Goal: Information Seeking & Learning: Learn about a topic

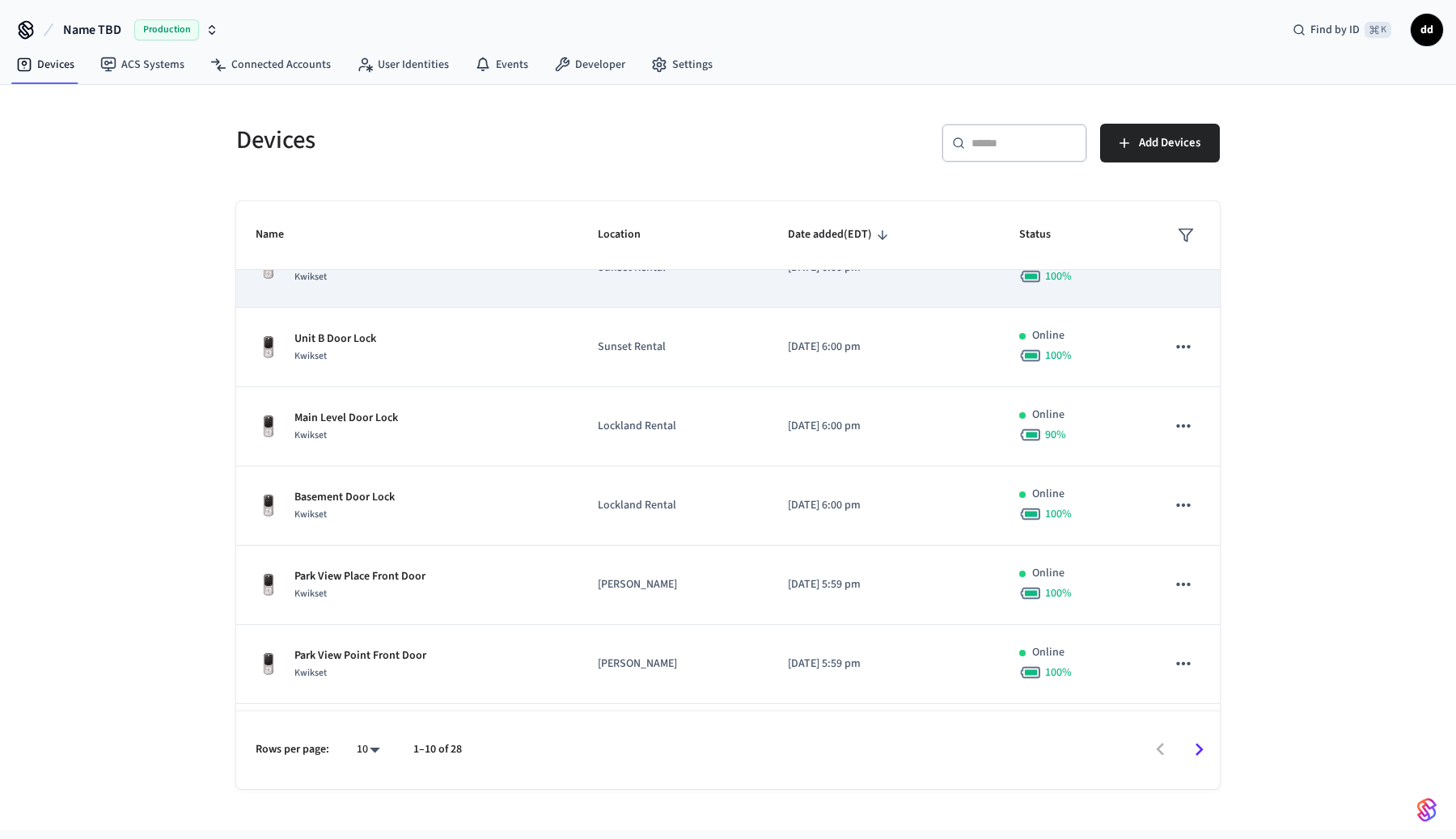
scroll to position [352, 0]
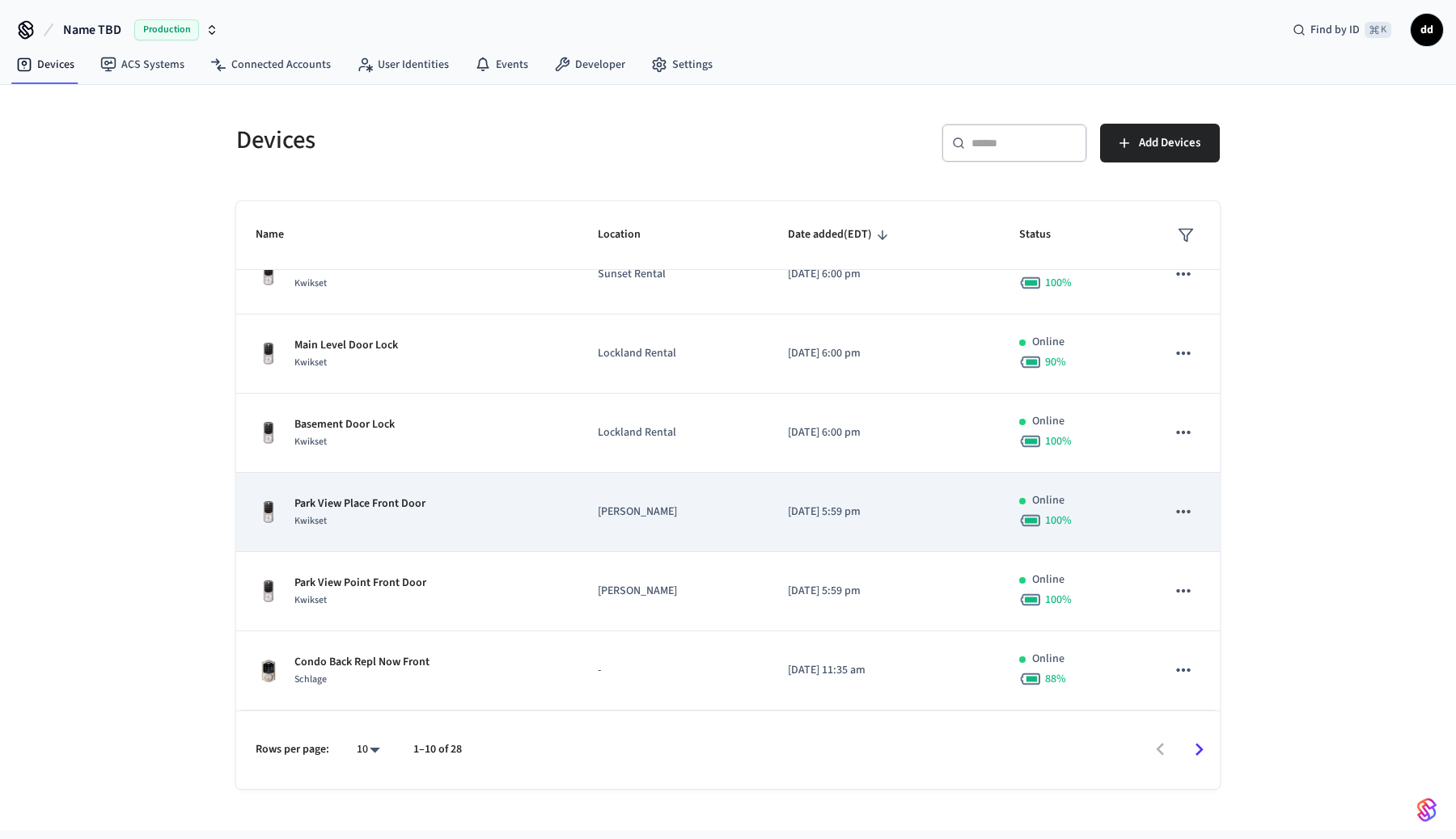
click at [499, 507] on div "Park View Place Front Door Kwikset" at bounding box center [408, 512] width 304 height 34
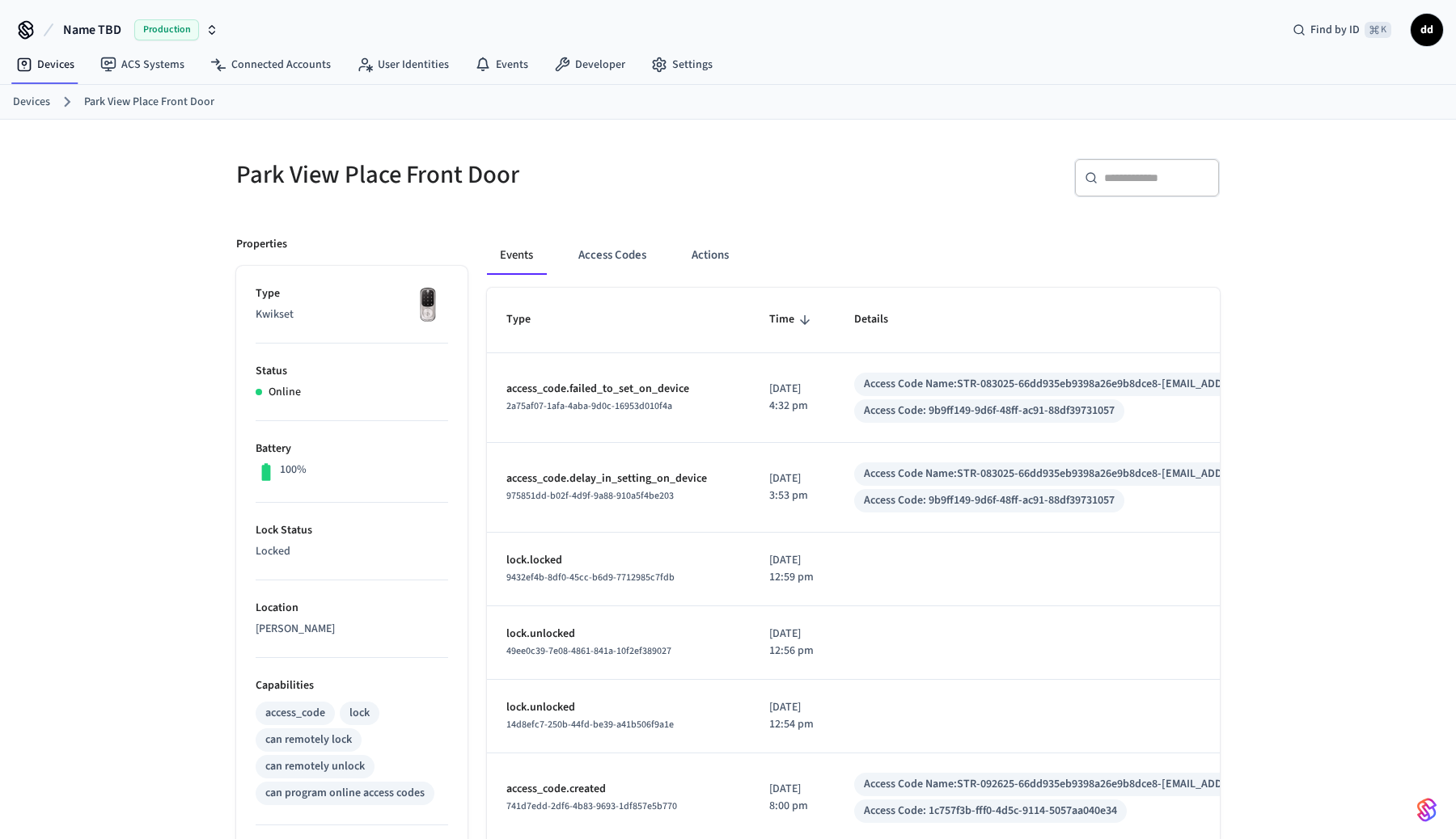
click at [801, 385] on p "[DATE] 4:32 pm" at bounding box center [792, 397] width 46 height 34
click at [630, 249] on button "Access Codes" at bounding box center [612, 255] width 94 height 39
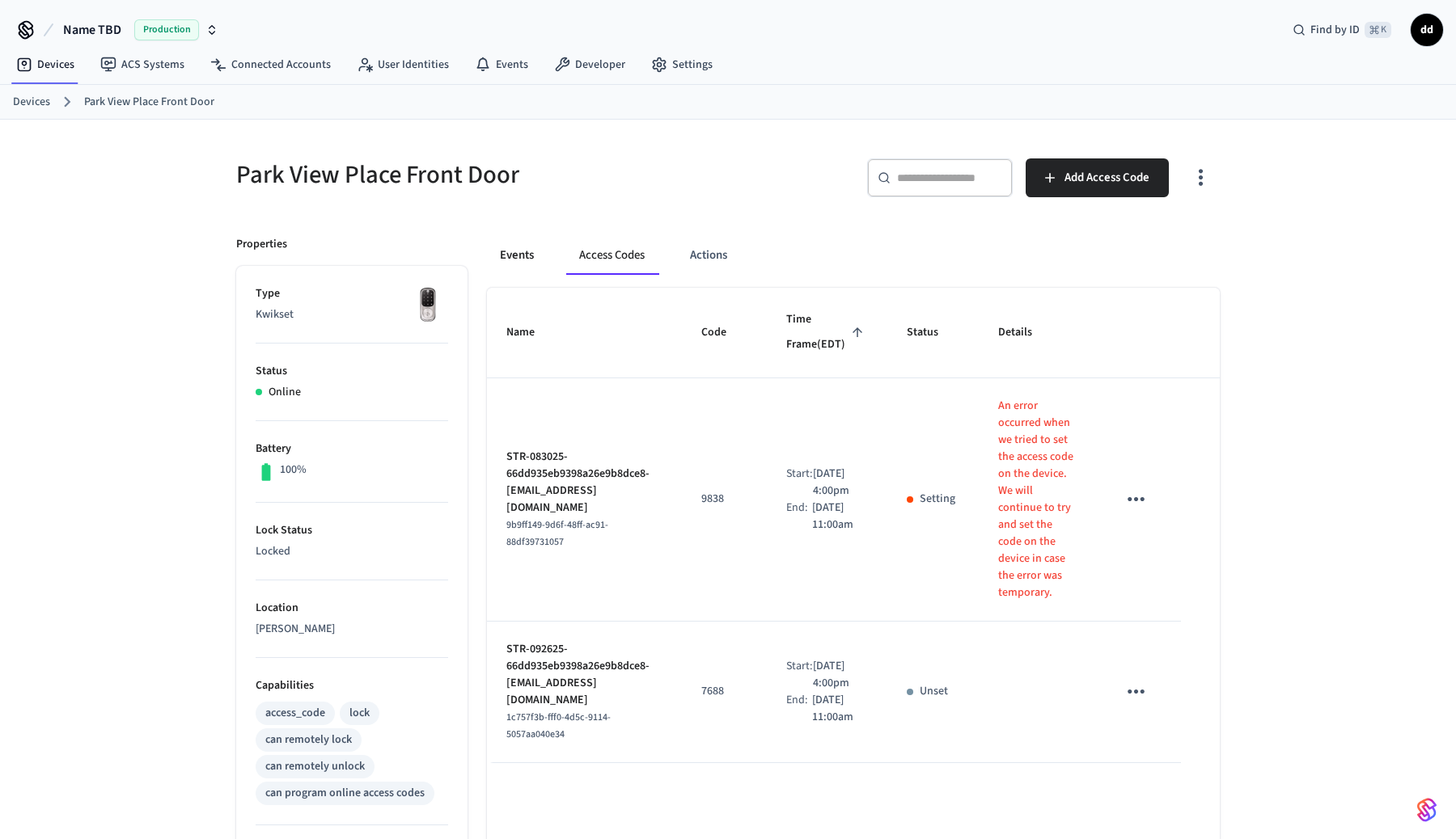
click at [500, 247] on button "Events" at bounding box center [517, 255] width 60 height 39
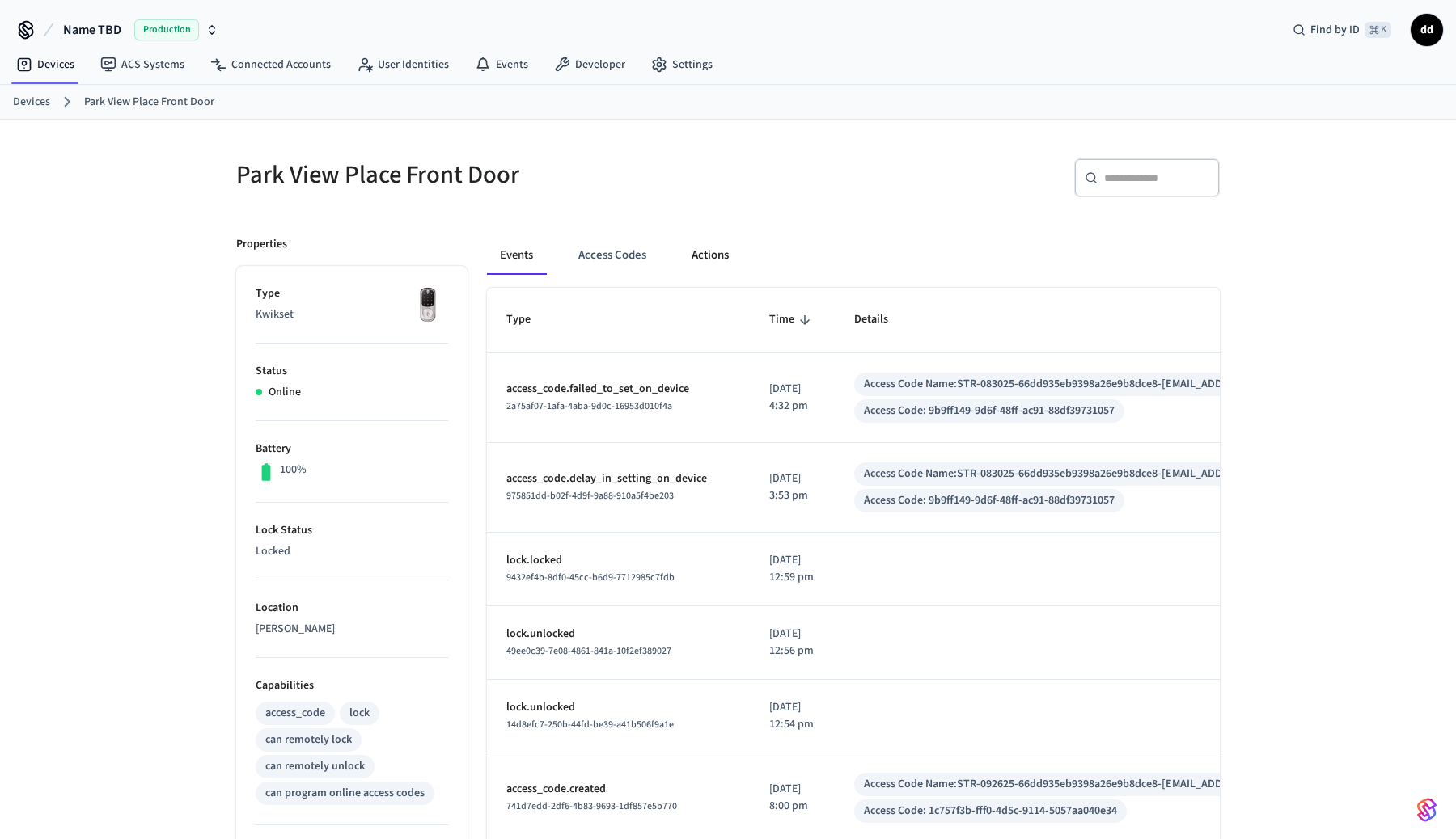
click at [704, 266] on button "Actions" at bounding box center [710, 255] width 63 height 39
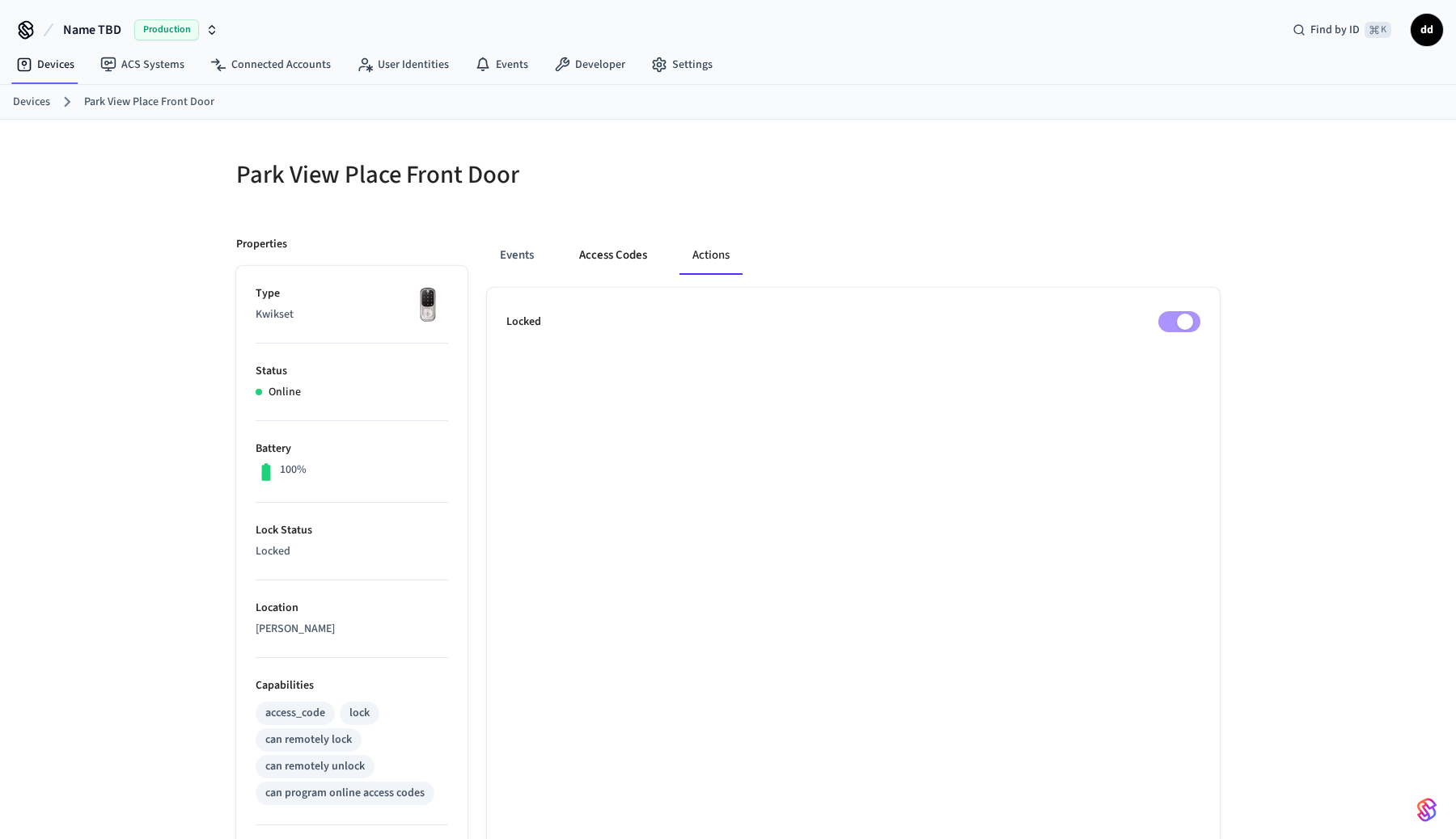
click at [611, 253] on button "Access Codes" at bounding box center [613, 255] width 94 height 39
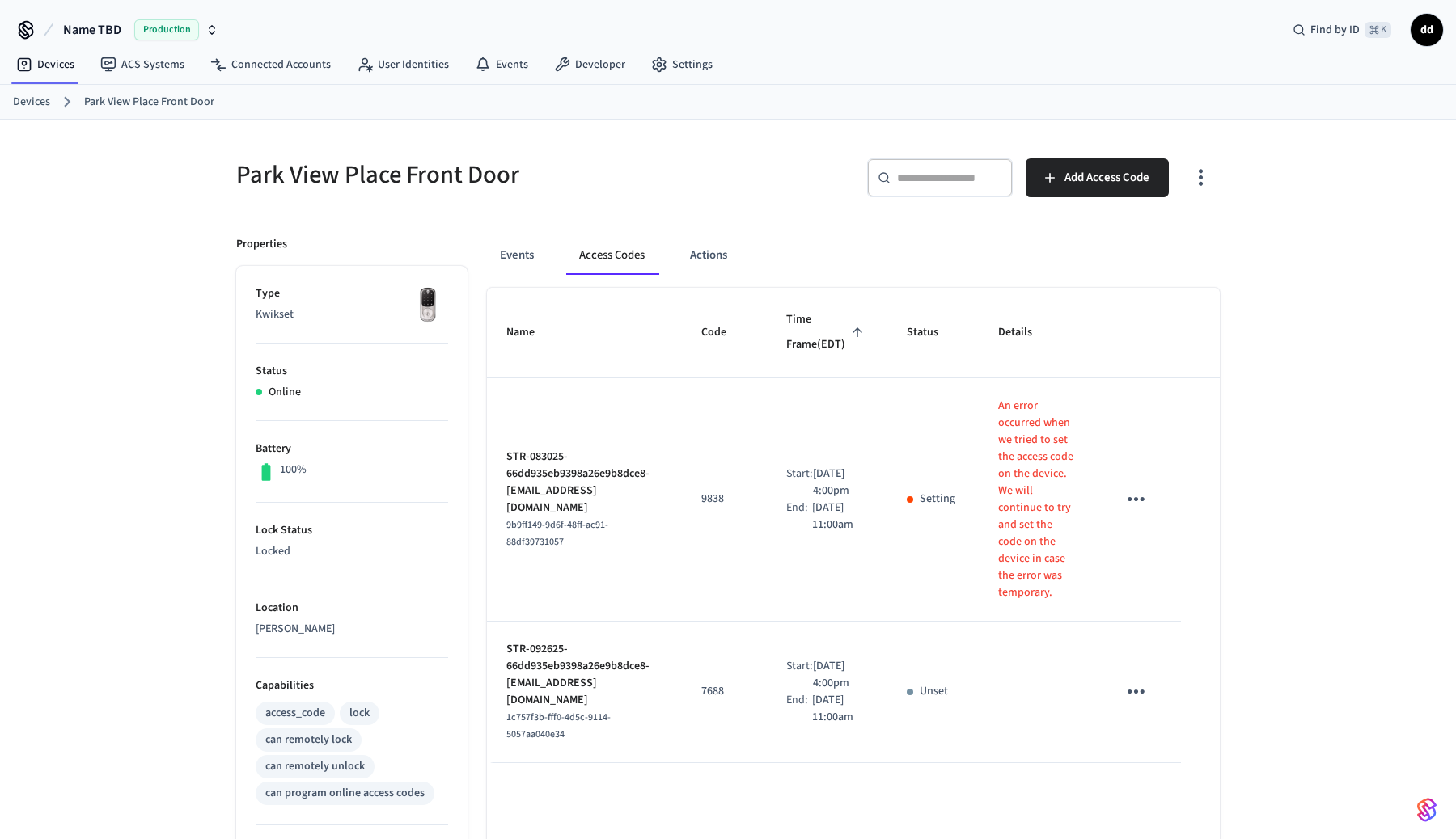
click at [1078, 580] on p "An error occurred when we tried to set the access code on the device. We will c…" at bounding box center [1037, 499] width 79 height 204
drag, startPoint x: 665, startPoint y: 576, endPoint x: 495, endPoint y: 575, distance: 170.0
click at [495, 575] on td "STR-083025-66dd935eb9398a26e9b8dce8-[EMAIL_ADDRESS][DOMAIN_NAME] 9b9ff149-9d6f-…" at bounding box center [584, 500] width 195 height 244
copy span "9b9ff149-9d6f-48ff-ac91-88df39731057"
click at [526, 261] on button "Events" at bounding box center [517, 255] width 60 height 39
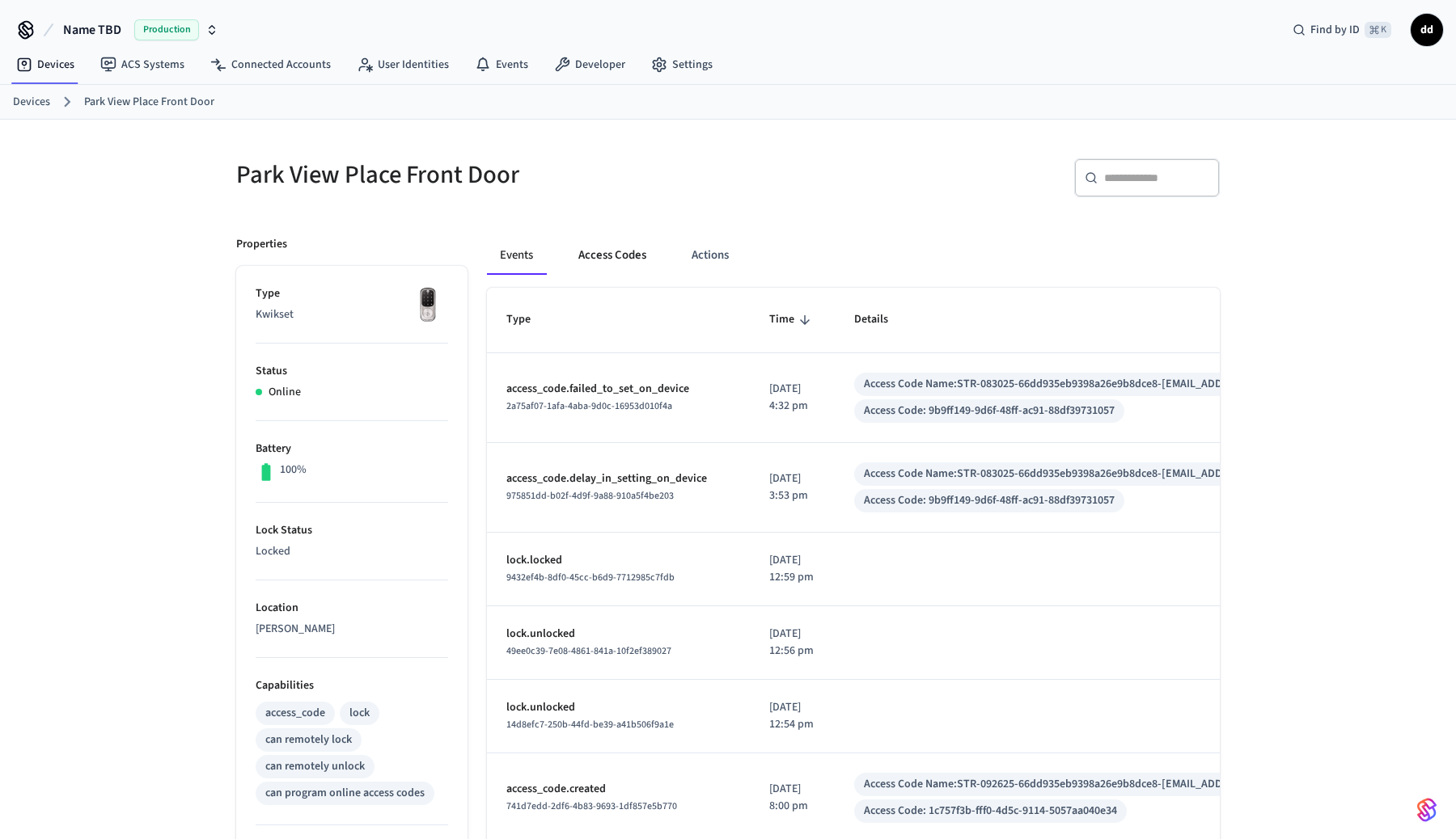
click at [593, 262] on button "Access Codes" at bounding box center [612, 255] width 94 height 39
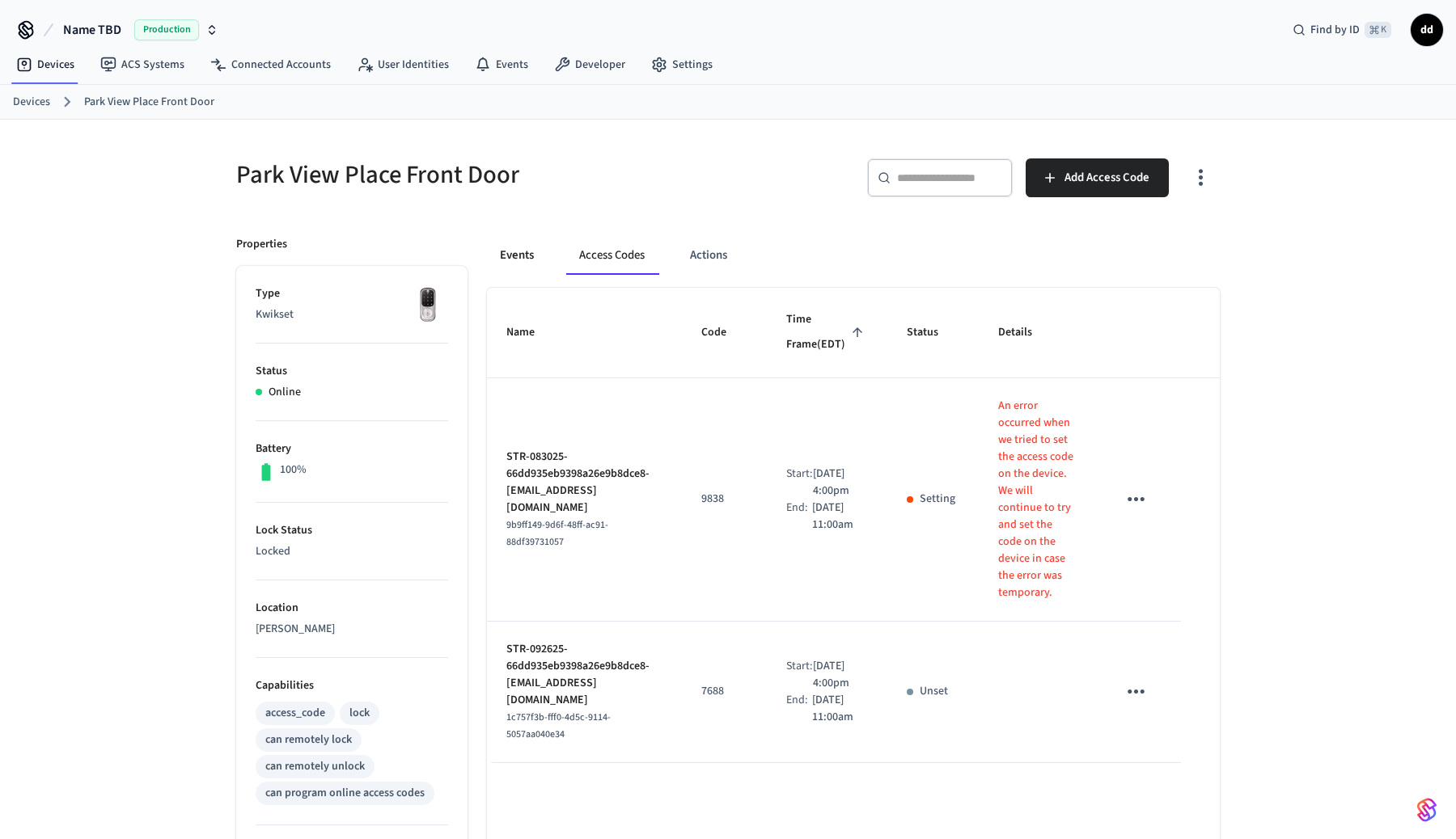
click at [512, 253] on button "Events" at bounding box center [517, 255] width 60 height 39
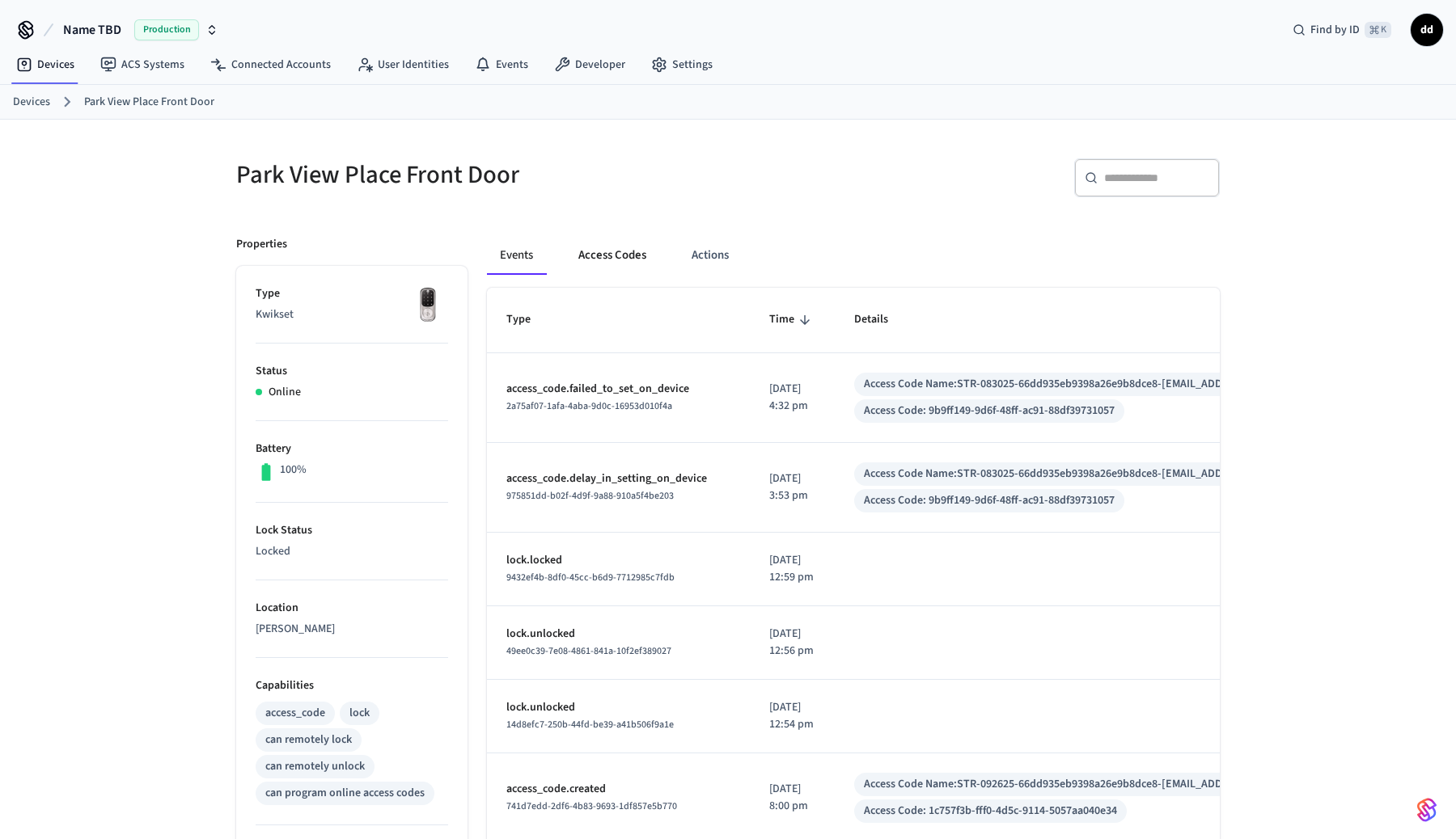
click at [590, 254] on button "Access Codes" at bounding box center [612, 255] width 94 height 39
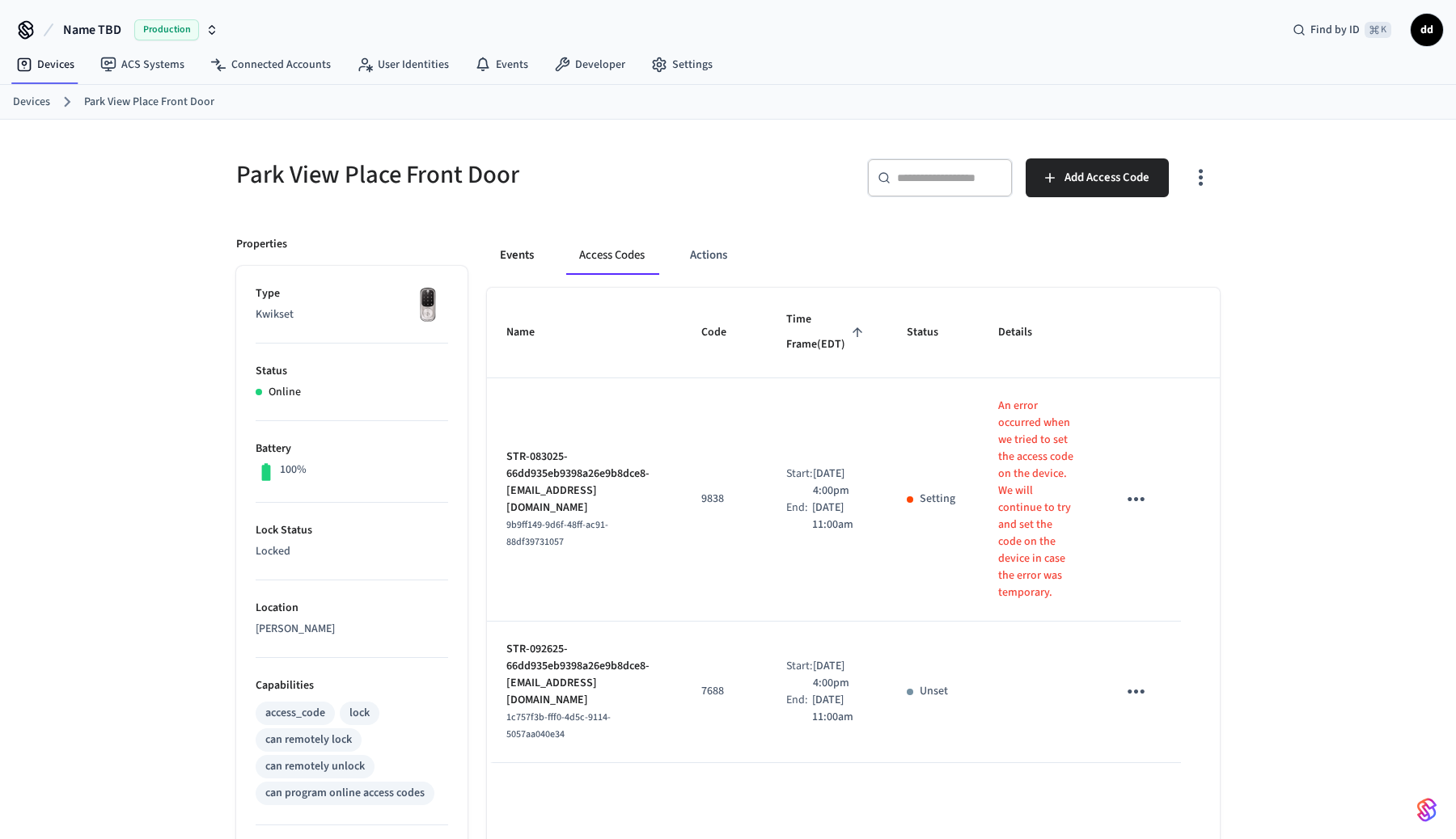
click at [513, 252] on button "Events" at bounding box center [517, 255] width 60 height 39
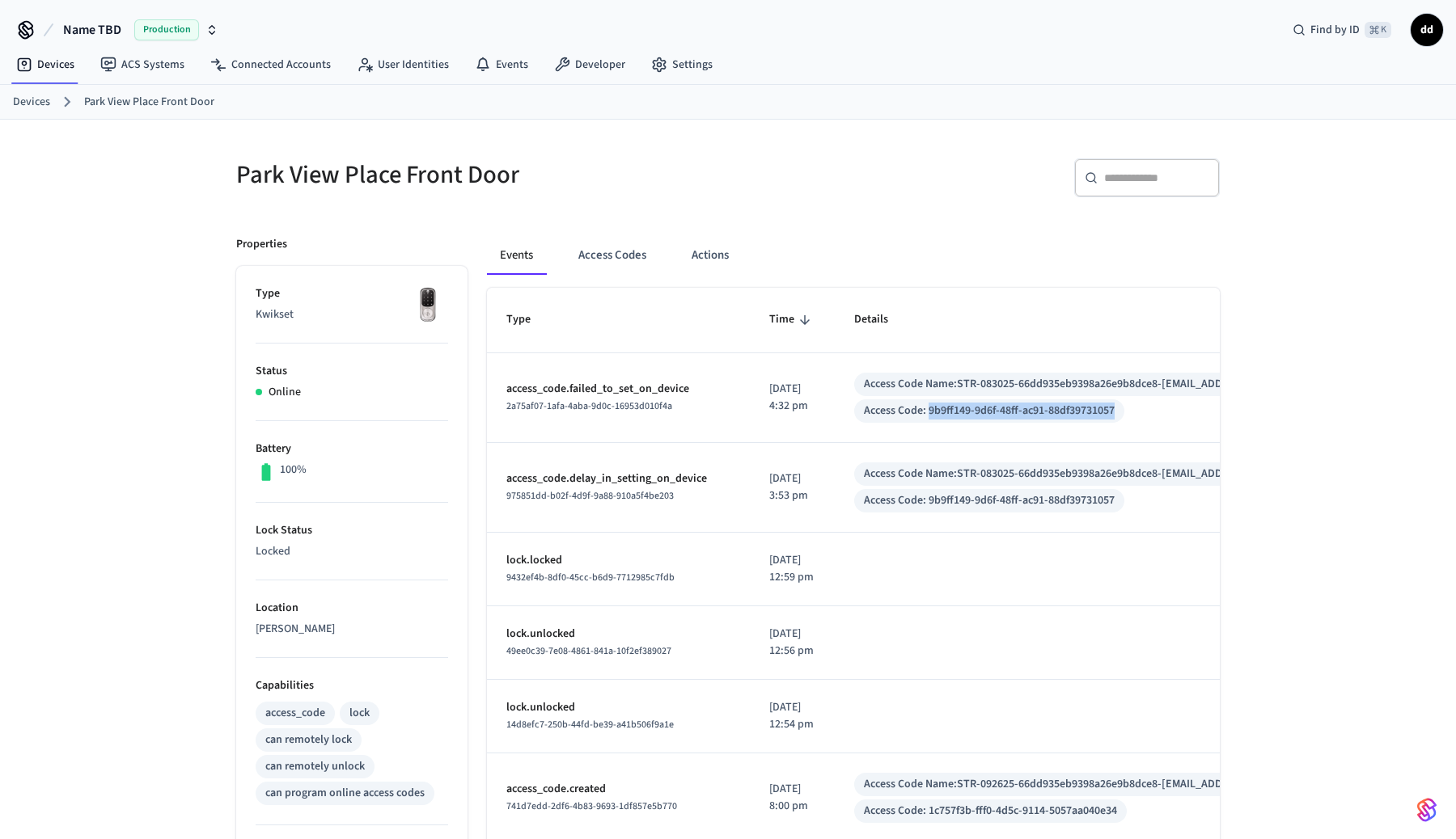
drag, startPoint x: 1120, startPoint y: 413, endPoint x: 935, endPoint y: 412, distance: 185.0
click at [935, 412] on div "Access Code: 9b9ff149-9d6f-48ff-ac91-88df39731057" at bounding box center [989, 412] width 251 height 17
copy div "9b9ff149-9d6f-48ff-ac91-88df39731057"
click at [723, 439] on td "access_code.failed_to_set_on_device 2a75af07-1afa-4aba-9d0c-16953d010f4a" at bounding box center [618, 399] width 263 height 90
drag, startPoint x: 786, startPoint y: 499, endPoint x: 832, endPoint y: 499, distance: 46.0
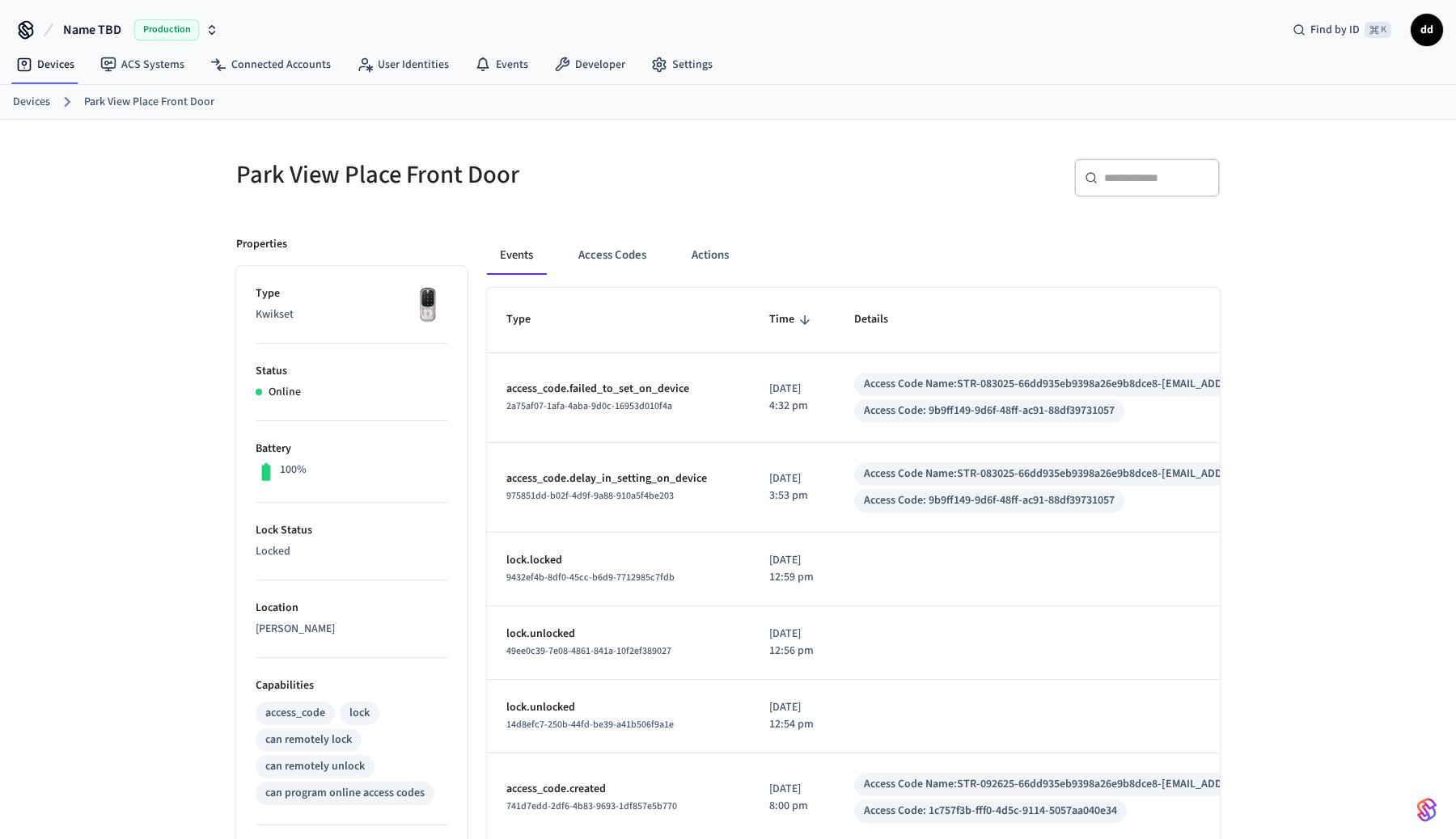
click at [832, 499] on td "[DATE] 3:53 pm" at bounding box center [793, 488] width 85 height 90
drag, startPoint x: 1121, startPoint y: 498, endPoint x: 936, endPoint y: 493, distance: 185.1
click at [936, 493] on div "Access Code: 9b9ff149-9d6f-48ff-ac91-88df39731057" at bounding box center [989, 501] width 251 height 17
copy div "9b9ff149-9d6f-48ff-ac91-88df39731057"
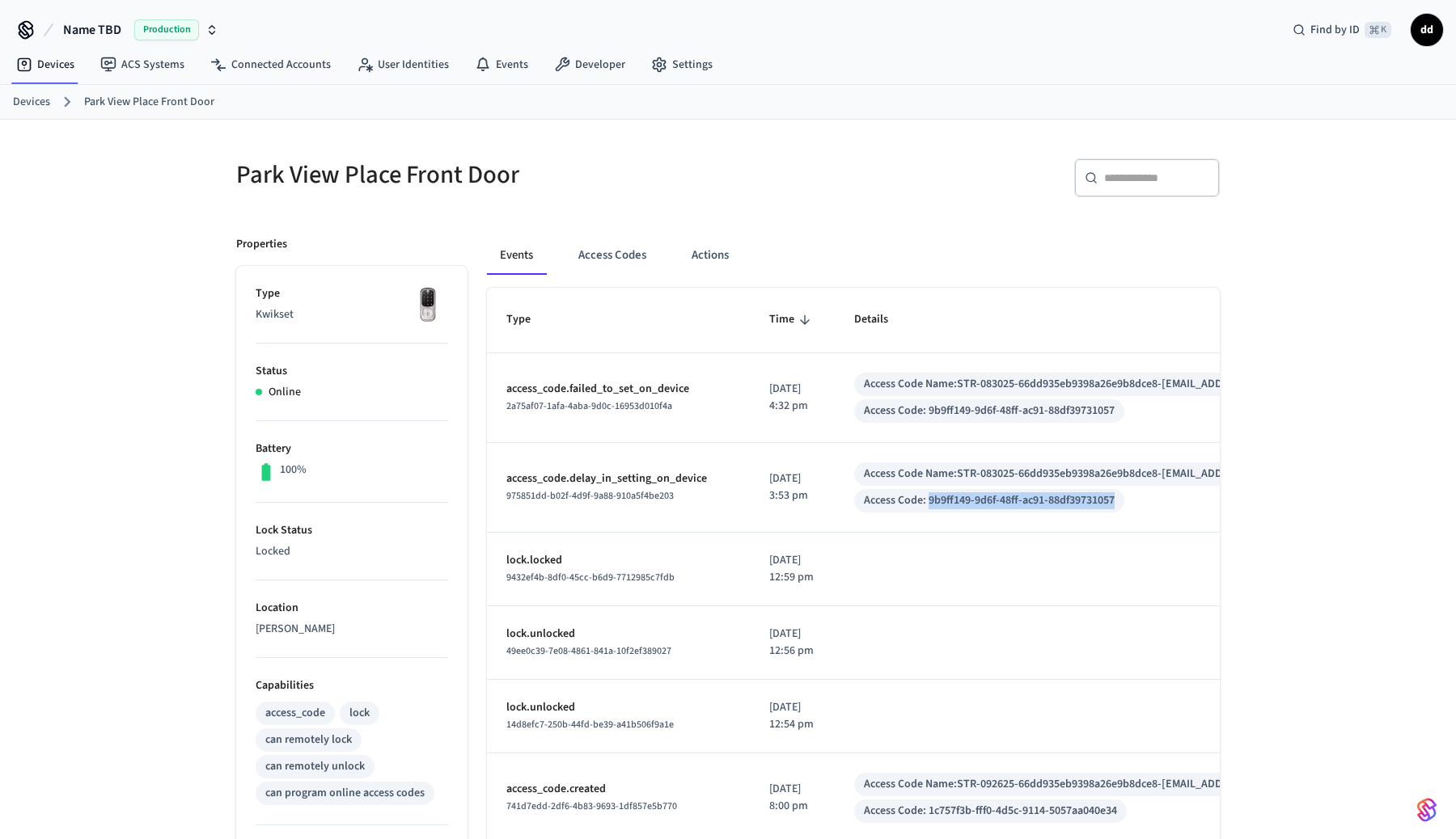
copy div "9b9ff149-9d6f-48ff-ac91-88df39731057"
click at [500, 59] on link "Events" at bounding box center [501, 65] width 79 height 29
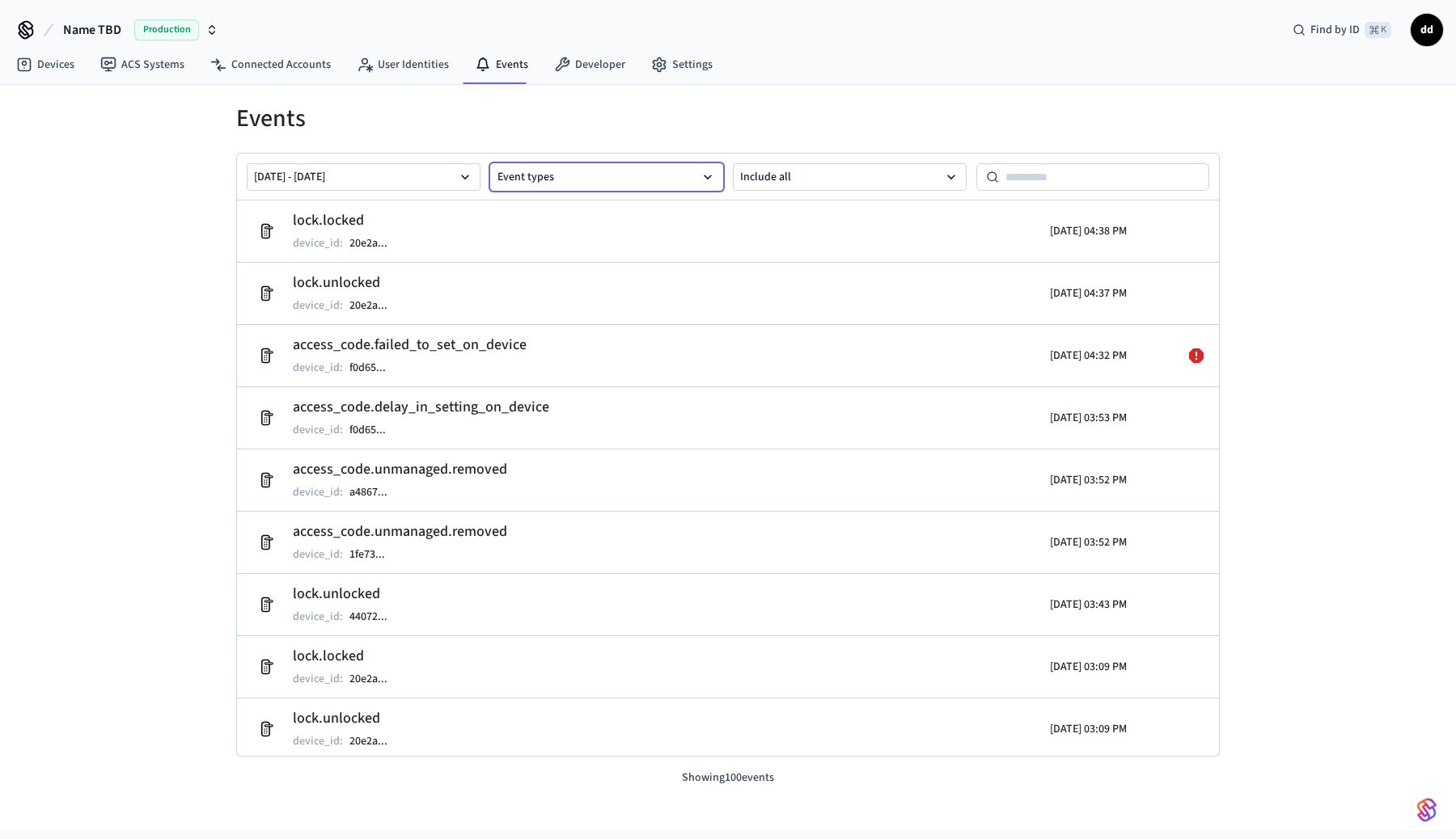
click at [670, 176] on button "Event types" at bounding box center [607, 177] width 234 height 28
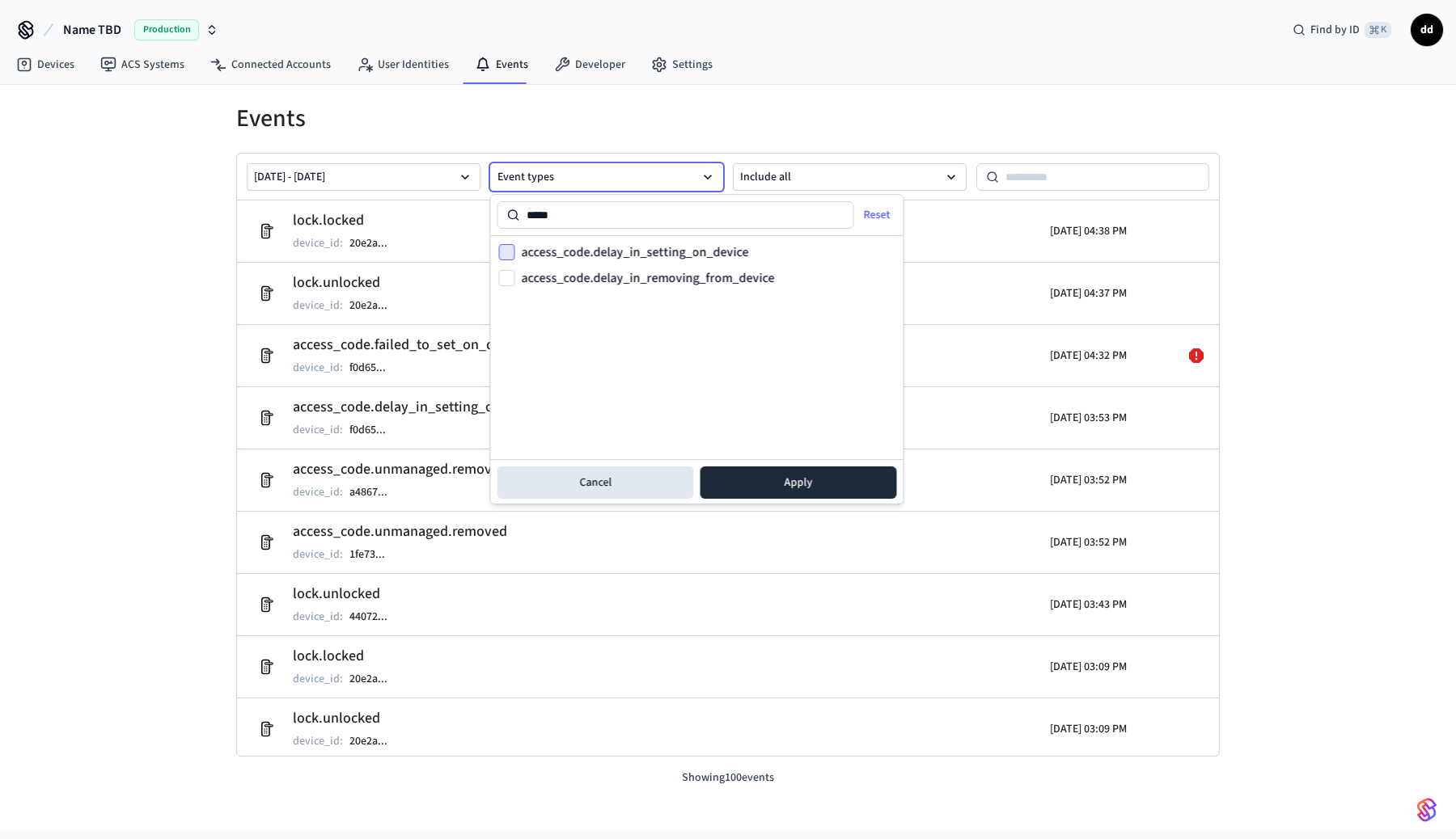
type input "*****"
click at [508, 248] on button "access_code.delay_in_setting_on_device" at bounding box center [507, 252] width 16 height 16
click at [512, 279] on button "access_code.delay_in_removing_from_device" at bounding box center [507, 278] width 16 height 16
click at [595, 169] on button "Event types" at bounding box center [607, 177] width 234 height 28
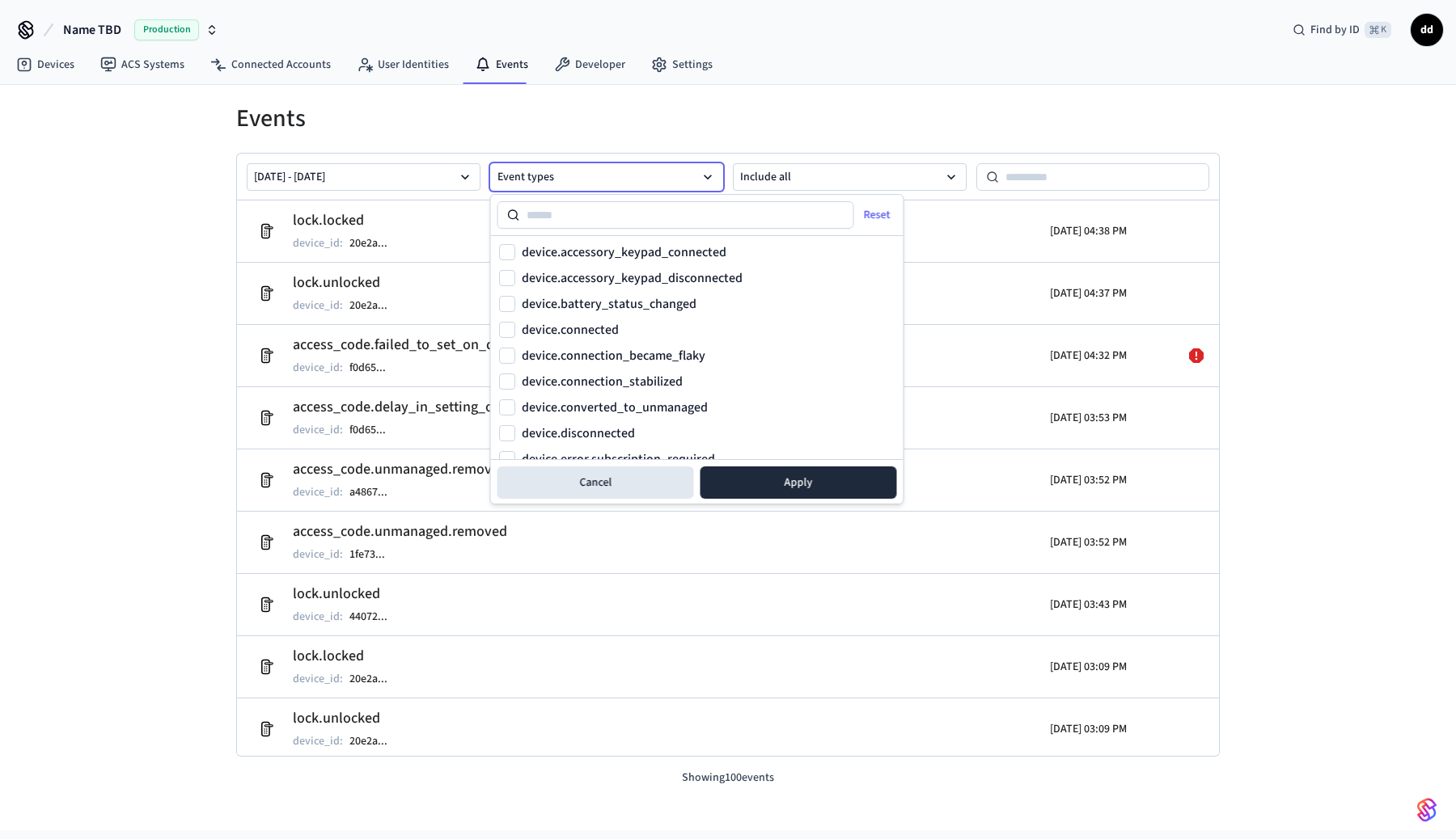
click at [595, 169] on button "Event types" at bounding box center [607, 177] width 234 height 28
click at [583, 222] on input at bounding box center [687, 215] width 334 height 19
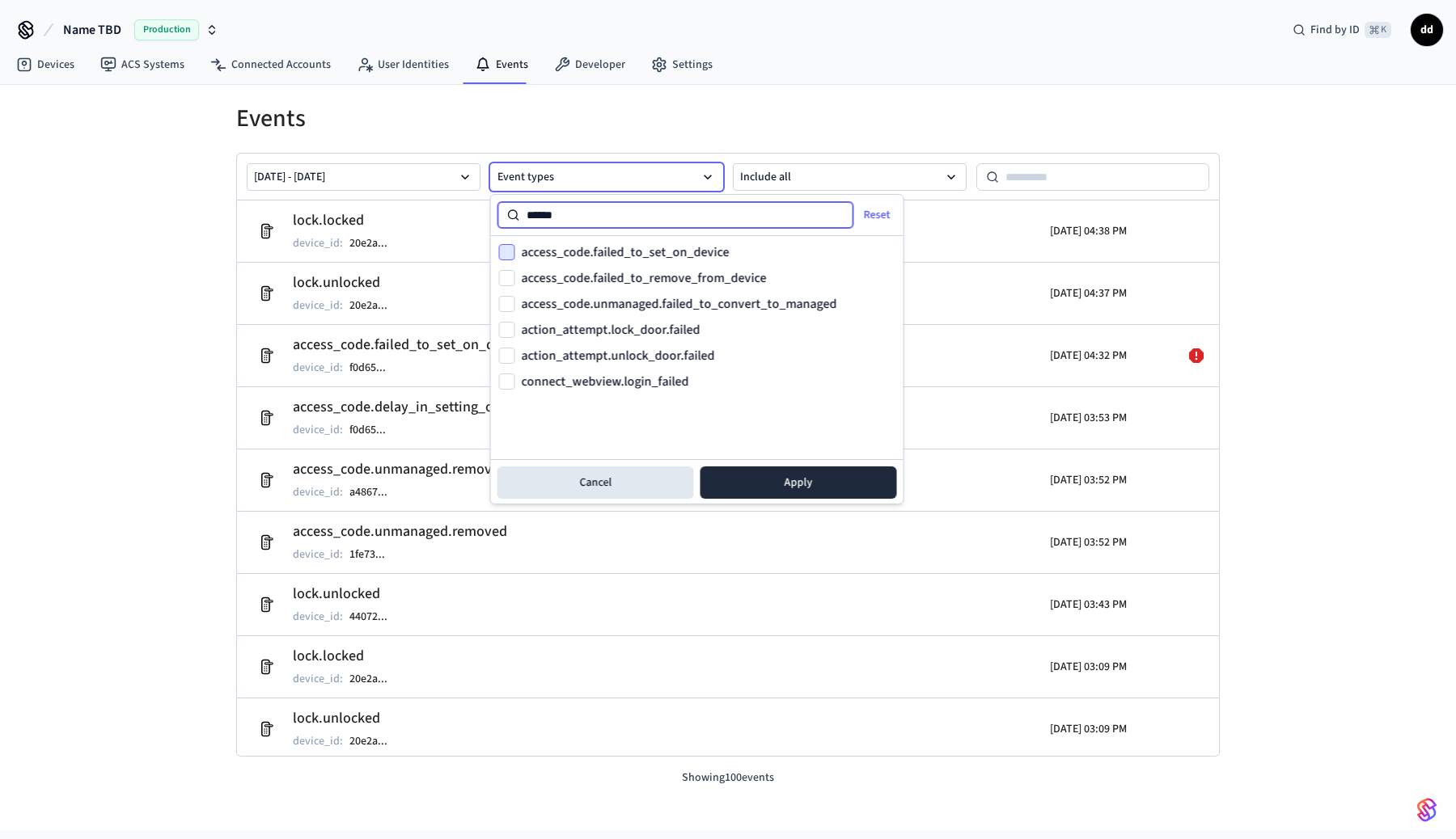
type input "******"
click at [512, 249] on button "access_code.failed_to_set_on_device" at bounding box center [507, 252] width 16 height 16
click at [506, 278] on button "access_code.failed_to_remove_from_device" at bounding box center [507, 278] width 16 height 16
click at [809, 489] on button "Apply" at bounding box center [799, 482] width 197 height 32
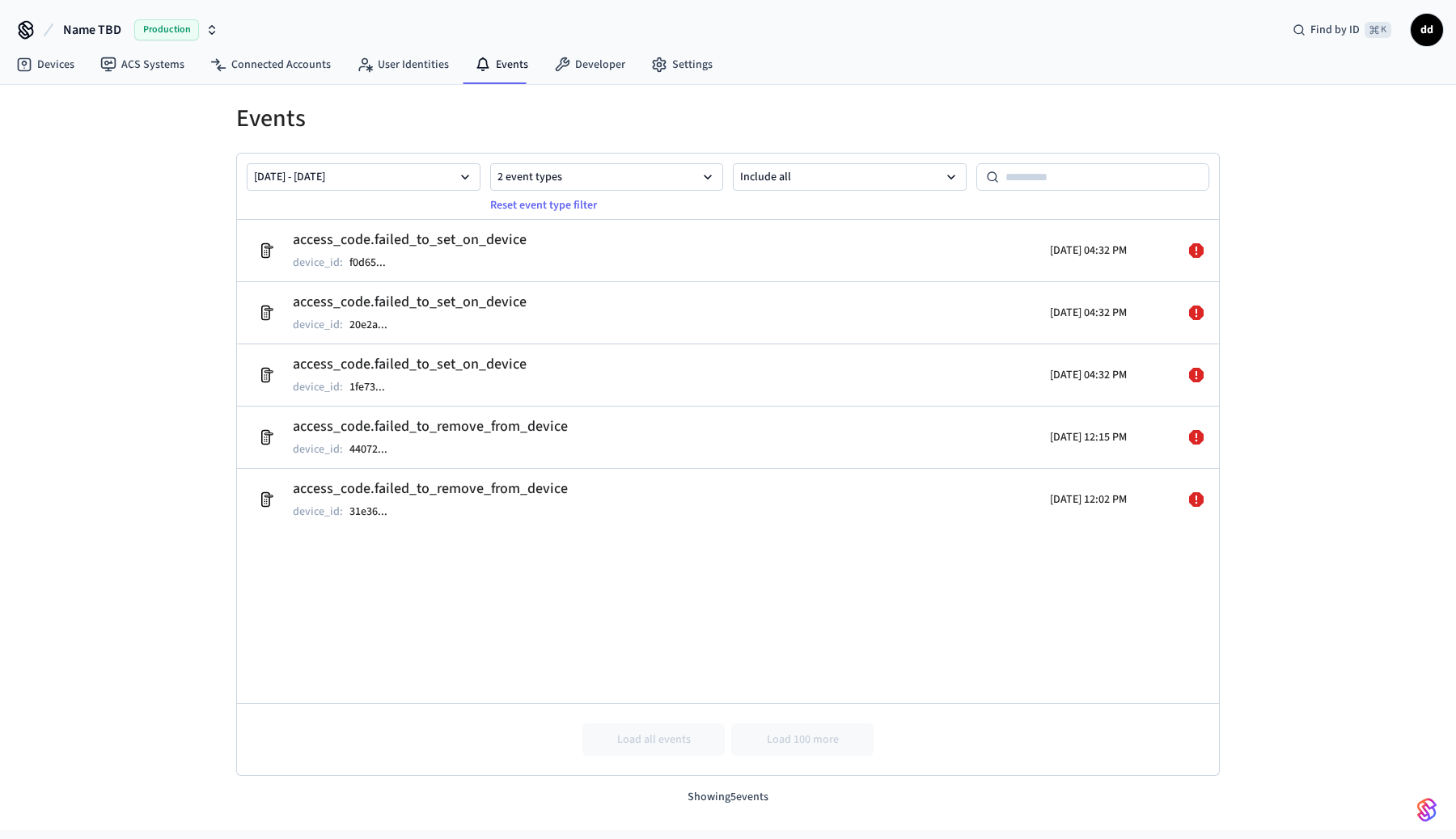
click at [1432, 29] on span "dd" at bounding box center [1427, 30] width 29 height 29
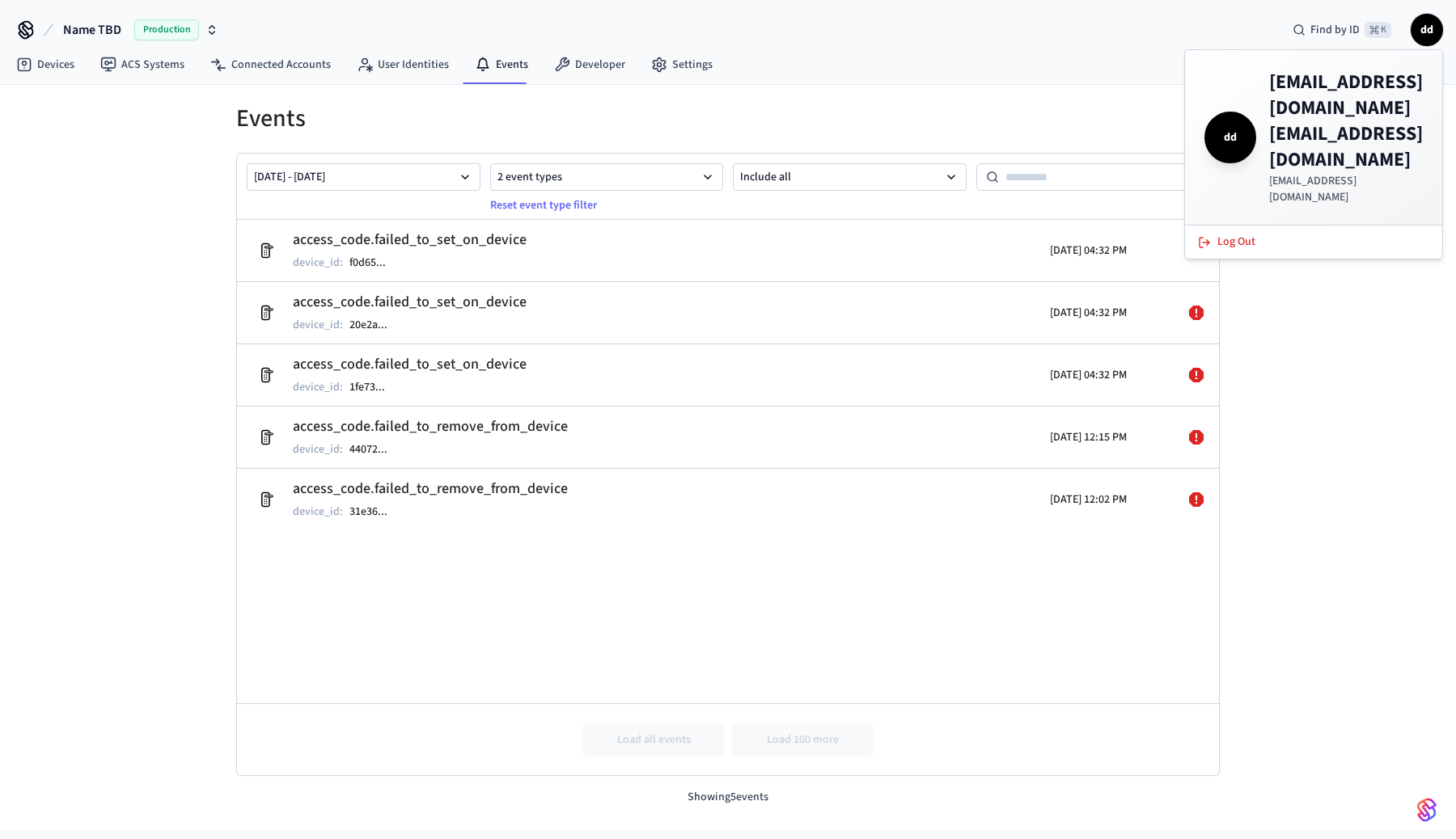
click at [1432, 29] on span "dd" at bounding box center [1427, 30] width 29 height 29
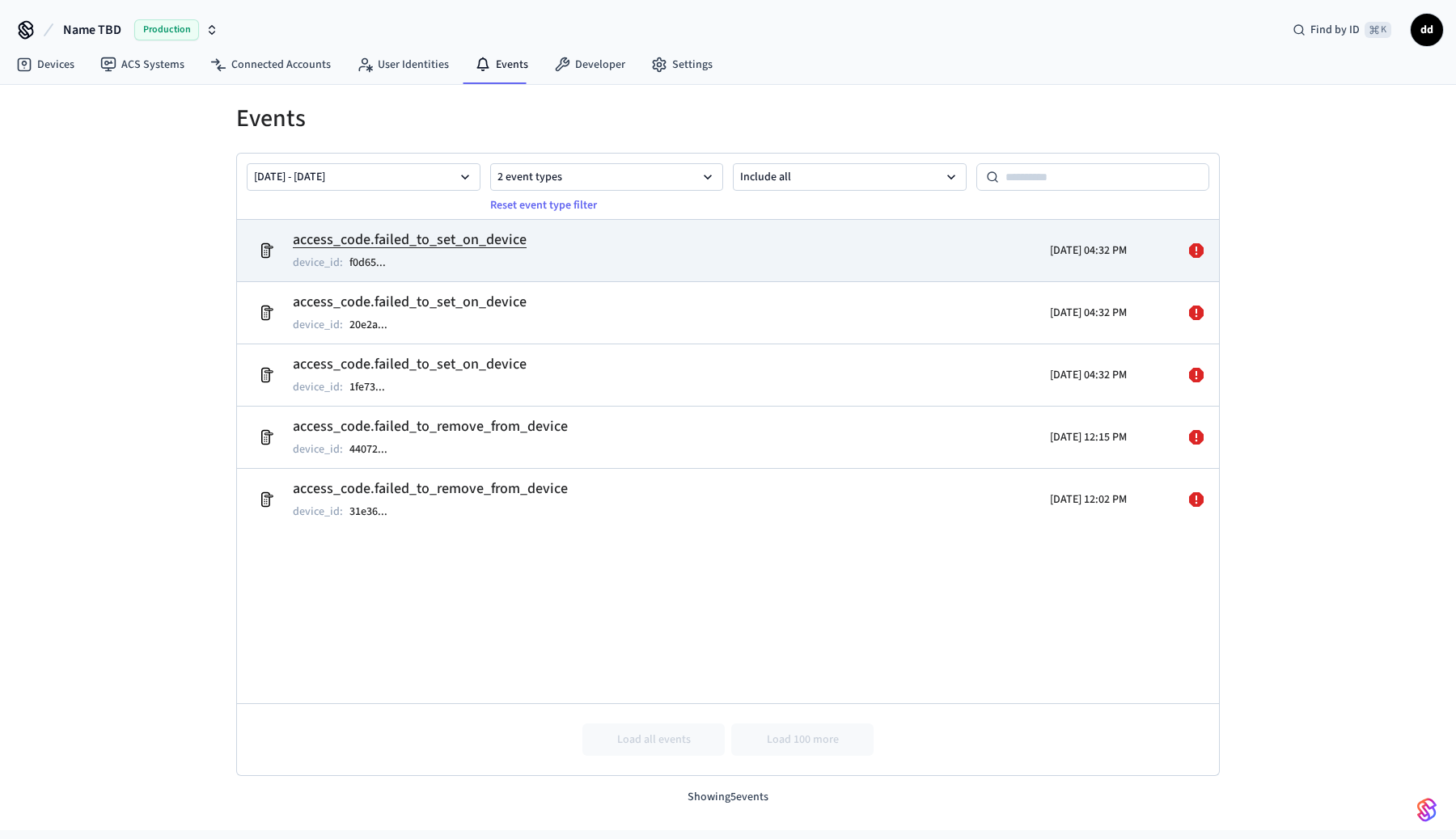
click at [1195, 245] on icon at bounding box center [1196, 250] width 15 height 15
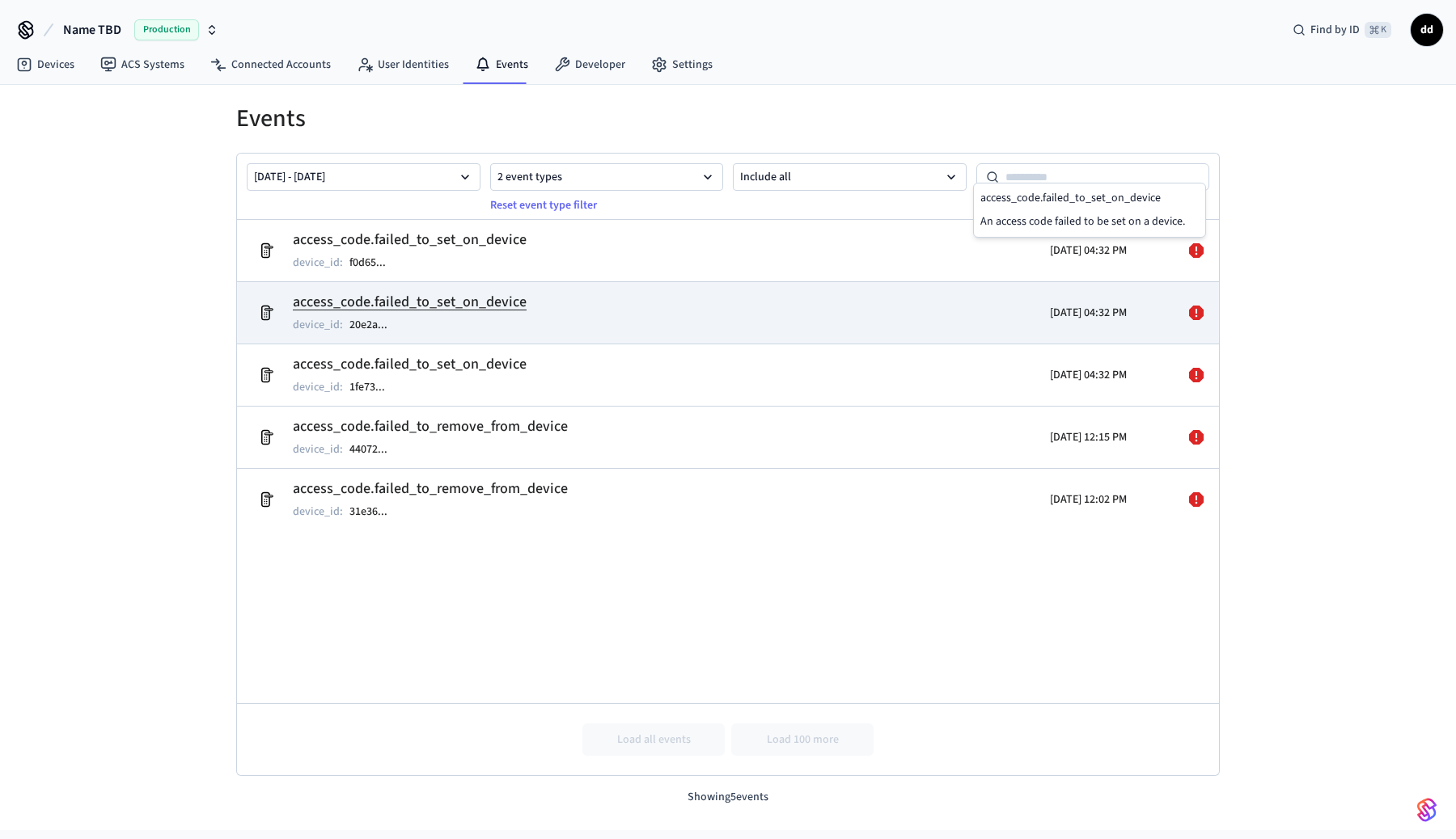
click at [1201, 315] on icon at bounding box center [1196, 313] width 15 height 15
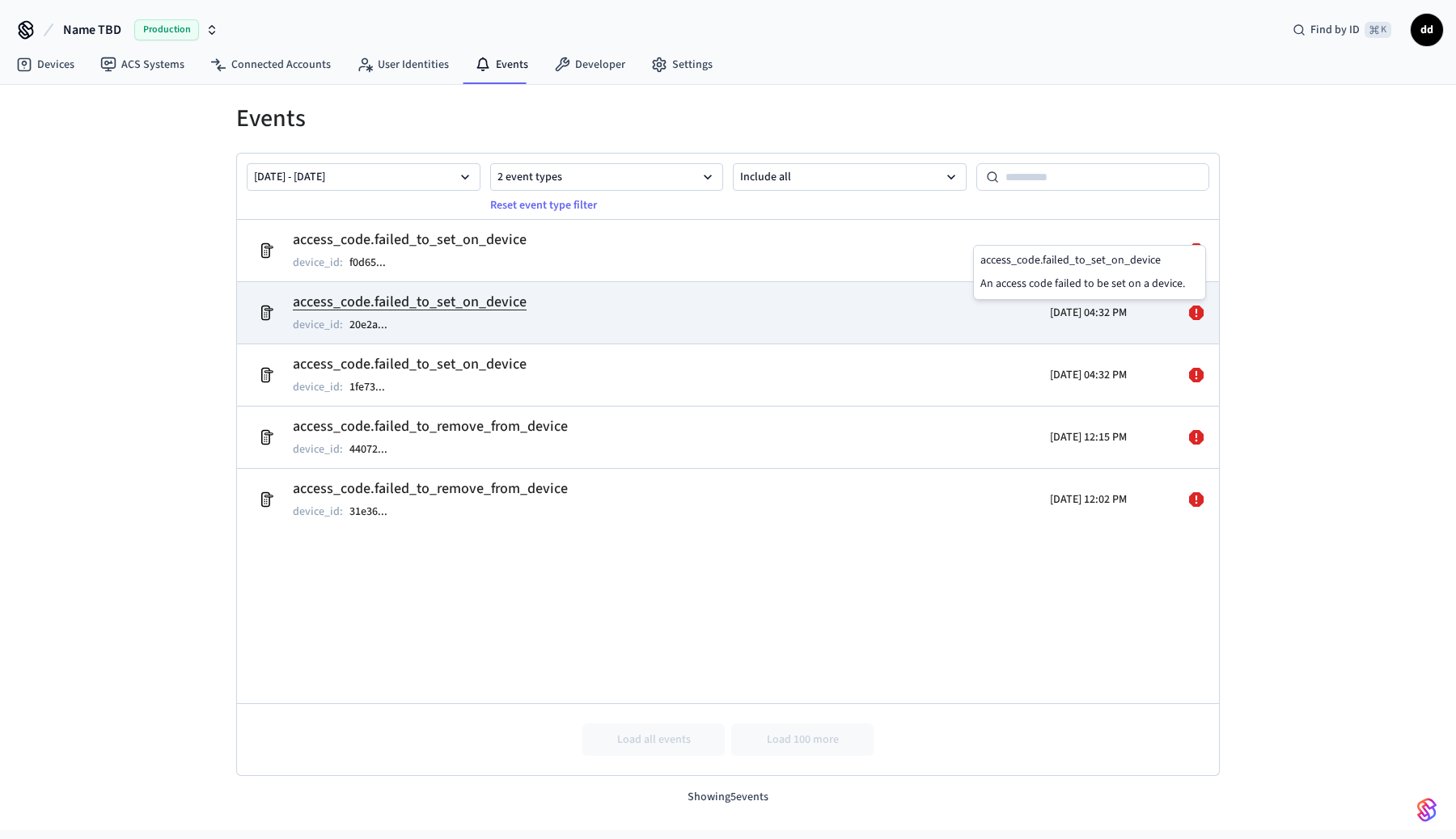
click at [1196, 316] on icon at bounding box center [1197, 313] width 19 height 19
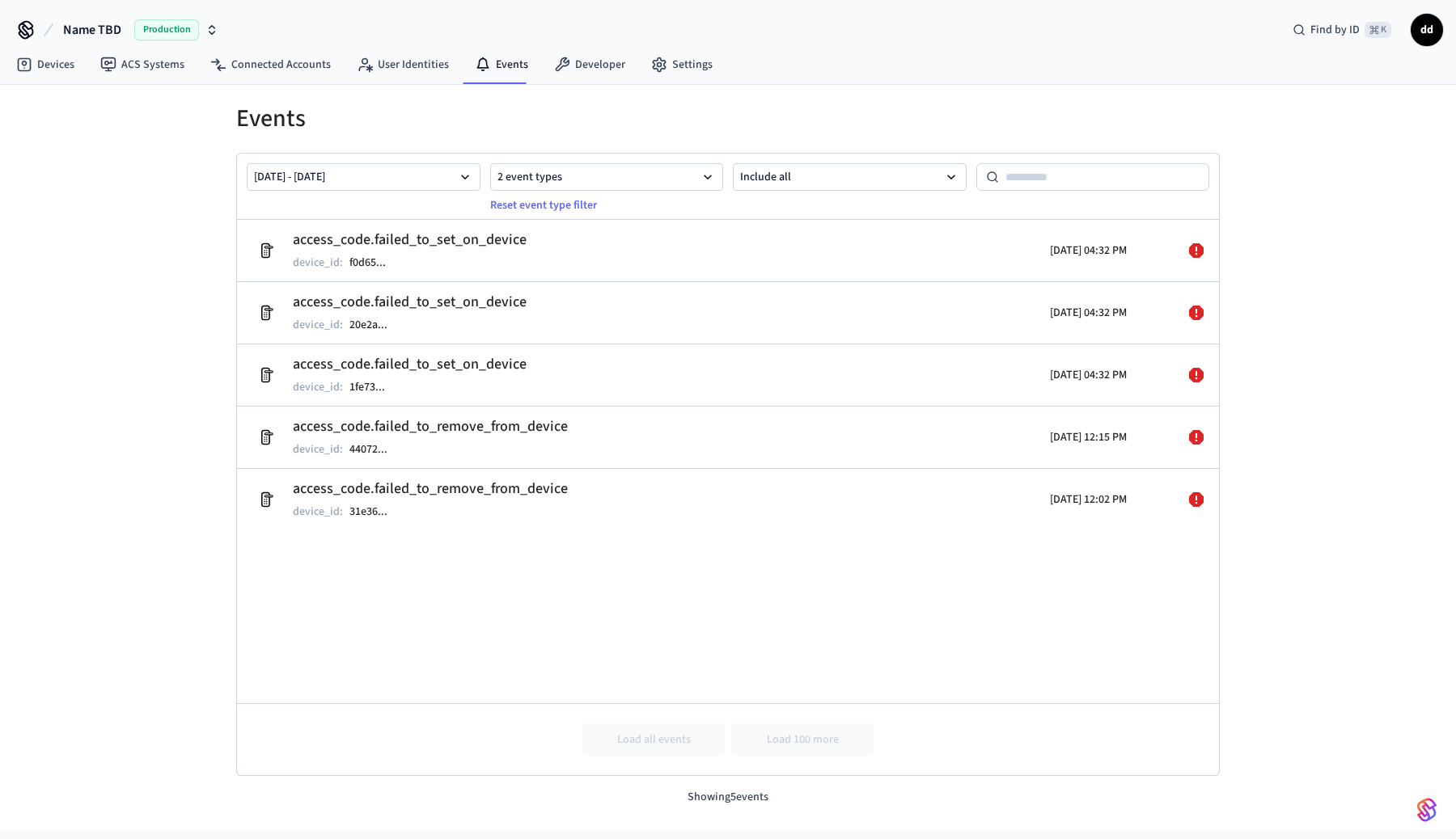
click at [122, 383] on div "Events [DATE] - [DATE] 2 event types Reset event type filter Include all access…" at bounding box center [728, 458] width 1456 height 745
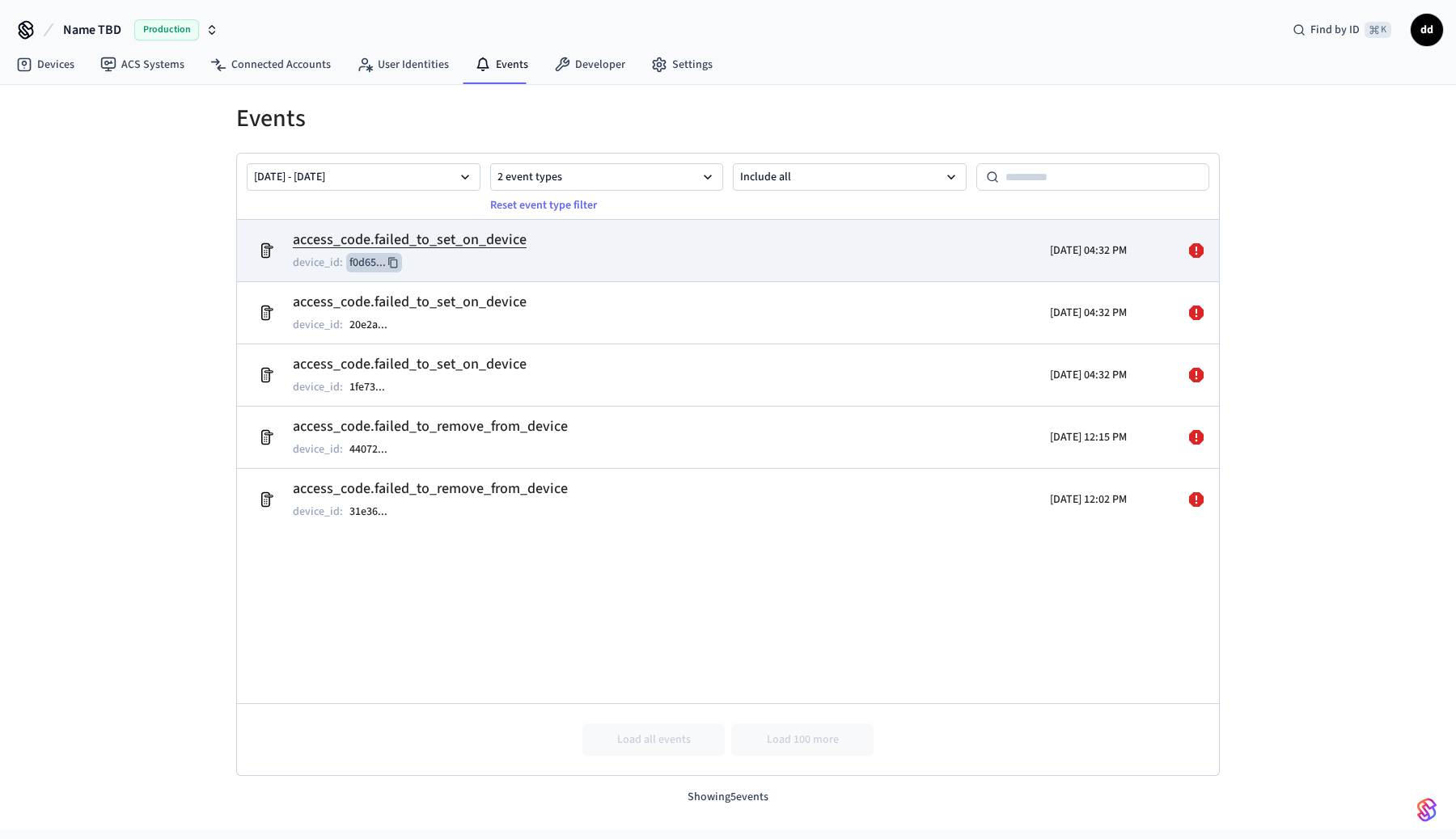
click at [383, 261] on button "f0d65 ..." at bounding box center [374, 263] width 55 height 19
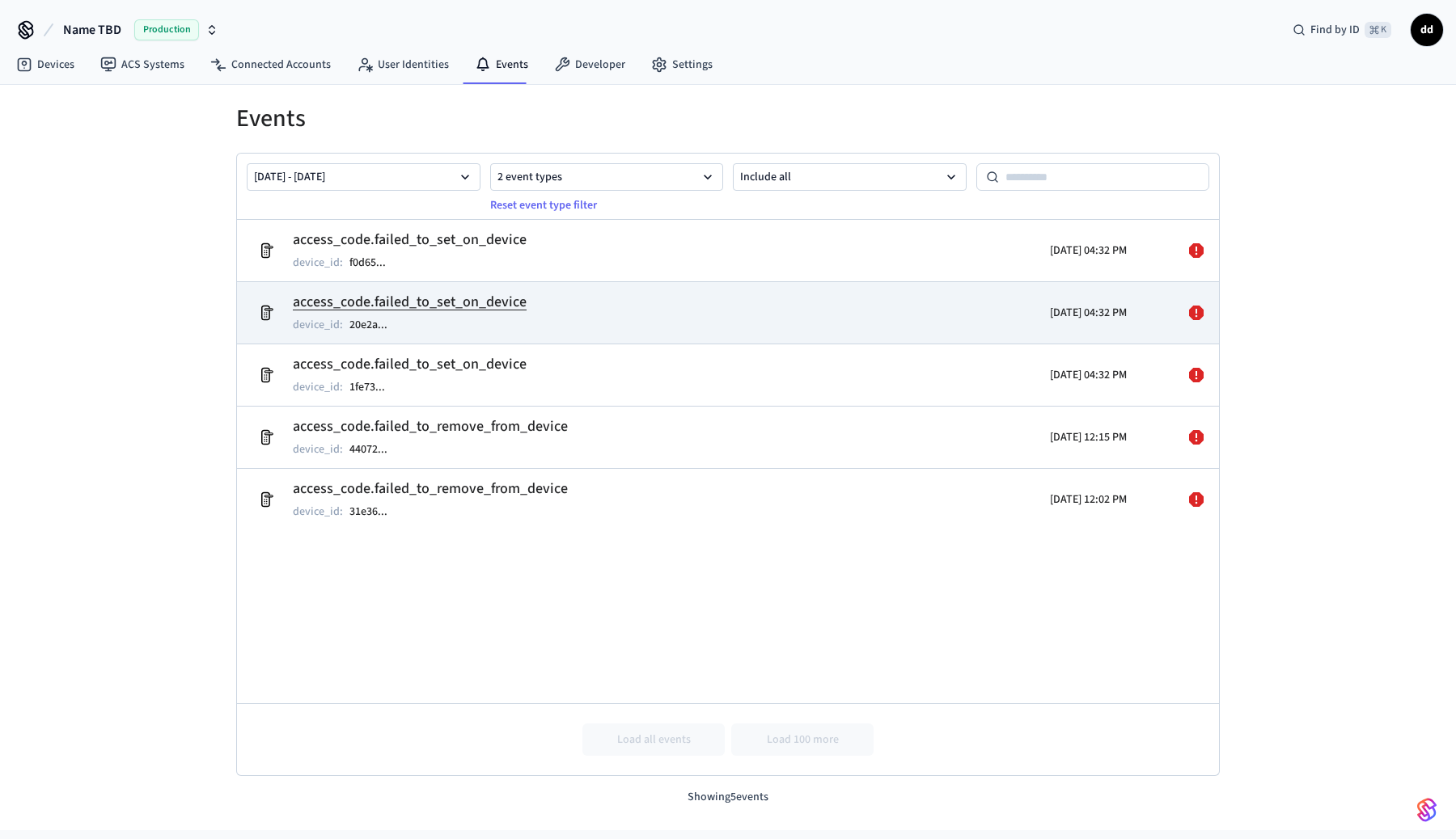
click at [1196, 312] on icon at bounding box center [1197, 313] width 19 height 19
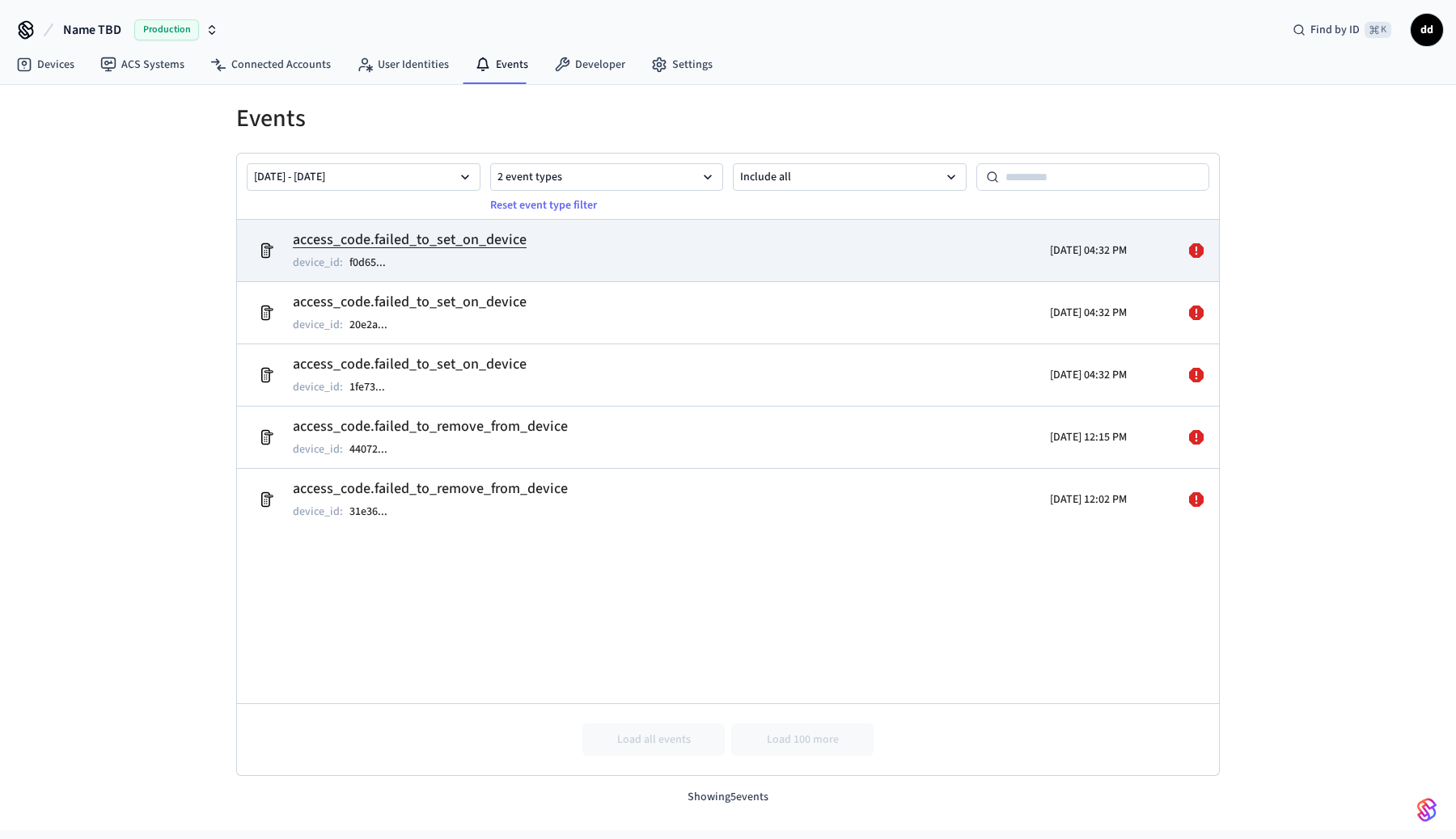
click at [473, 244] on h2 "access_code.failed_to_set_on_device" at bounding box center [410, 240] width 234 height 23
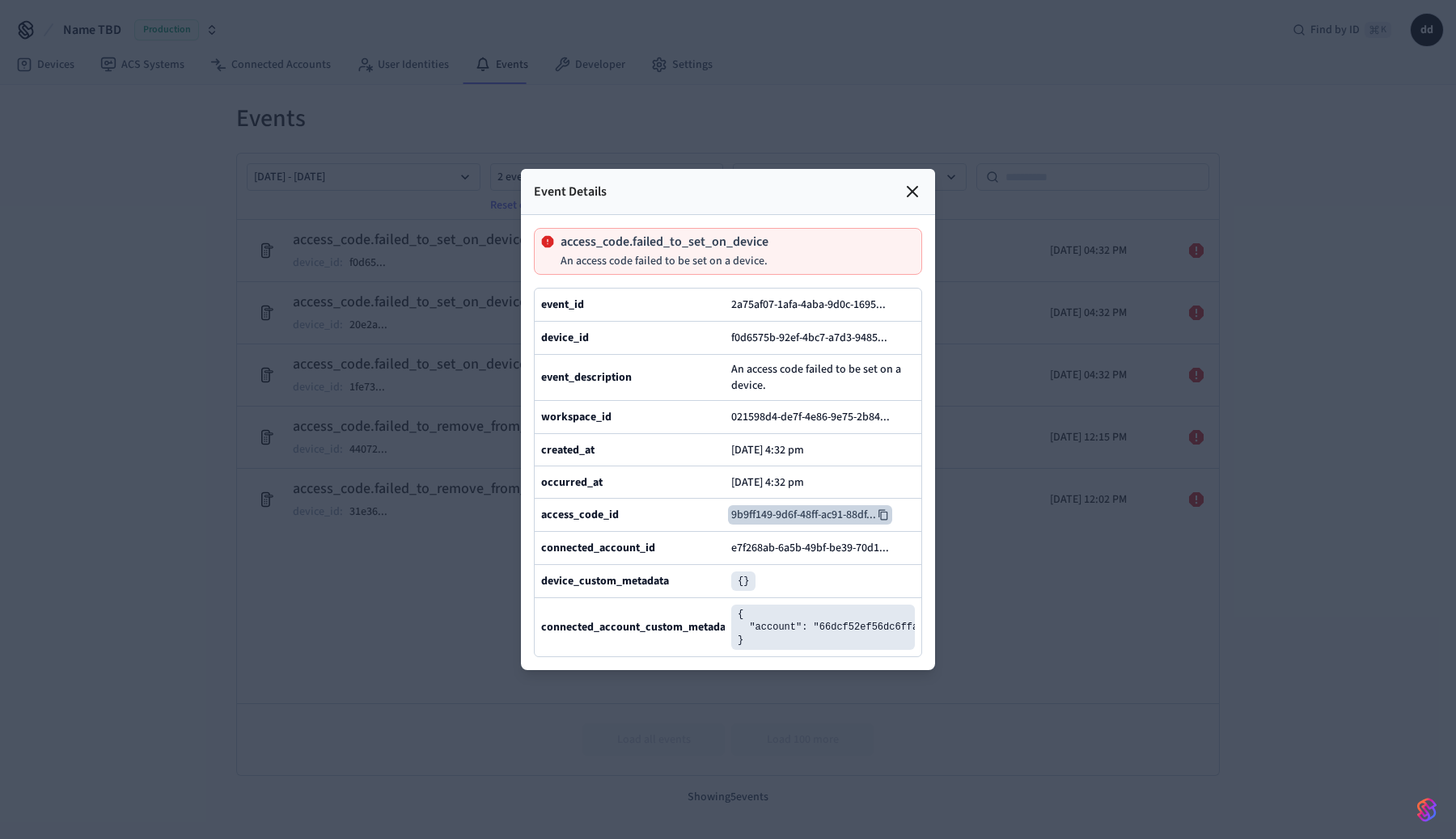
click at [887, 513] on icon at bounding box center [883, 515] width 11 height 11
click at [916, 192] on icon at bounding box center [912, 192] width 19 height 19
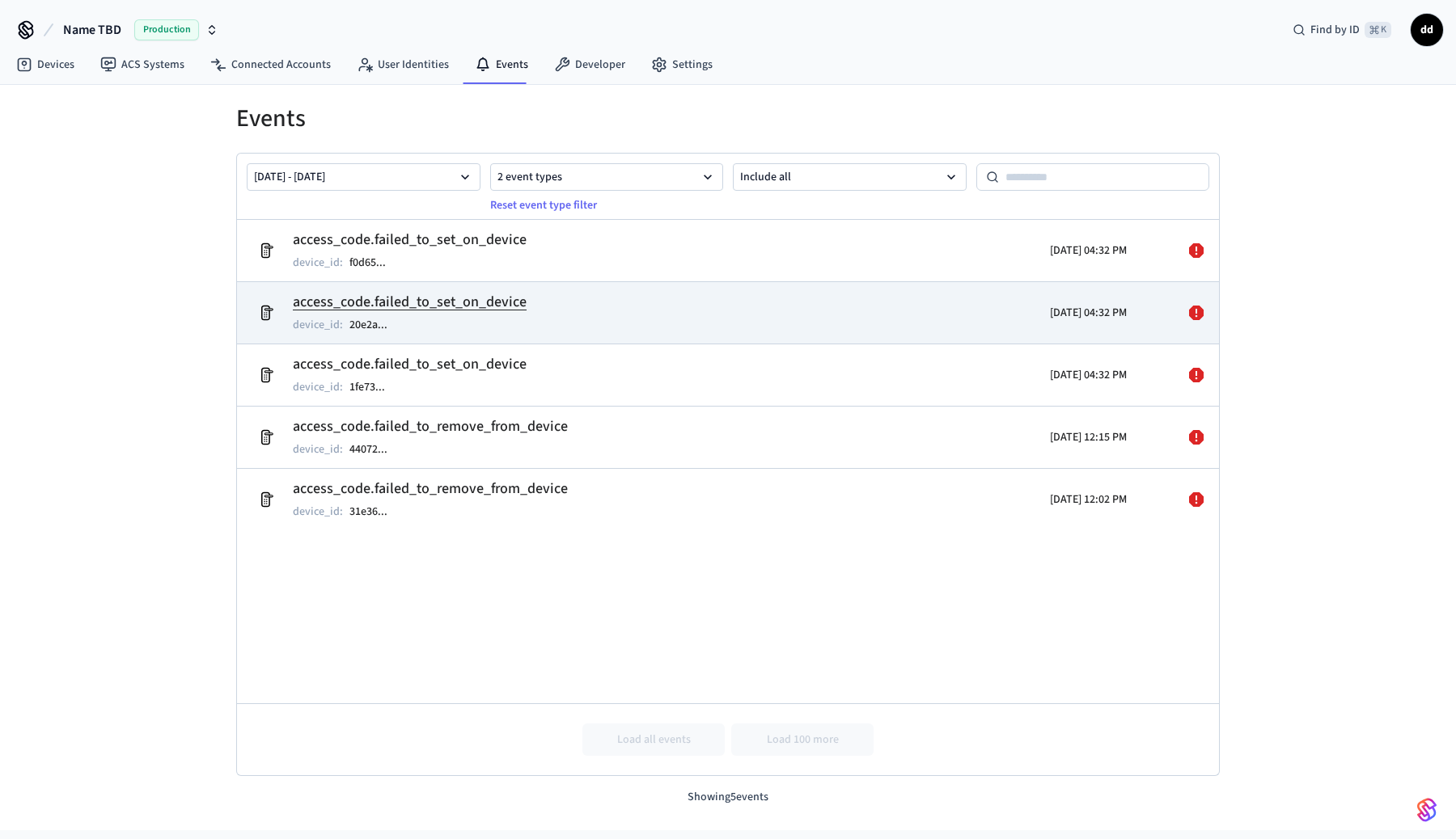
click at [1201, 308] on icon at bounding box center [1196, 313] width 15 height 15
click at [471, 296] on h2 "access_code.failed_to_set_on_device" at bounding box center [410, 302] width 234 height 23
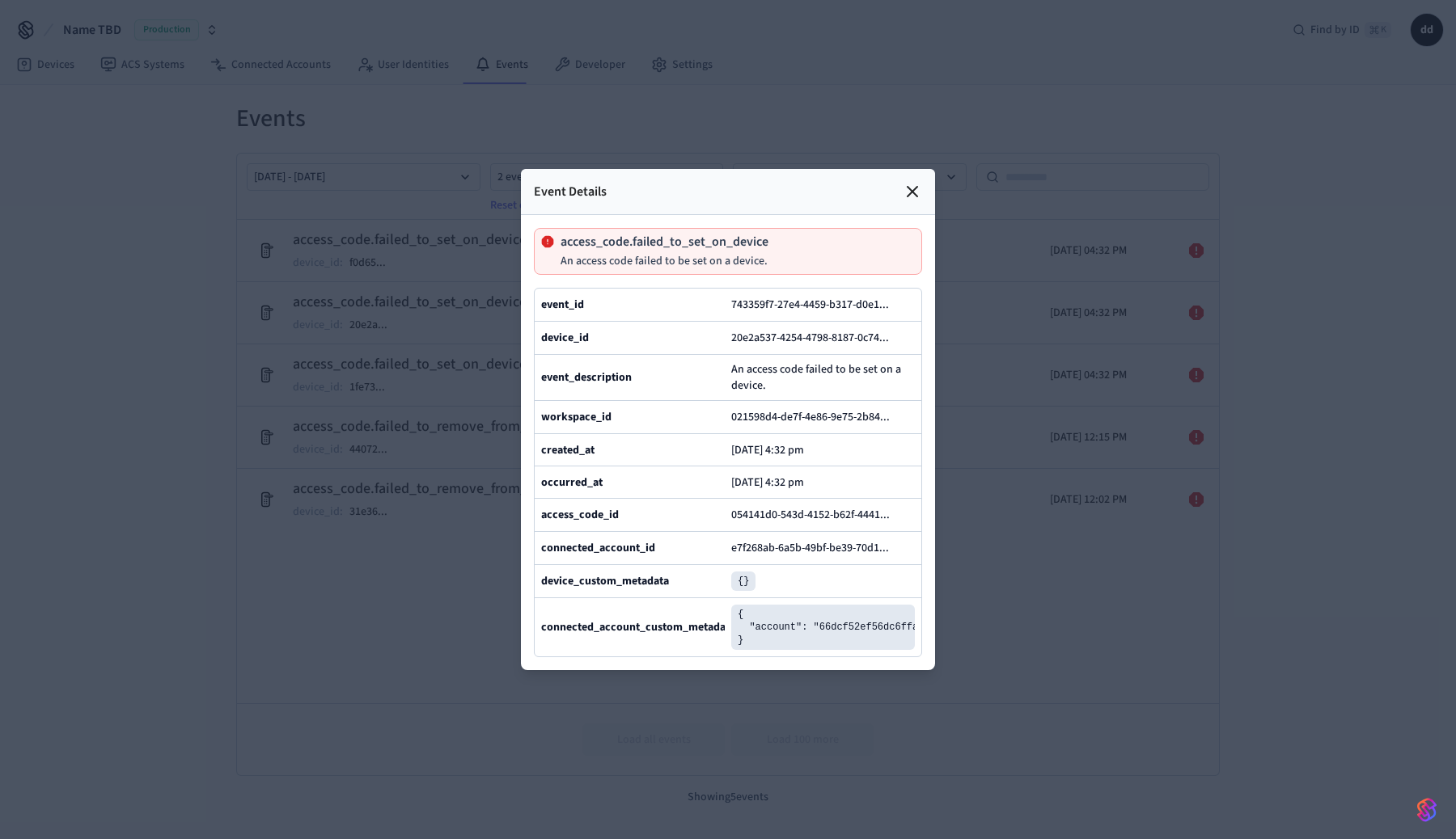
click at [718, 242] on p "access_code.failed_to_set_on_device" at bounding box center [665, 241] width 208 height 13
click at [903, 513] on icon at bounding box center [897, 515] width 11 height 11
click at [911, 186] on icon at bounding box center [912, 192] width 19 height 19
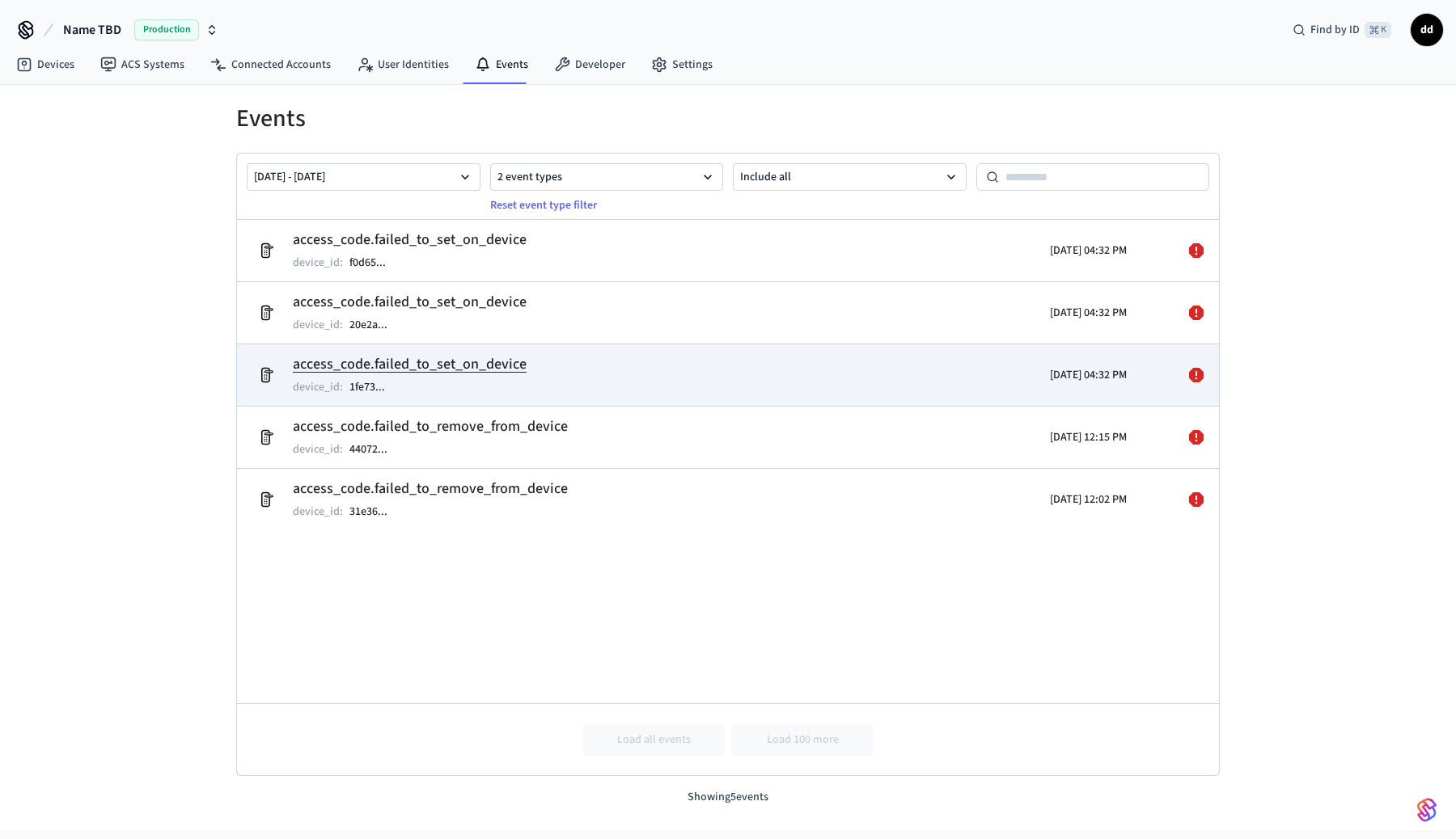
click at [1199, 376] on icon at bounding box center [1196, 375] width 15 height 15
click at [452, 361] on h2 "access_code.failed_to_set_on_device" at bounding box center [410, 365] width 234 height 23
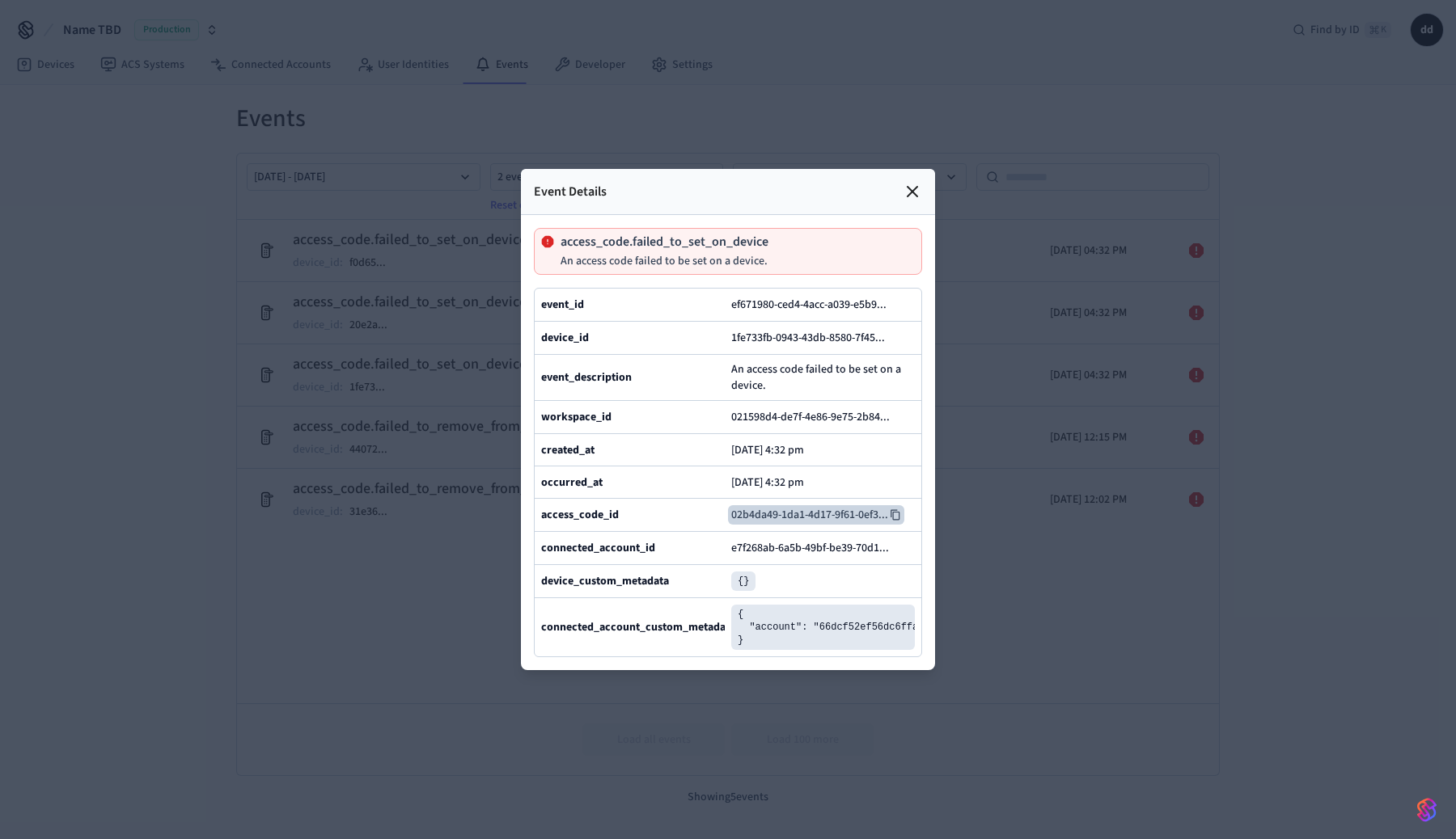
click at [896, 514] on icon at bounding box center [895, 515] width 11 height 11
click at [671, 240] on p "access_code.failed_to_set_on_device" at bounding box center [665, 241] width 208 height 13
copy p "access_code.failed_to_set_on_device"
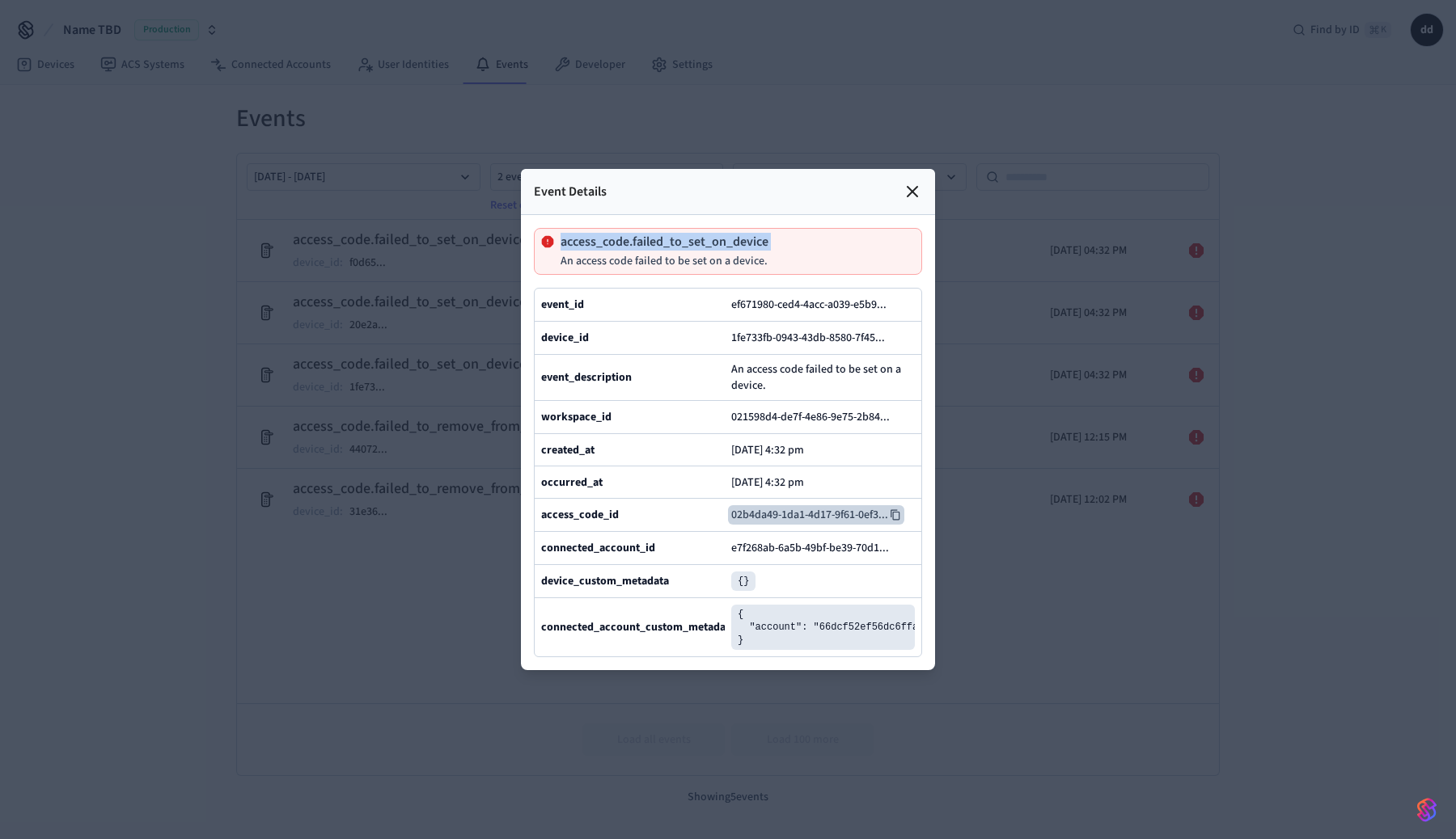
click at [909, 194] on icon at bounding box center [912, 192] width 10 height 10
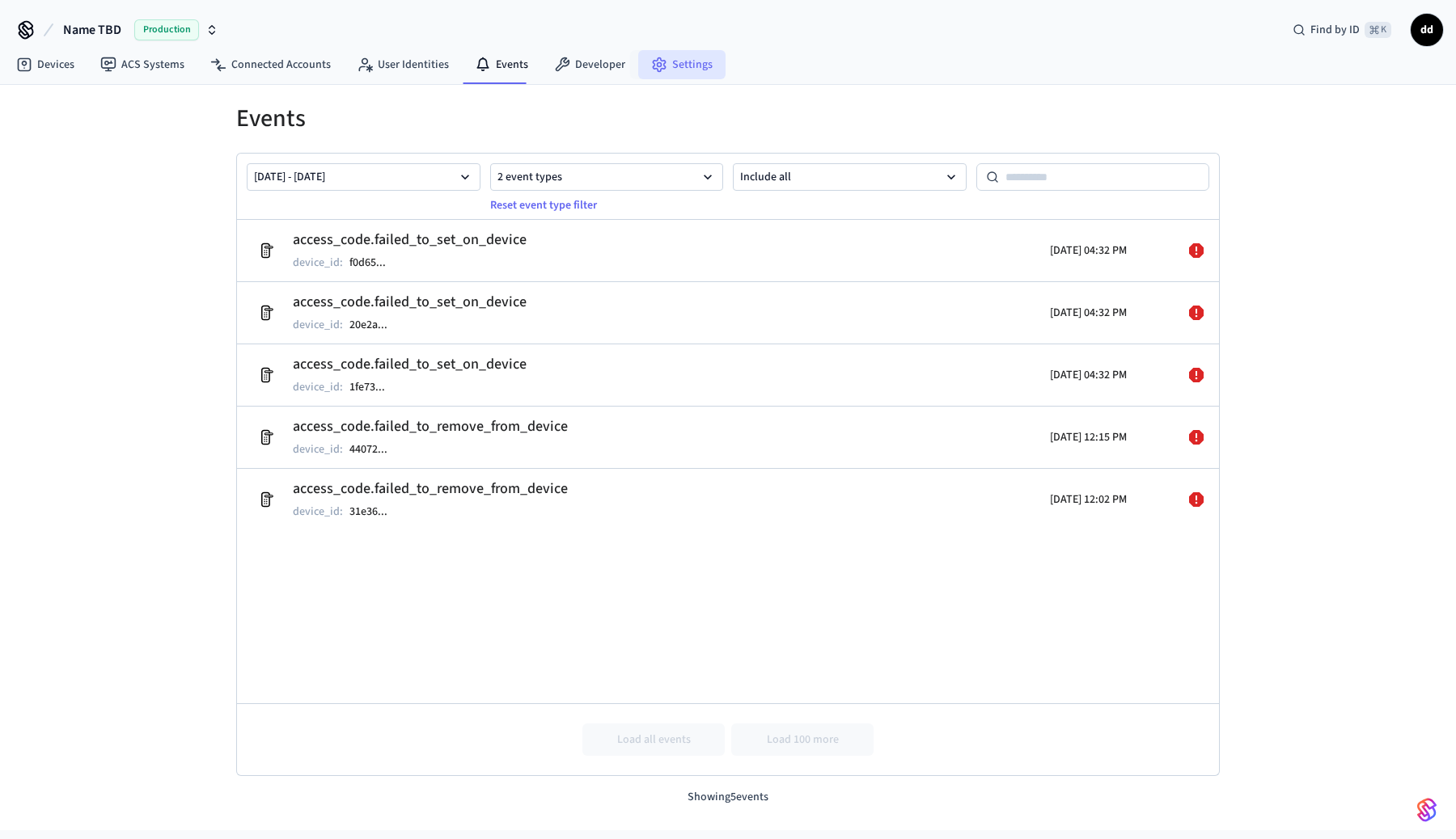
click at [672, 65] on link "Settings" at bounding box center [682, 65] width 88 height 29
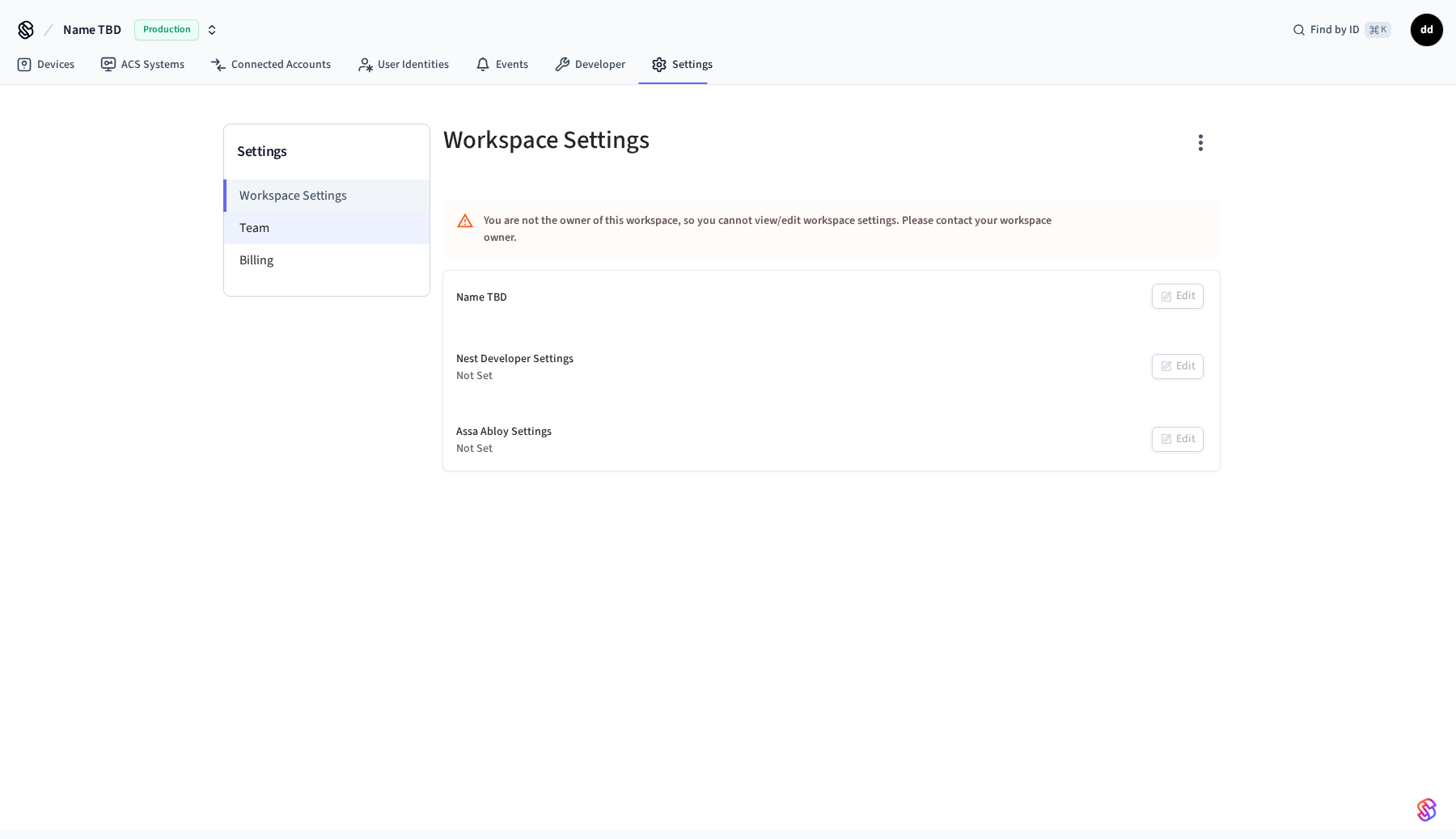
click at [262, 224] on li "Team" at bounding box center [326, 227] width 206 height 32
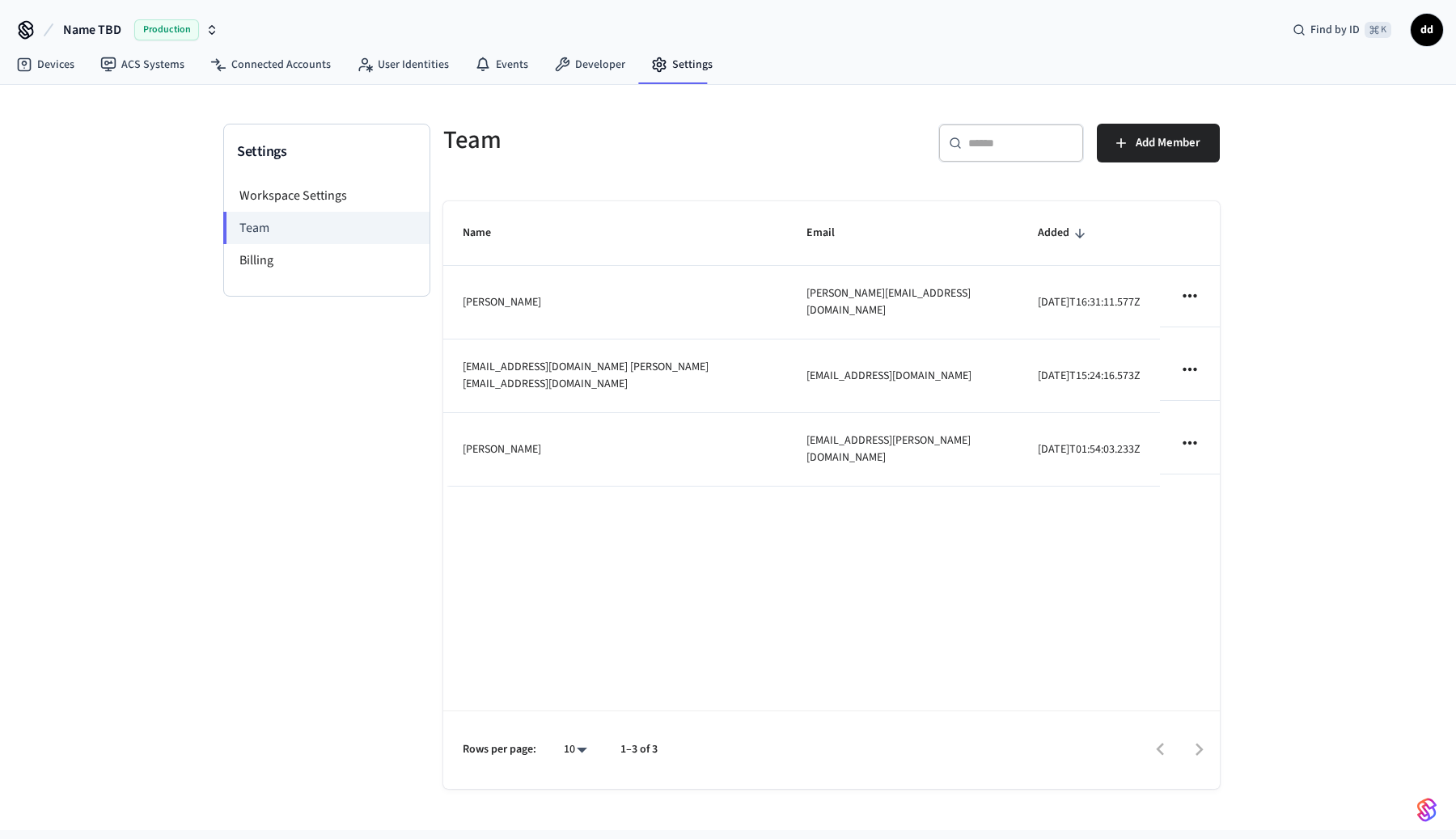
click at [16, 25] on icon at bounding box center [26, 30] width 26 height 26
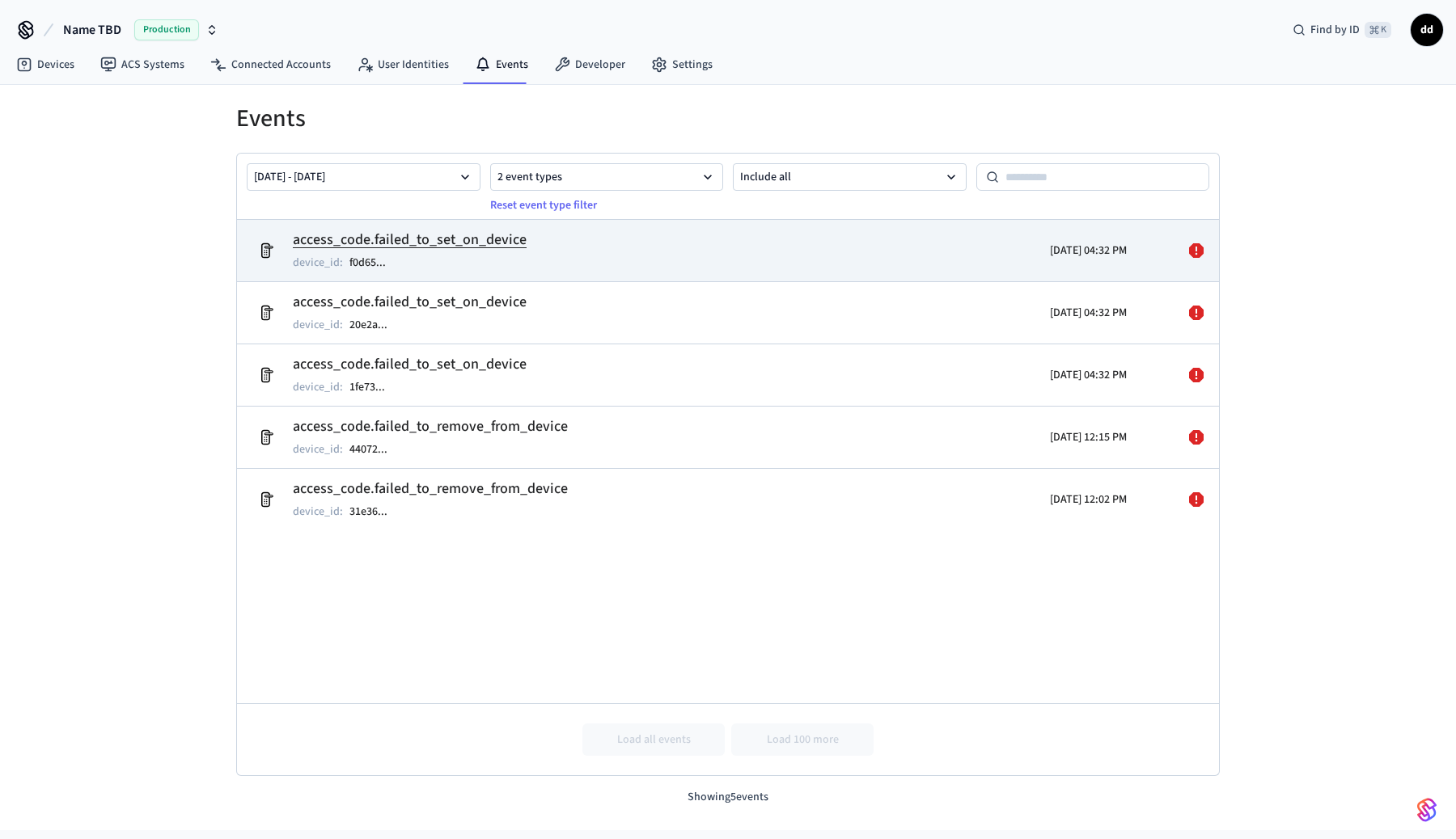
click at [506, 235] on h2 "access_code.failed_to_set_on_device" at bounding box center [410, 240] width 234 height 23
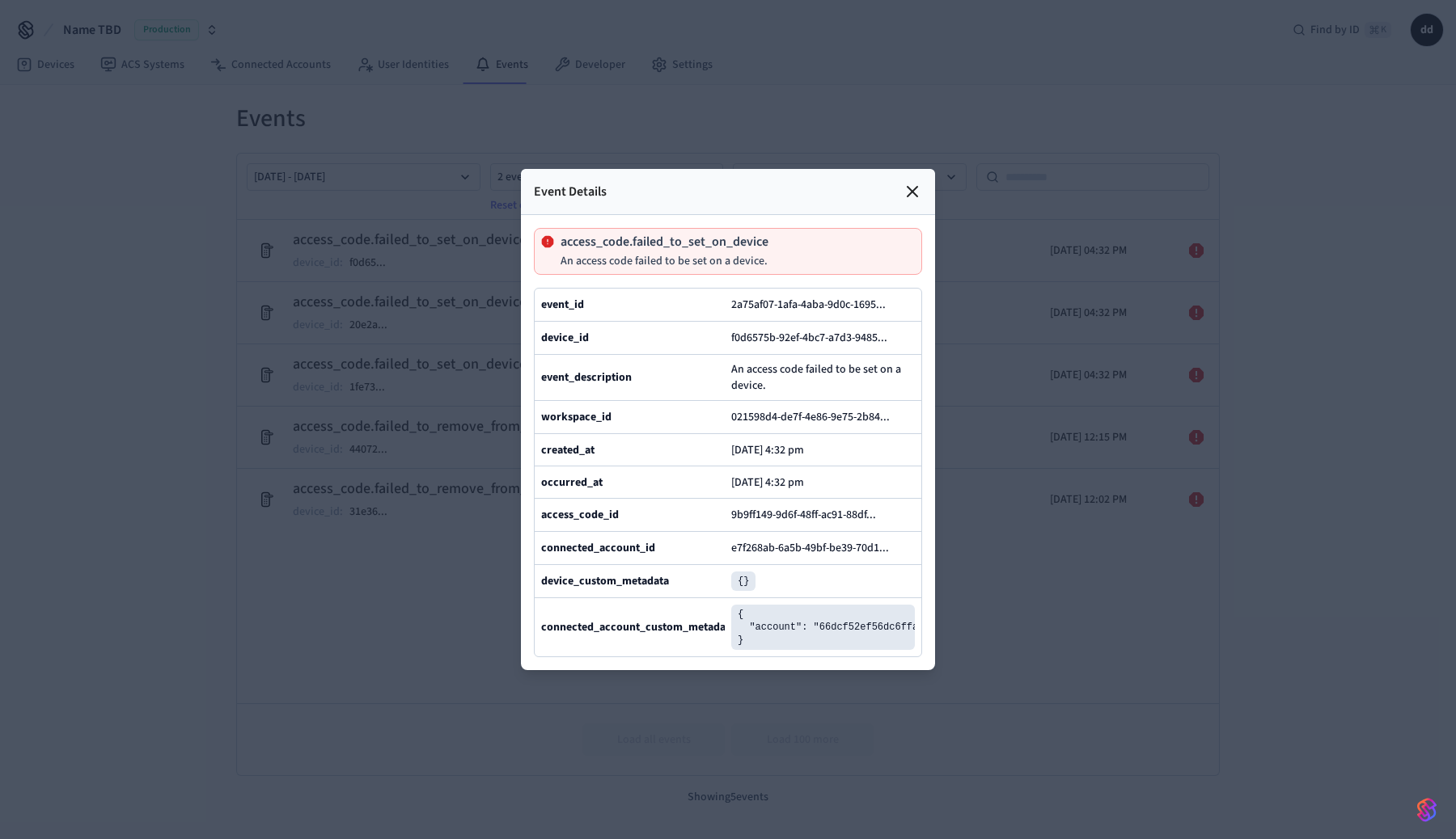
click at [669, 244] on p "access_code.failed_to_set_on_device" at bounding box center [665, 241] width 208 height 13
copy p "access_code.failed_to_set_on_device"
click at [920, 190] on icon at bounding box center [912, 192] width 19 height 19
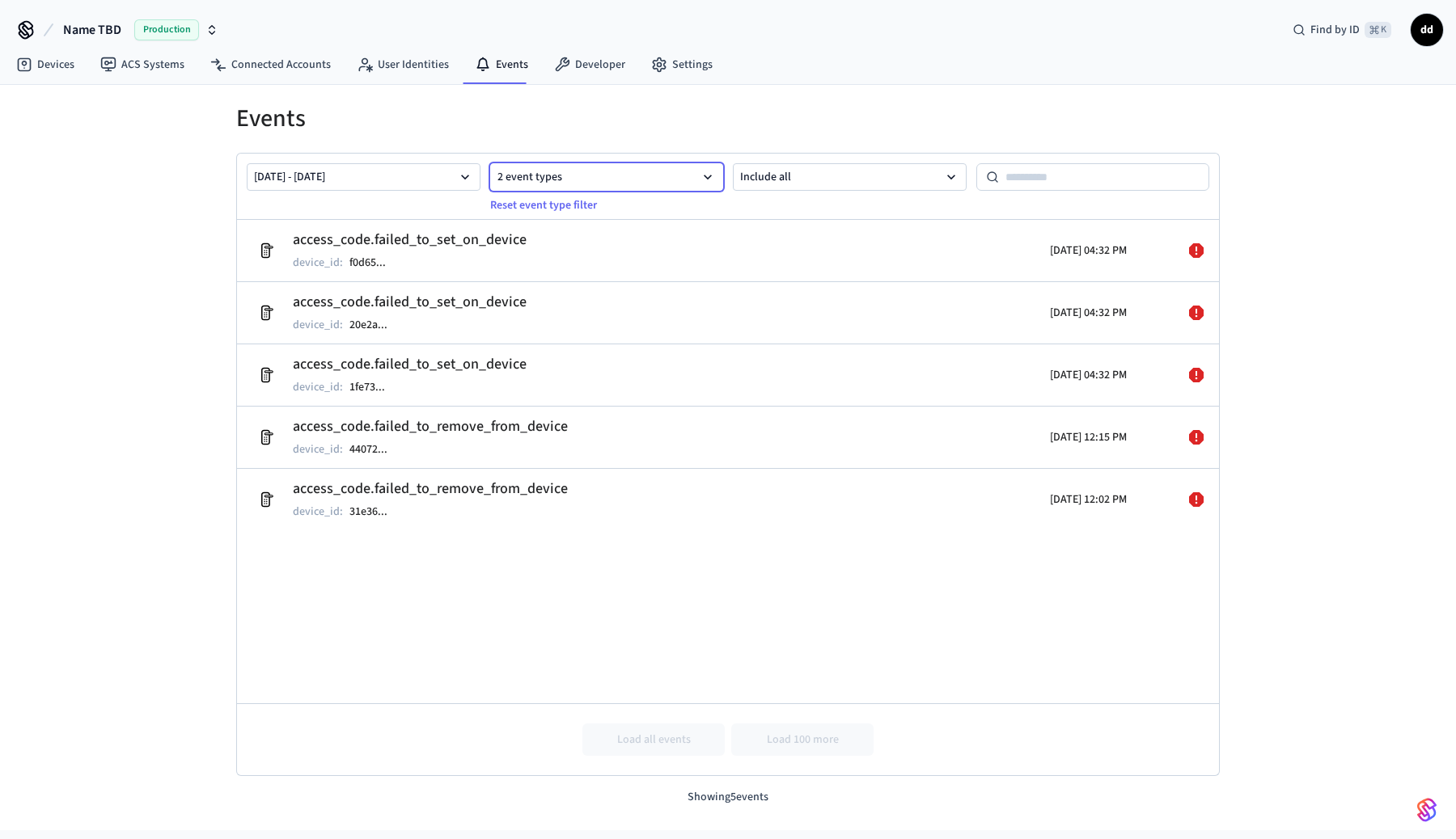
click at [683, 178] on button "2 event types" at bounding box center [607, 177] width 234 height 28
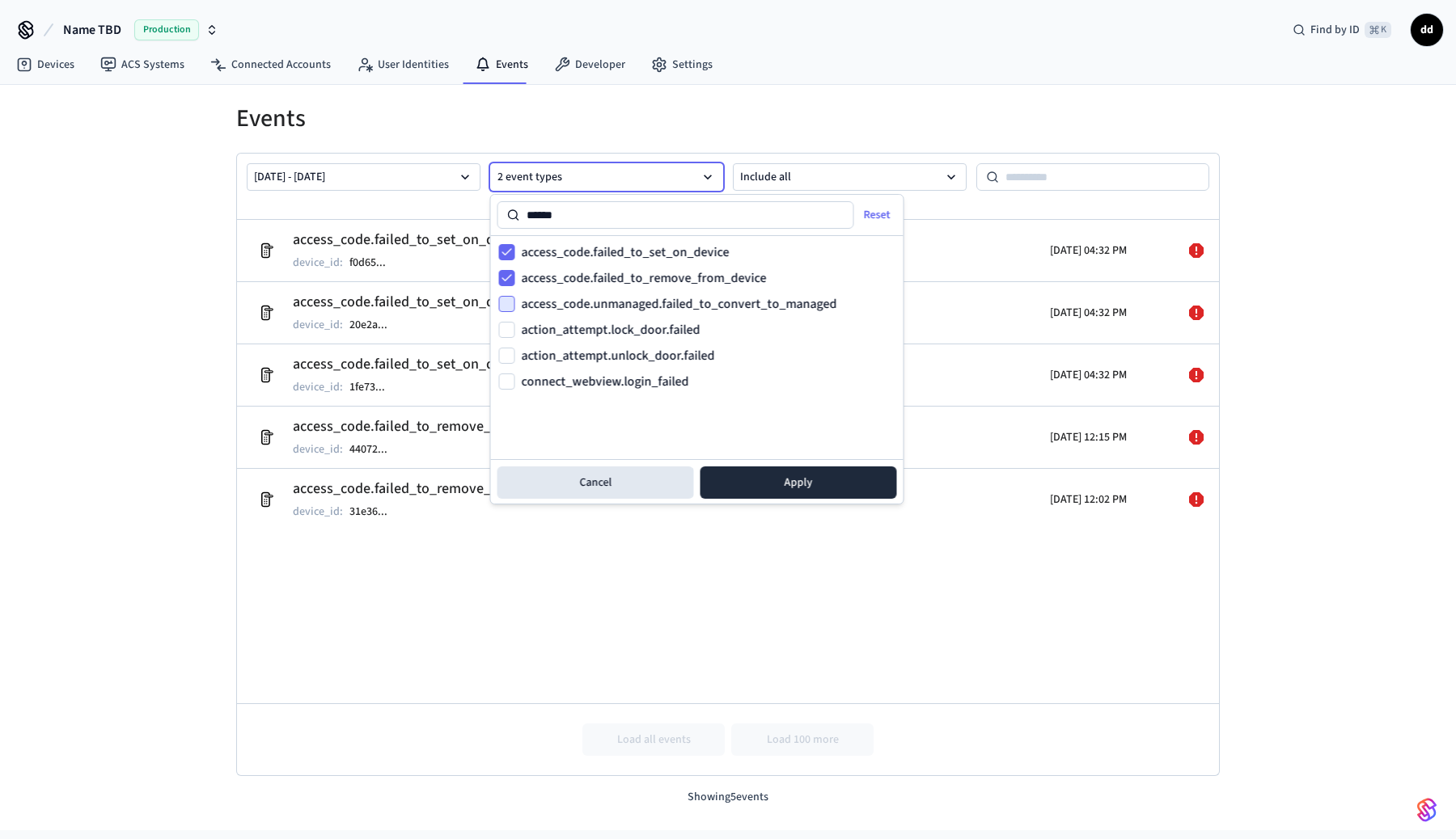
click at [513, 305] on button "access_code.unmanaged.failed_to_convert_to_managed" at bounding box center [507, 303] width 16 height 16
click at [513, 328] on button "action_attempt.lock_door.failed" at bounding box center [507, 329] width 16 height 16
click at [513, 351] on button "action_attempt.unlock_door.failed" at bounding box center [507, 355] width 16 height 16
click at [513, 372] on div "connect_webview.login_failed" at bounding box center [697, 381] width 396 height 19
click at [513, 387] on button "connect_webview.login_failed" at bounding box center [507, 381] width 16 height 16
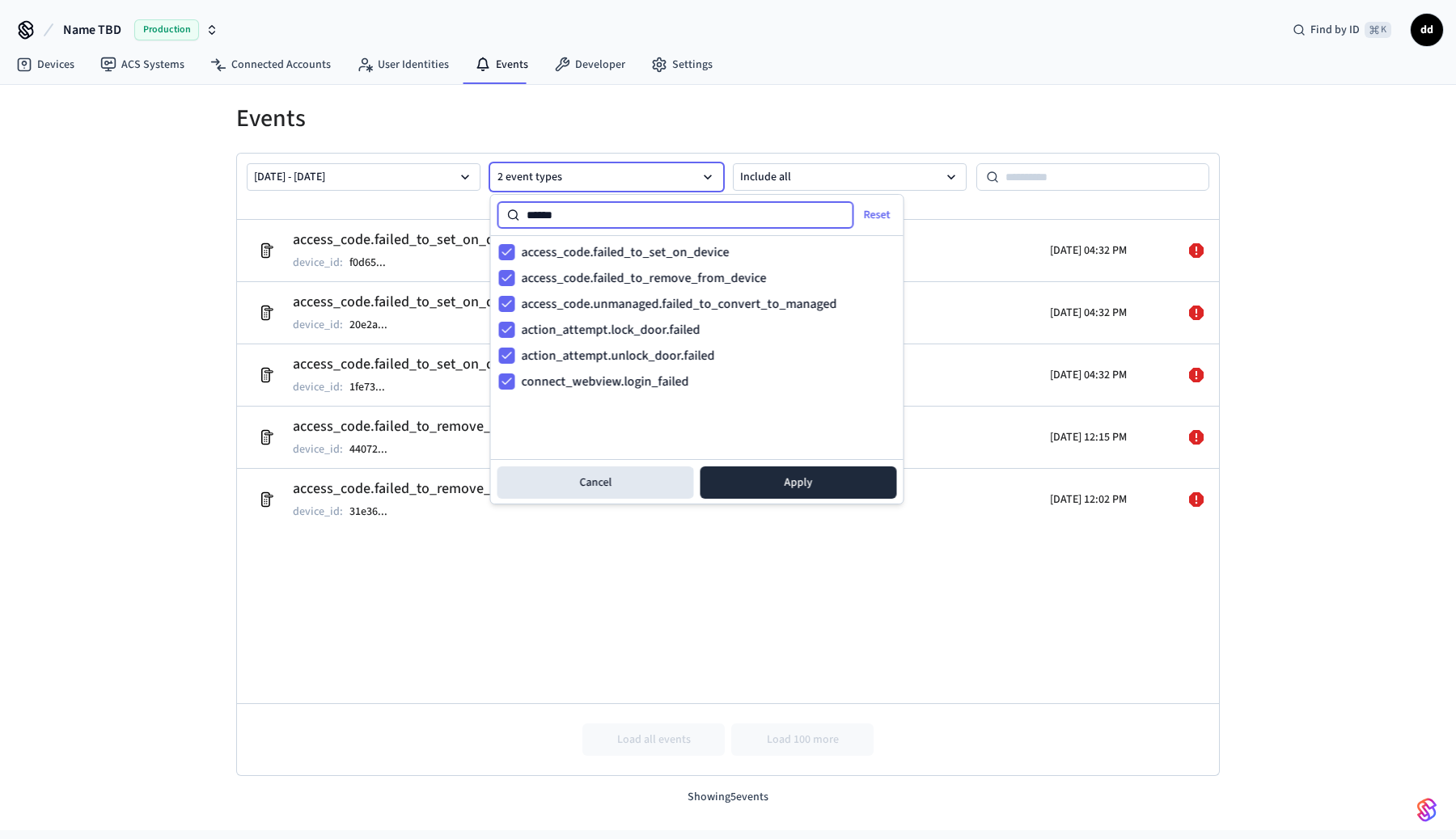
click at [567, 219] on input "******" at bounding box center [687, 215] width 334 height 19
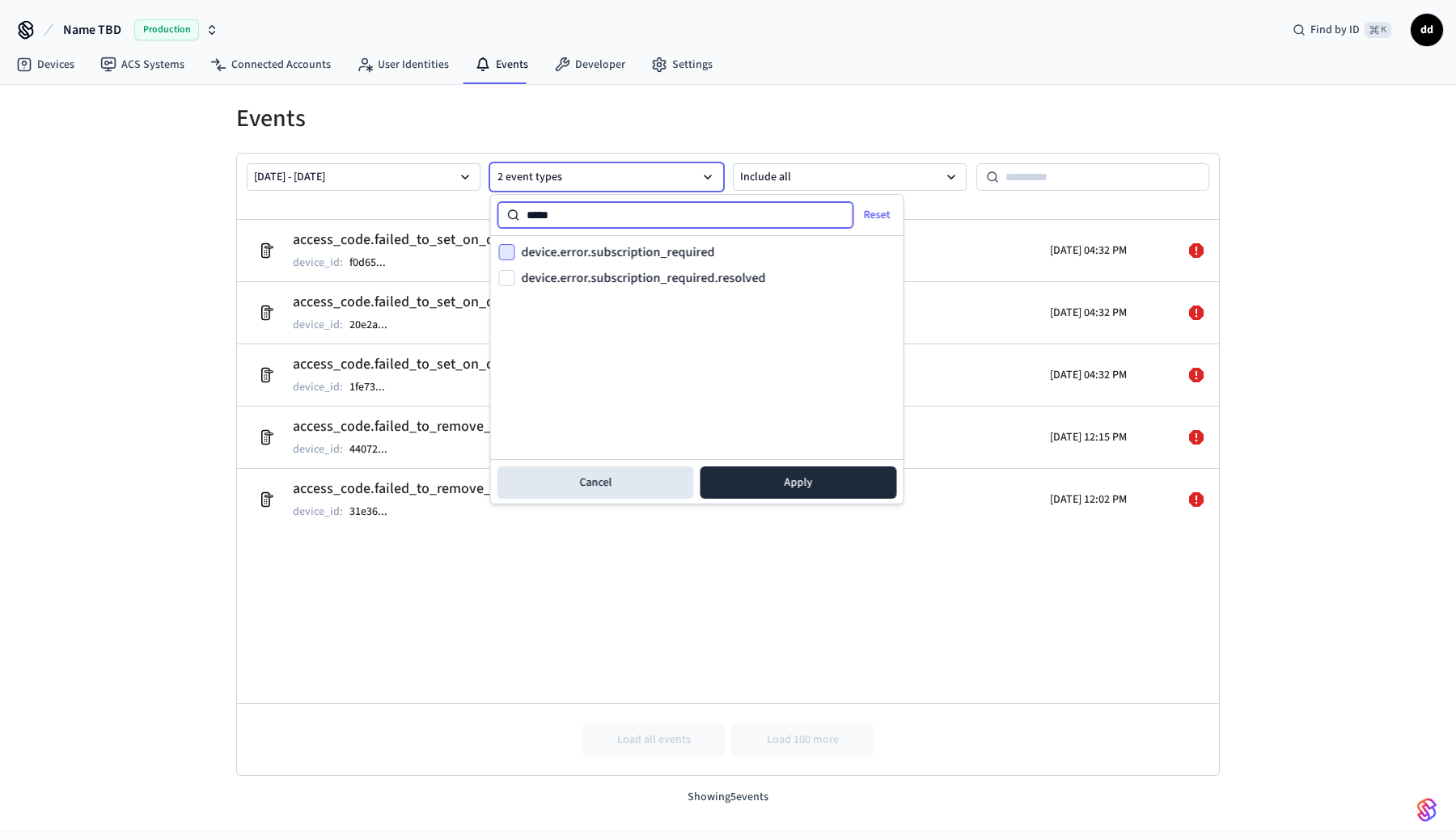
type input "*****"
click at [509, 250] on button "device.error.subscription_required" at bounding box center [507, 252] width 16 height 16
click at [509, 281] on button "device.error.subscription_required.resolved" at bounding box center [507, 278] width 16 height 16
click at [804, 481] on button "Apply" at bounding box center [799, 482] width 197 height 32
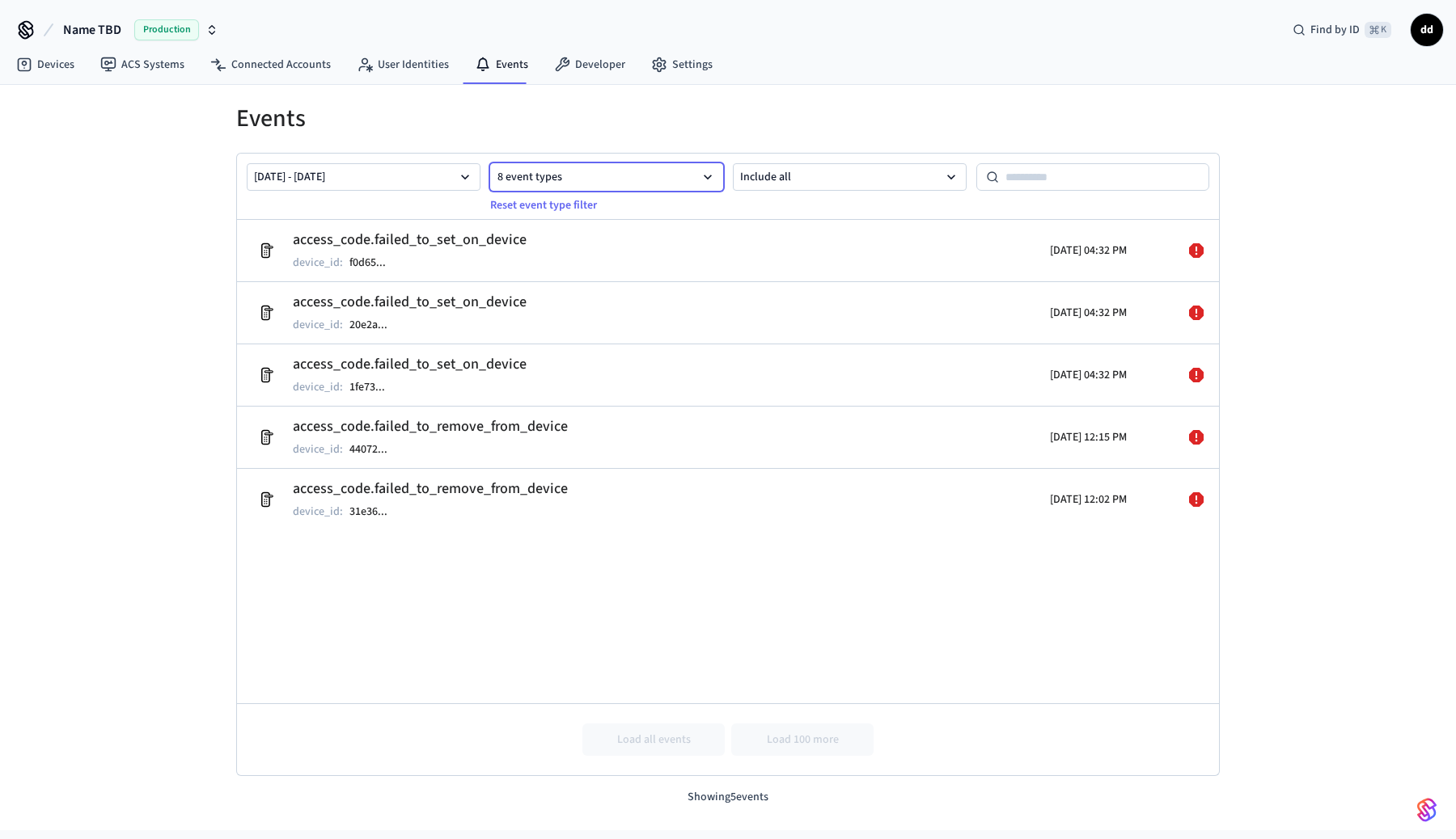
click at [690, 179] on button "8 event types" at bounding box center [607, 177] width 234 height 28
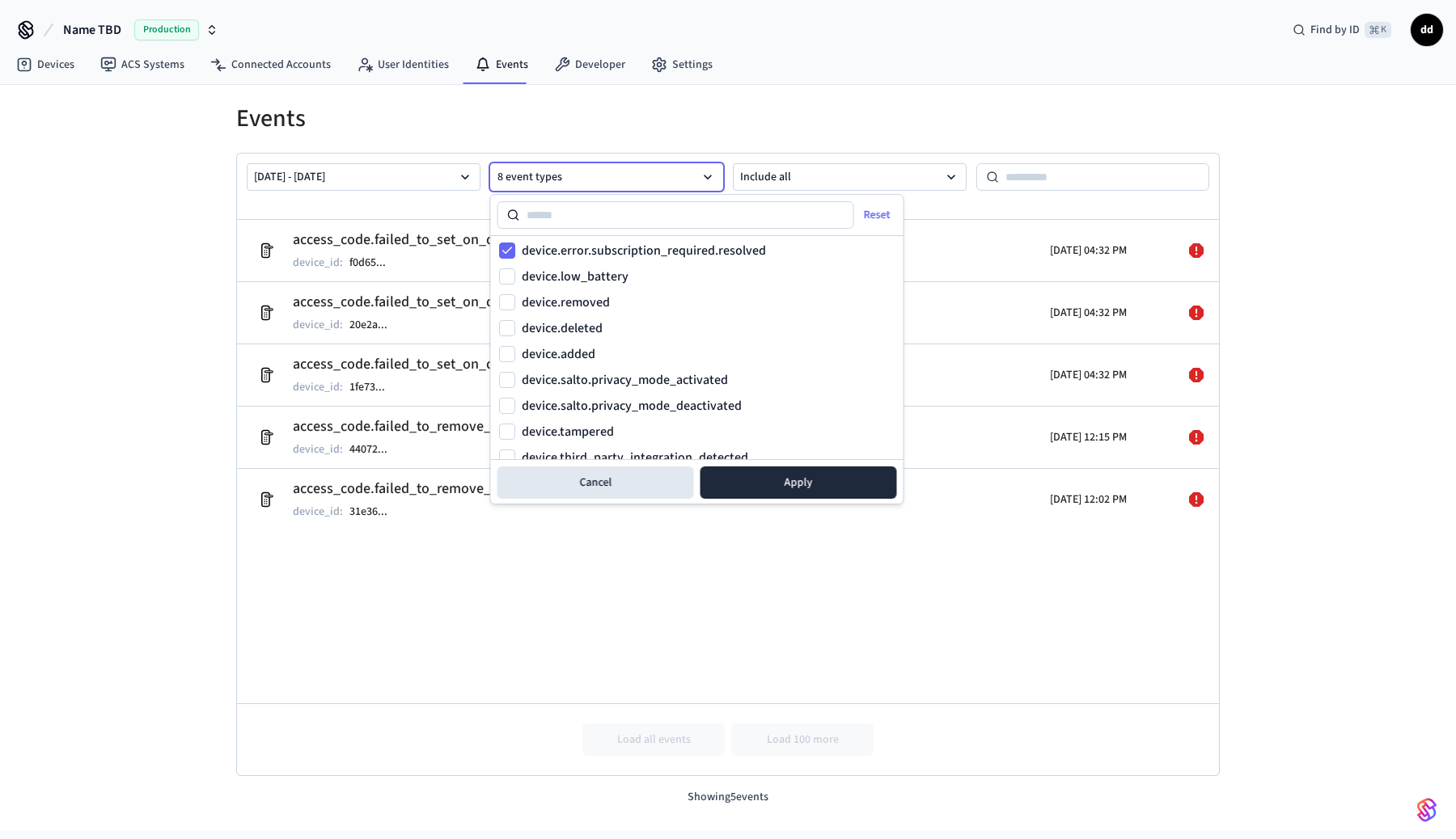
scroll to position [261, 0]
click at [506, 247] on button "device.low_battery" at bounding box center [507, 250] width 16 height 16
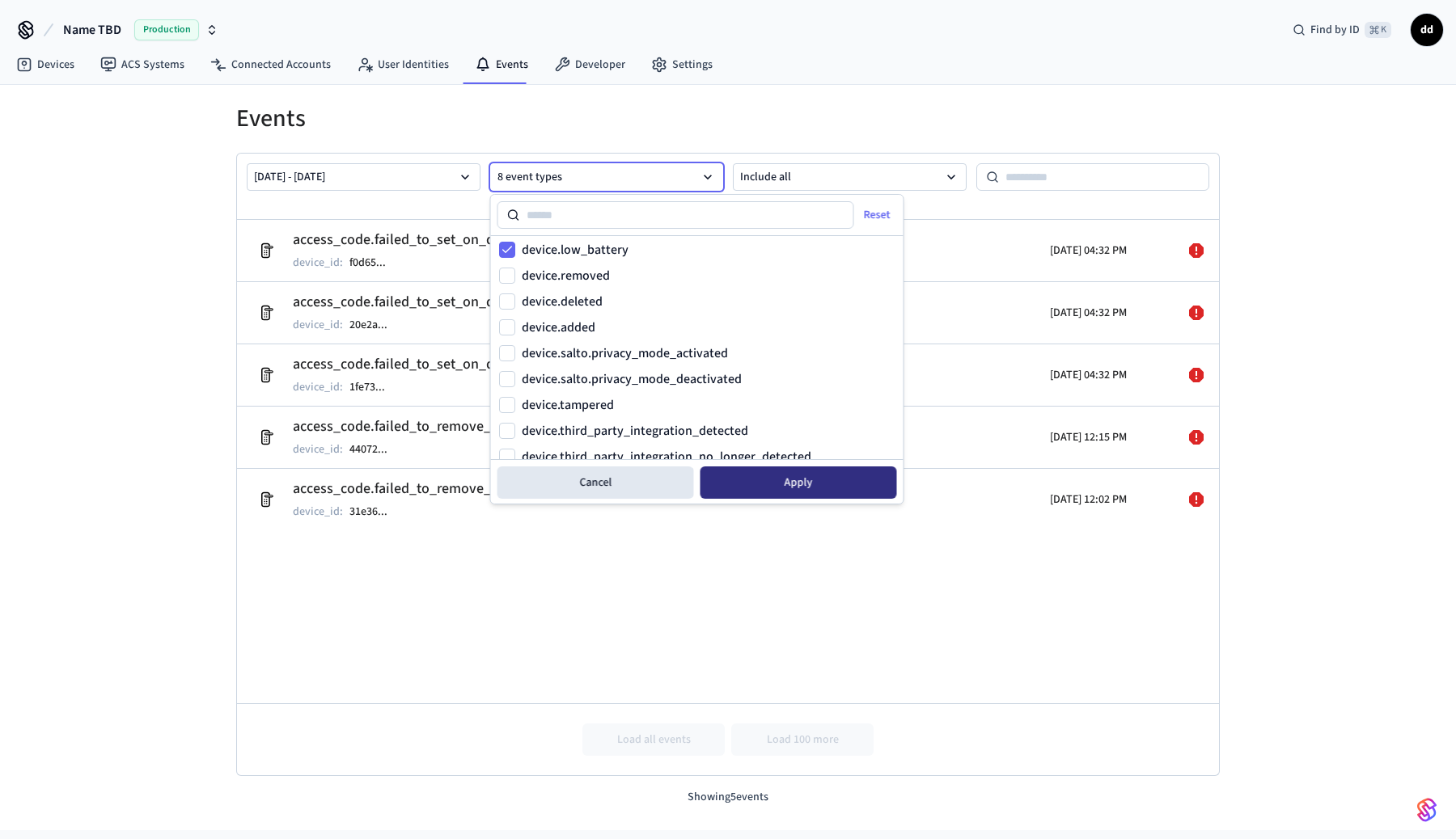
click at [828, 487] on button "Apply" at bounding box center [799, 482] width 197 height 32
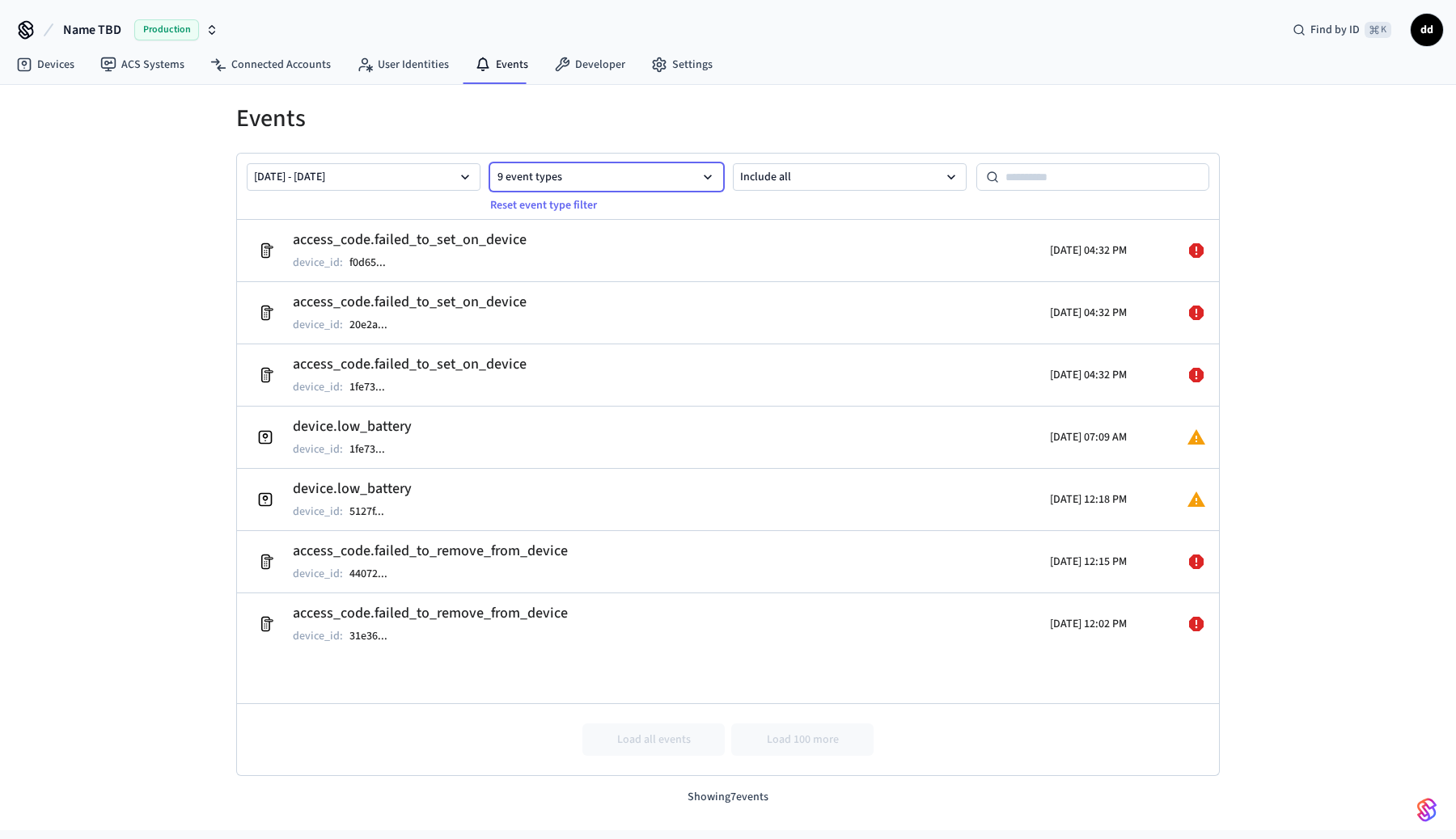
click at [652, 182] on button "9 event types" at bounding box center [607, 177] width 234 height 28
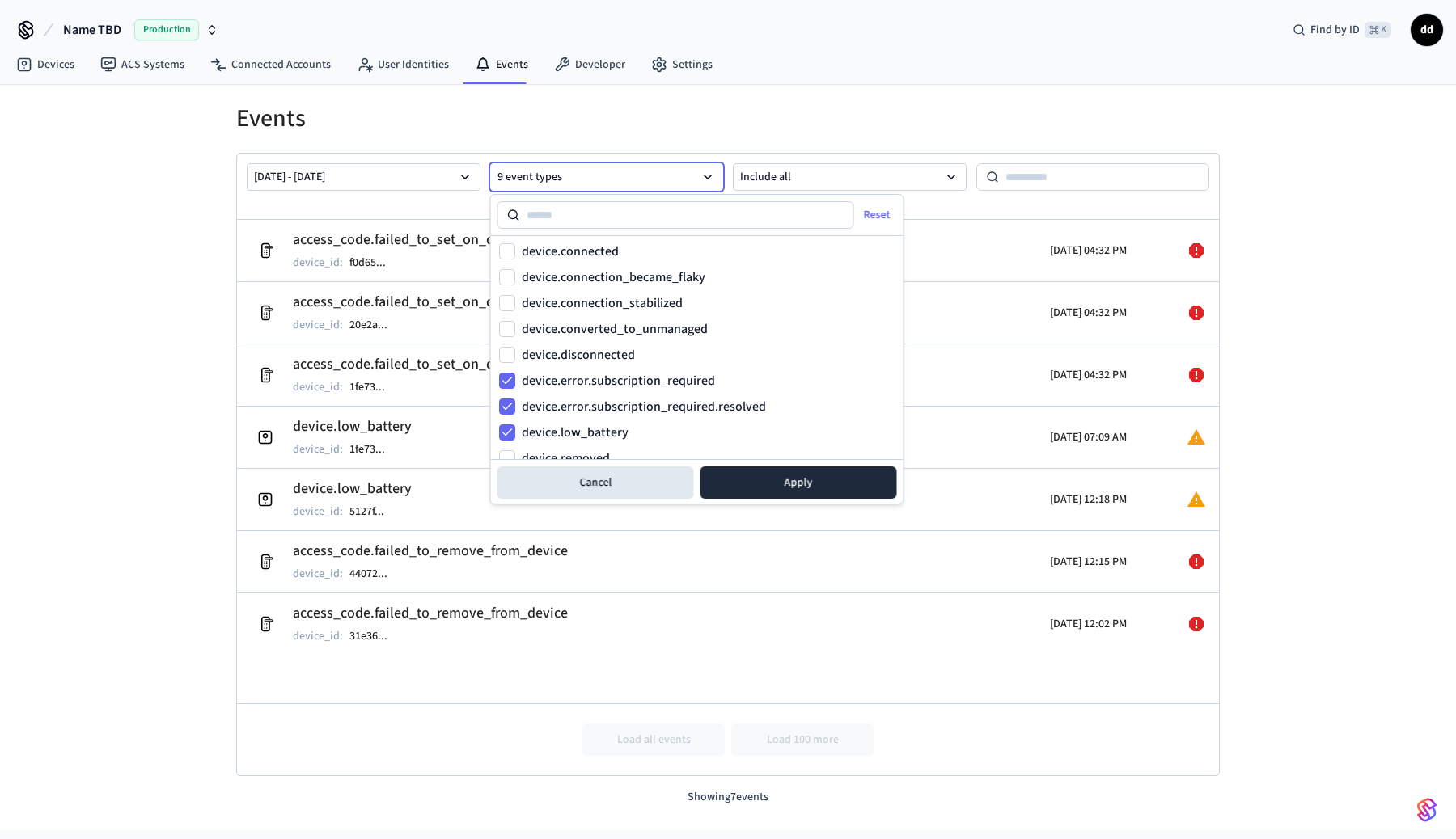
scroll to position [75, 0]
click at [512, 438] on button "device.low_battery" at bounding box center [507, 436] width 16 height 16
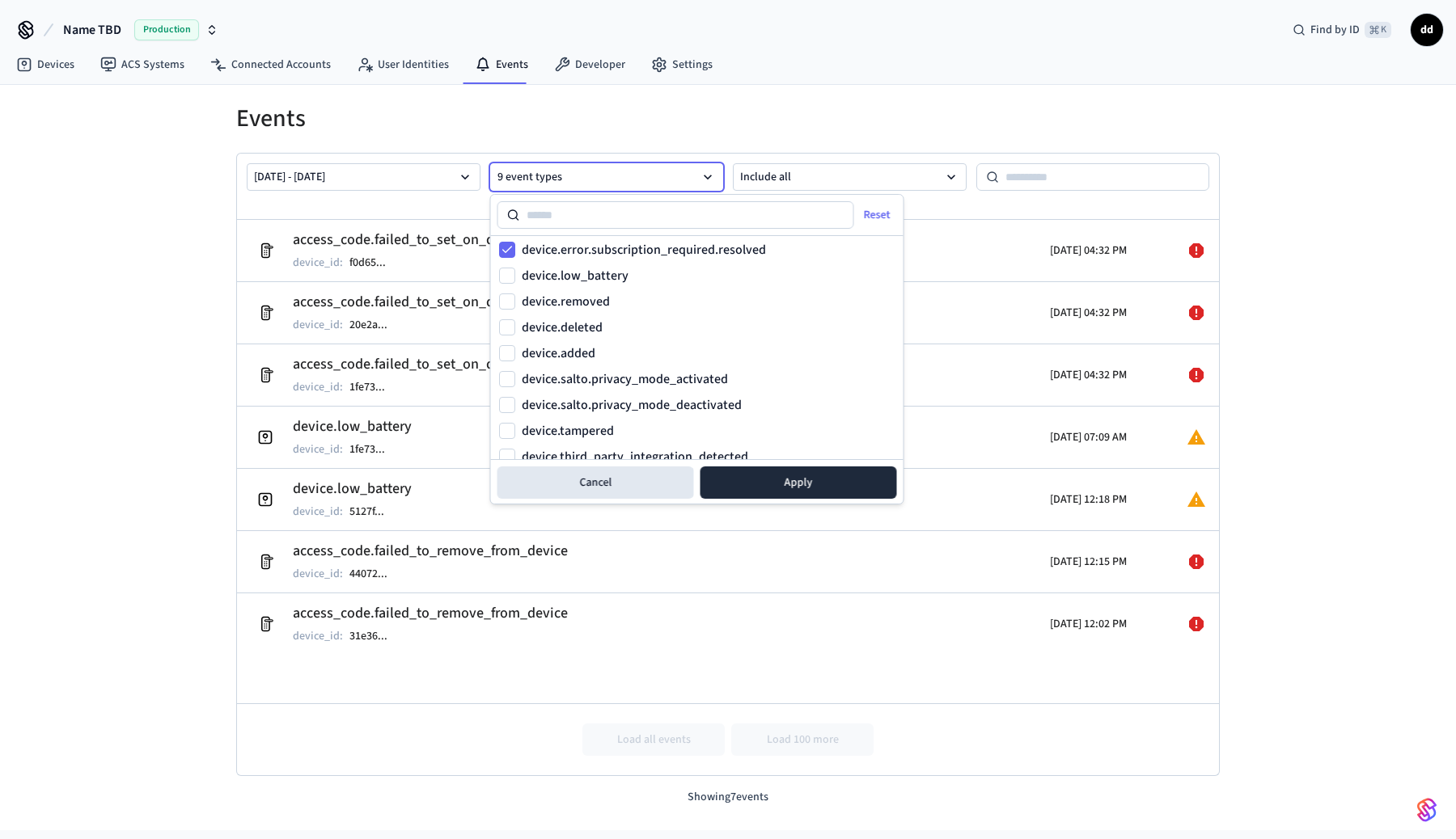
click at [515, 302] on div "device.removed" at bounding box center [697, 302] width 396 height 19
click at [506, 294] on button "device.removed" at bounding box center [507, 302] width 16 height 16
click at [505, 325] on button "device.deleted" at bounding box center [507, 328] width 16 height 16
click at [814, 480] on button "Apply" at bounding box center [799, 482] width 197 height 32
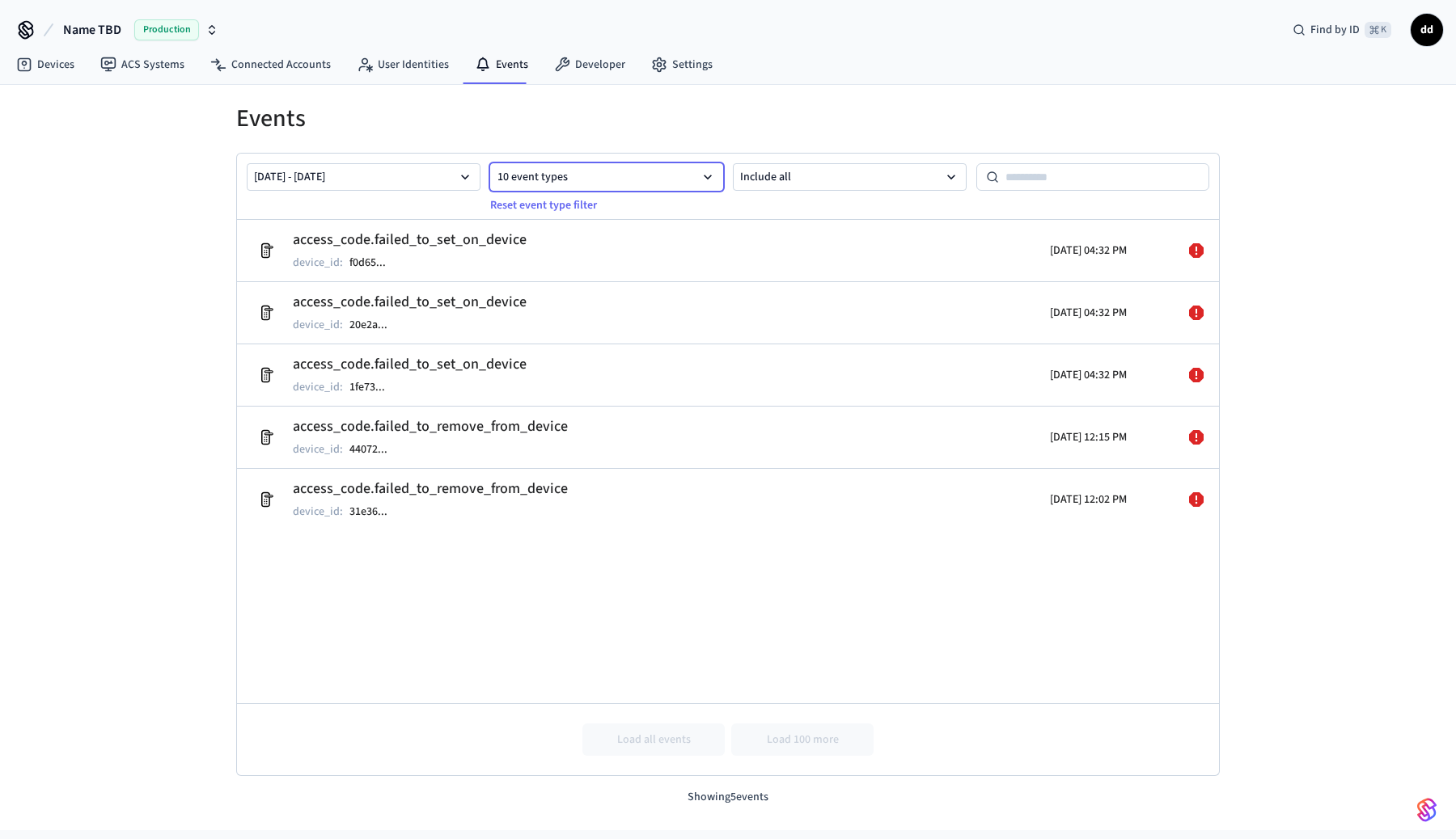
click at [635, 187] on button "10 event types" at bounding box center [607, 177] width 234 height 28
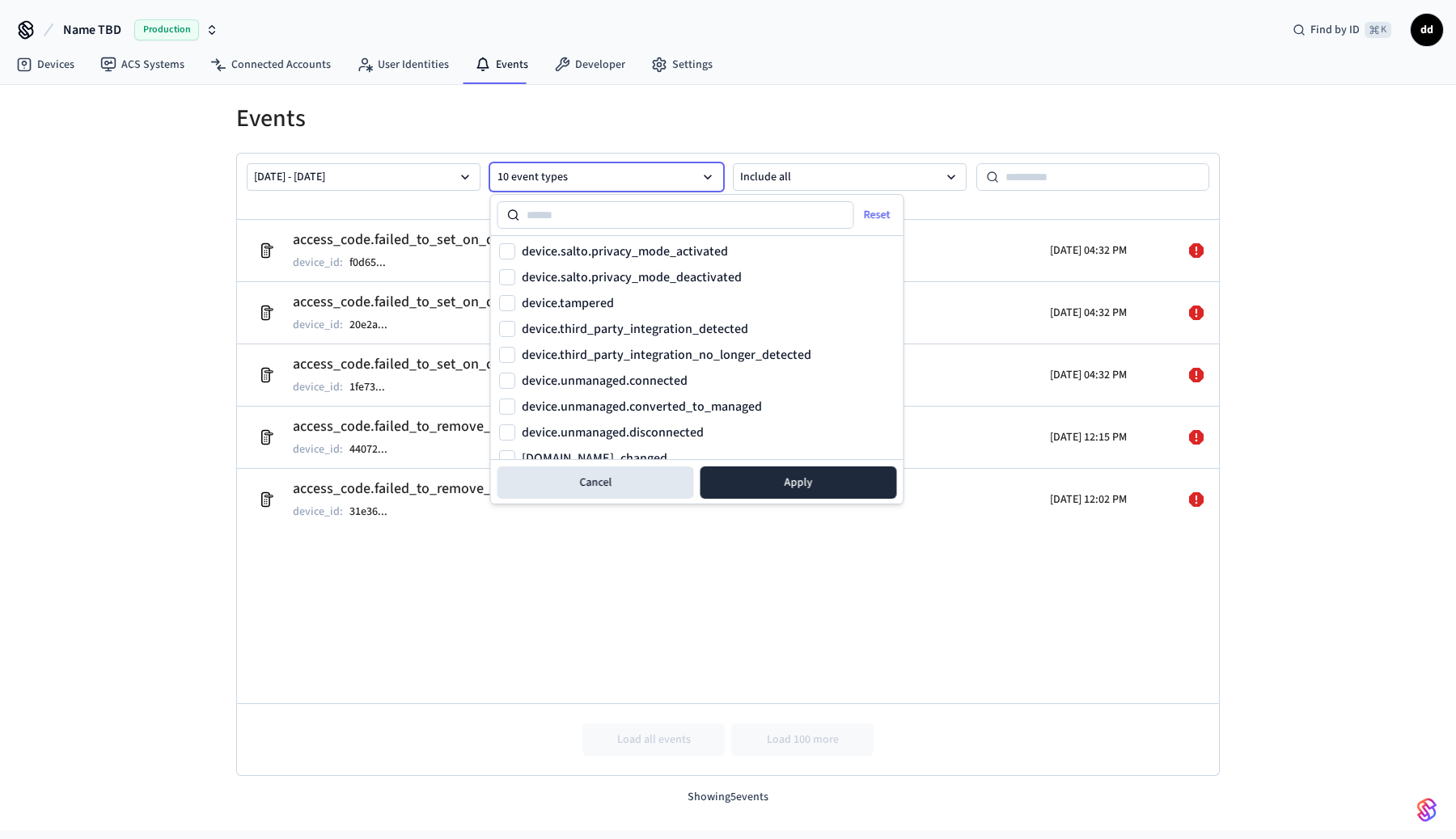
scroll to position [366, 0]
click at [507, 302] on button "device.tampered" at bounding box center [507, 301] width 16 height 16
click at [506, 330] on button "device.third_party_integration_detected" at bounding box center [507, 327] width 16 height 16
click at [506, 356] on button "device.third_party_integration_no_longer_detected" at bounding box center [507, 352] width 16 height 16
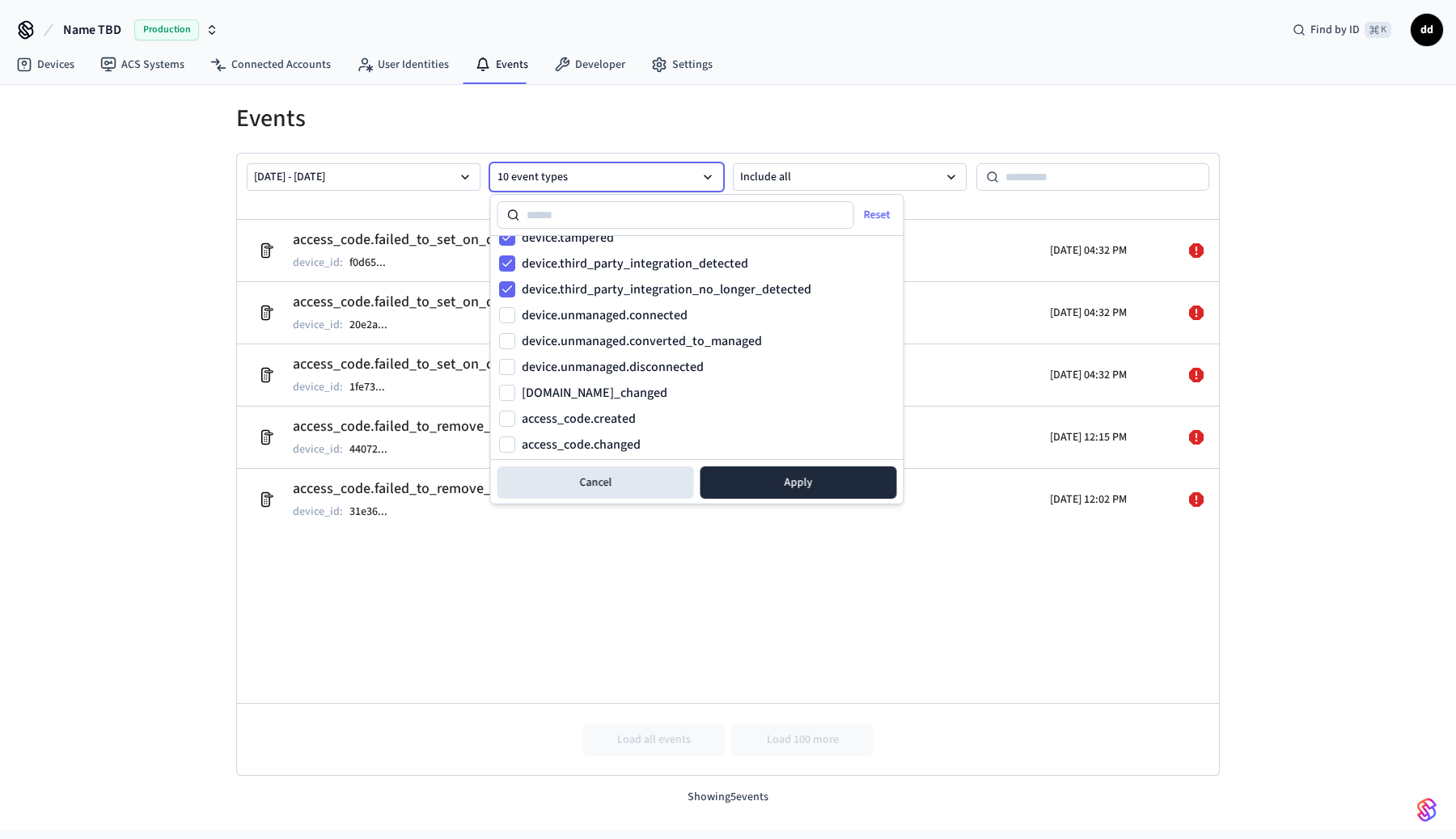
scroll to position [448, 0]
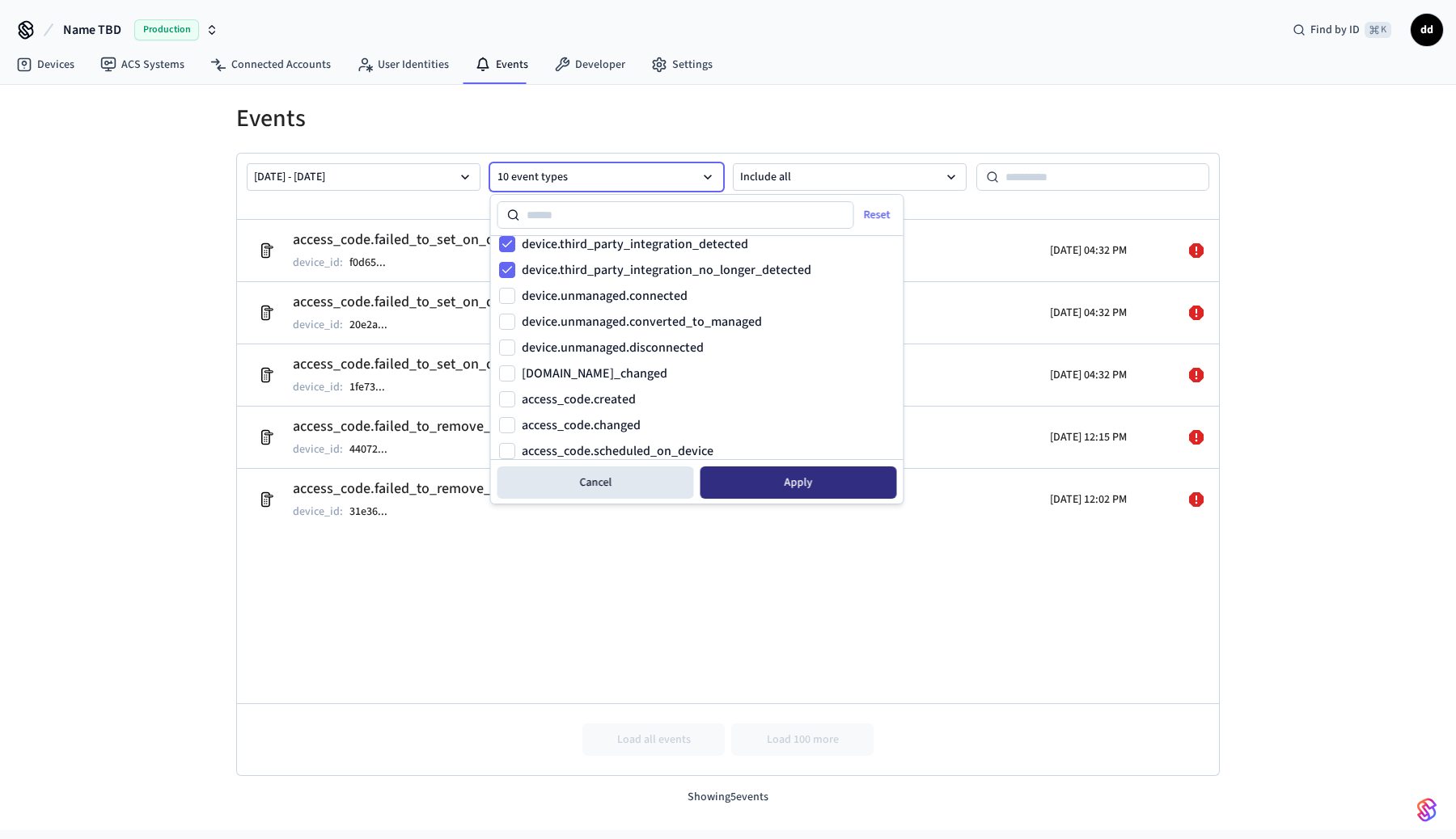
click at [846, 488] on button "Apply" at bounding box center [799, 482] width 197 height 32
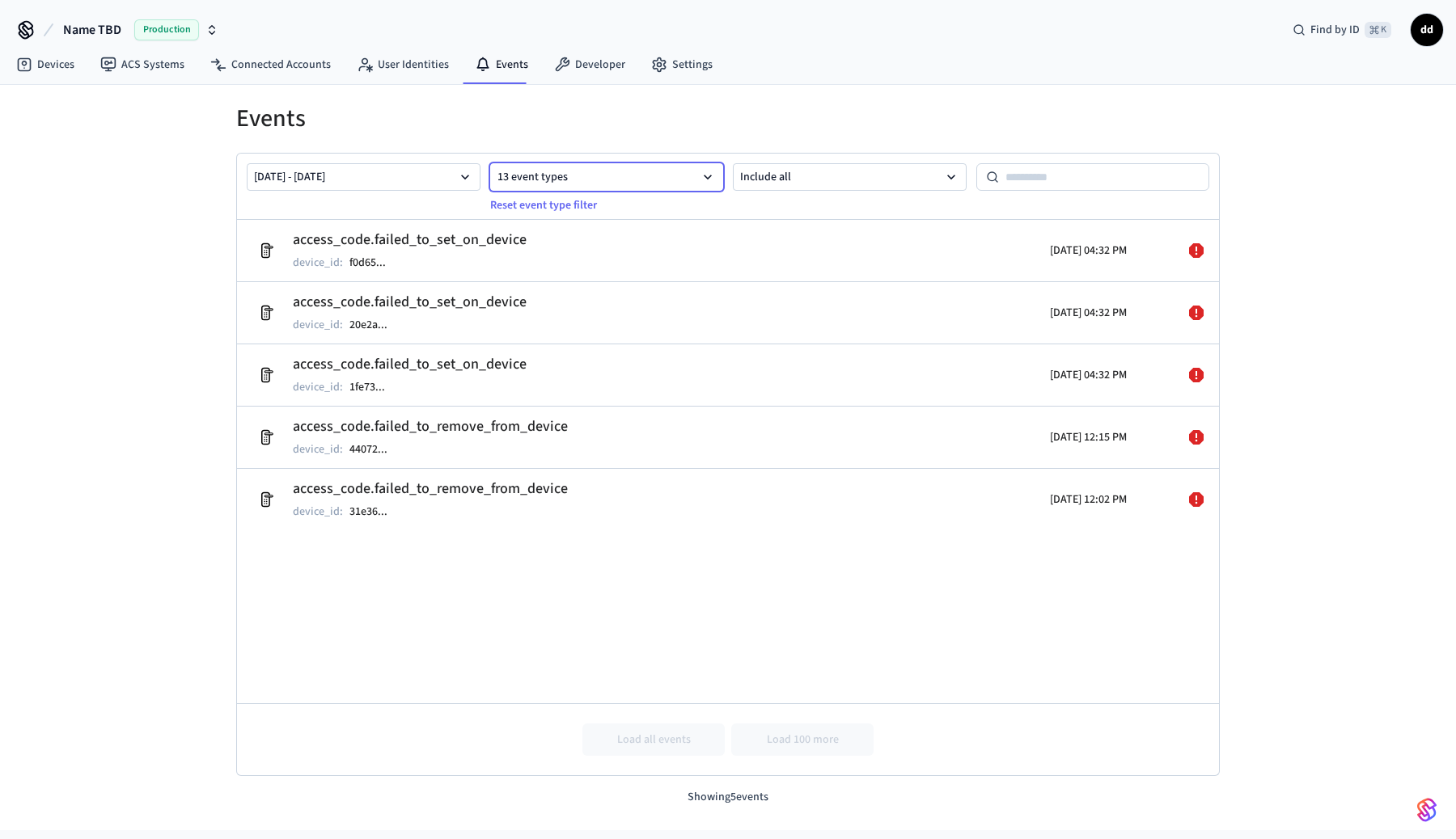
click at [622, 180] on button "13 event types" at bounding box center [607, 177] width 234 height 28
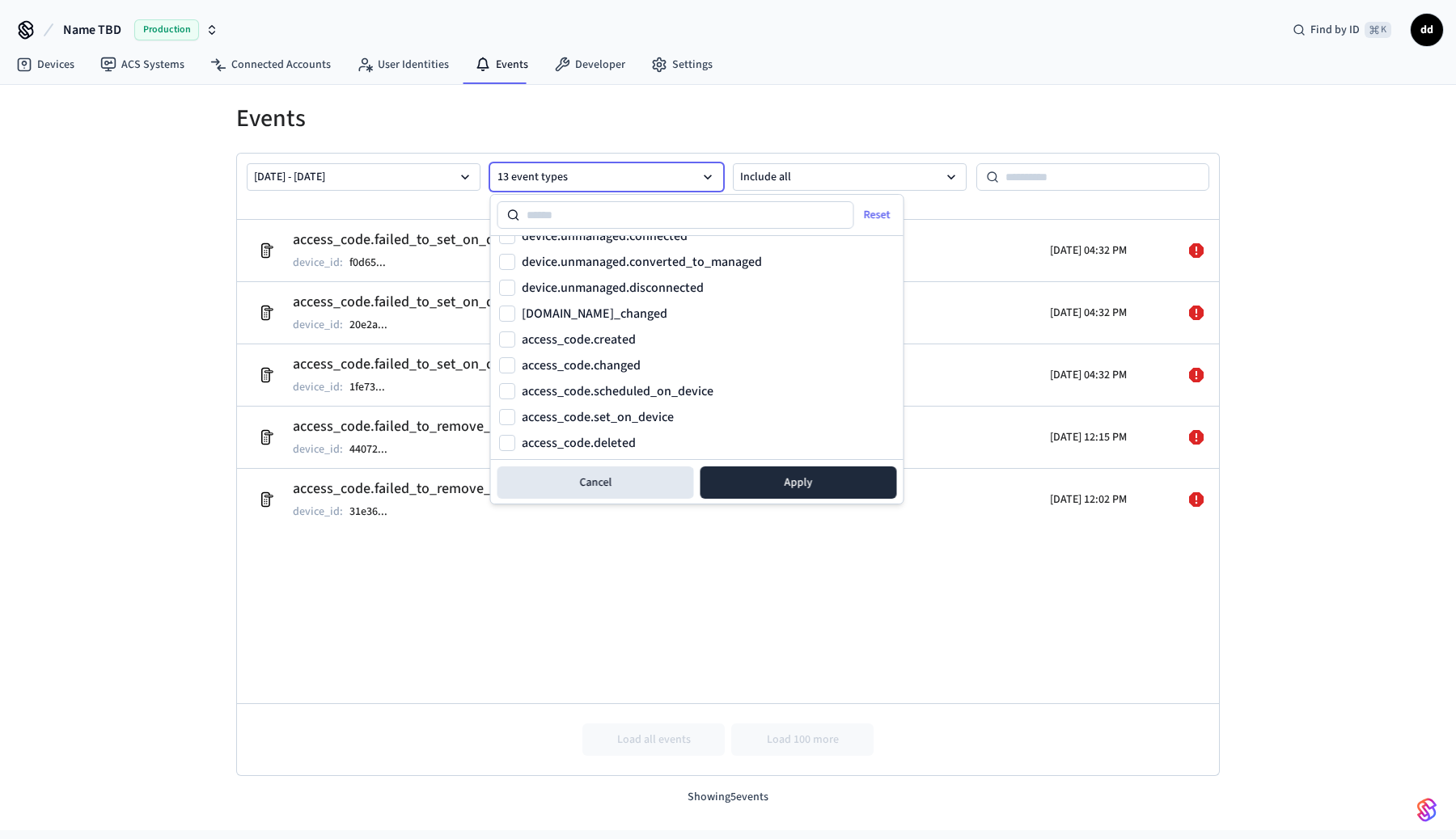
scroll to position [484, 0]
click at [508, 337] on button "[DOMAIN_NAME]_changed" at bounding box center [507, 338] width 16 height 16
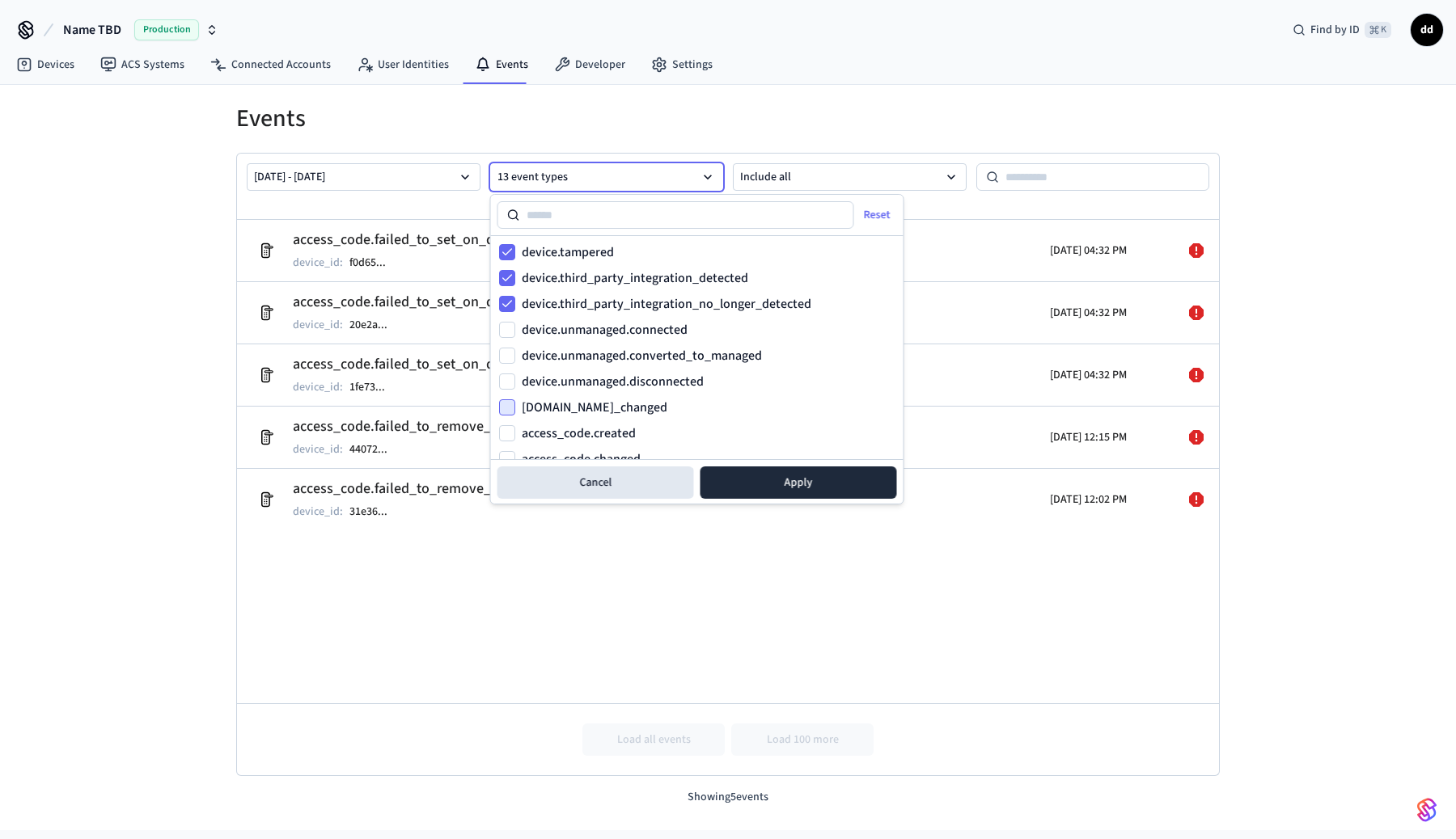
scroll to position [408, 0]
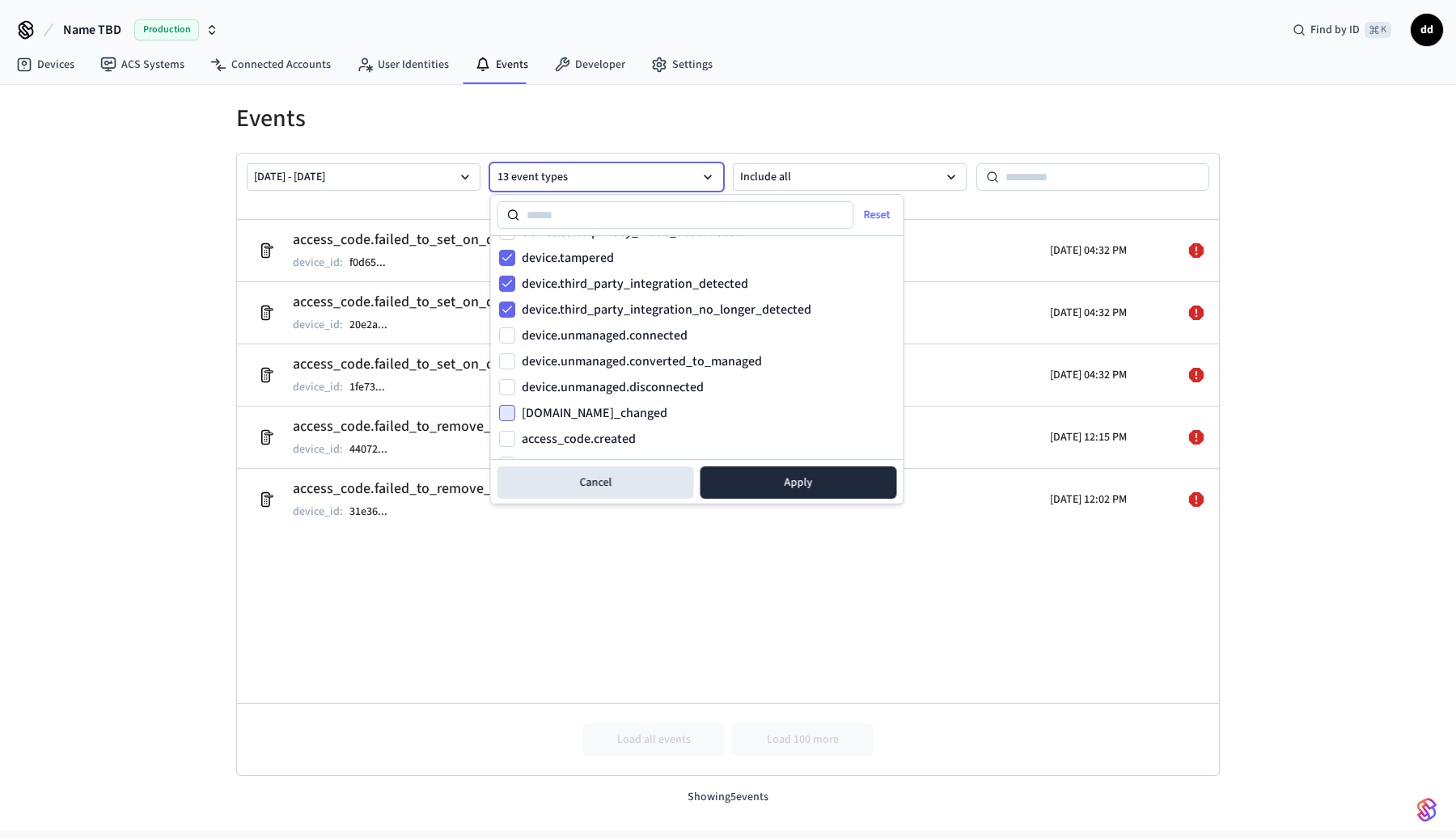
click at [508, 337] on button "device.unmanaged.connected" at bounding box center [507, 335] width 16 height 16
click at [508, 361] on button "device.unmanaged.converted_to_managed" at bounding box center [507, 361] width 16 height 16
click at [508, 388] on button "device.unmanaged.disconnected" at bounding box center [507, 387] width 16 height 16
click at [841, 486] on button "Apply" at bounding box center [799, 482] width 197 height 32
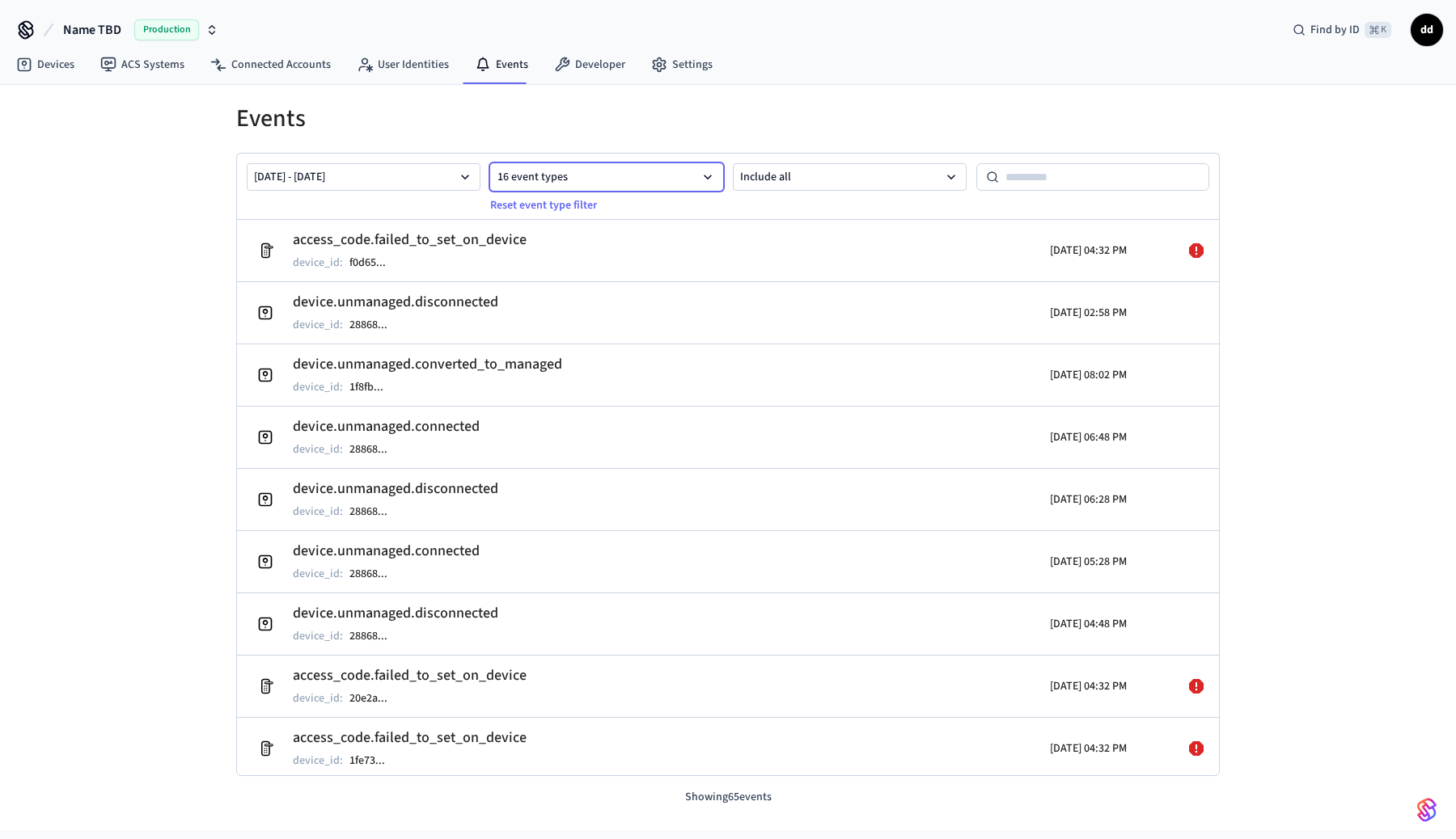
click at [626, 167] on button "16 event types" at bounding box center [607, 177] width 234 height 28
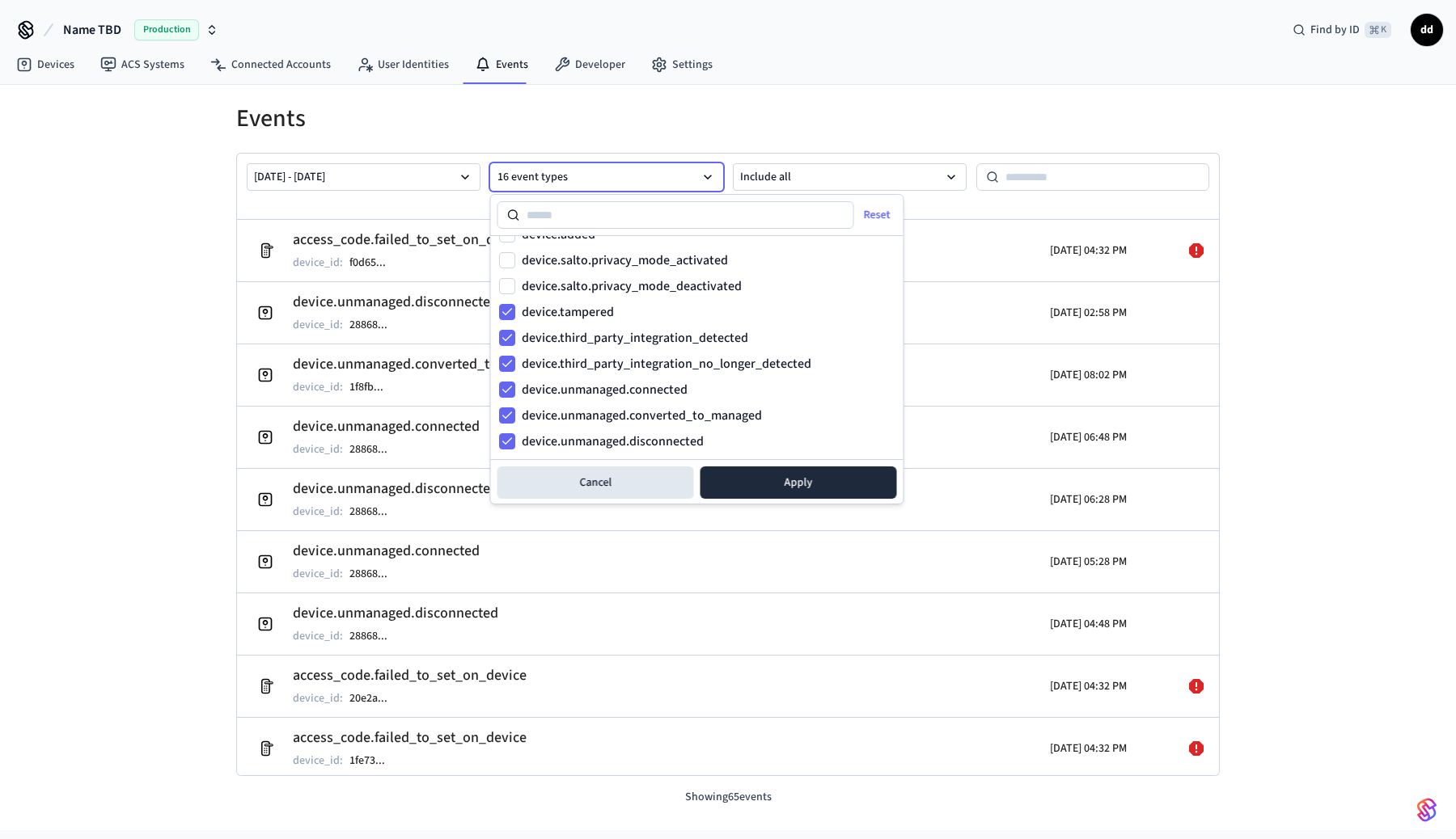
scroll to position [395, 0]
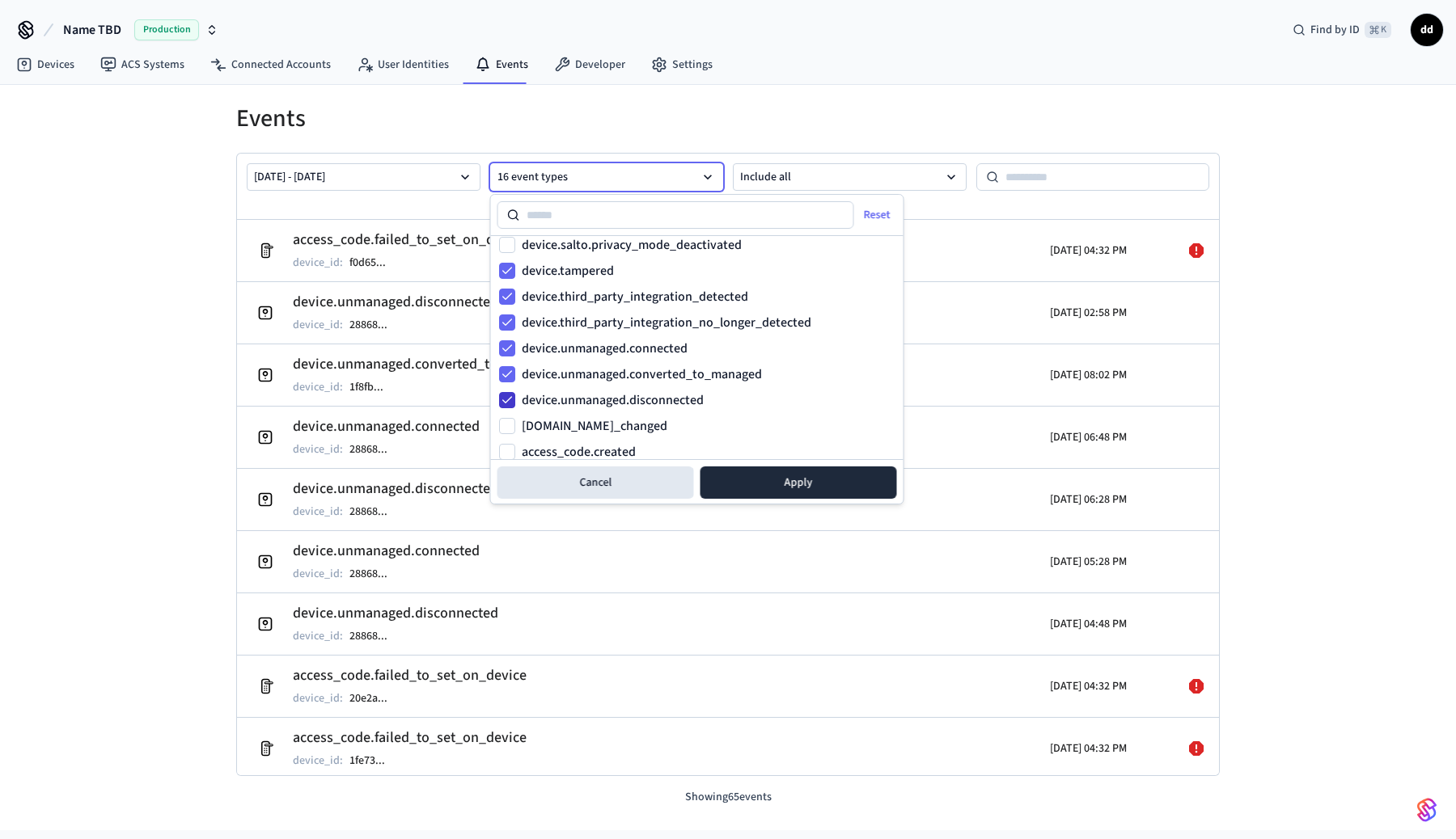
click at [503, 393] on button "device.unmanaged.disconnected" at bounding box center [507, 400] width 16 height 16
click at [508, 372] on button "device.unmanaged.converted_to_managed" at bounding box center [507, 374] width 16 height 16
click at [508, 355] on button "device.unmanaged.connected" at bounding box center [507, 348] width 16 height 16
click at [875, 216] on button "Reset" at bounding box center [878, 215] width 55 height 26
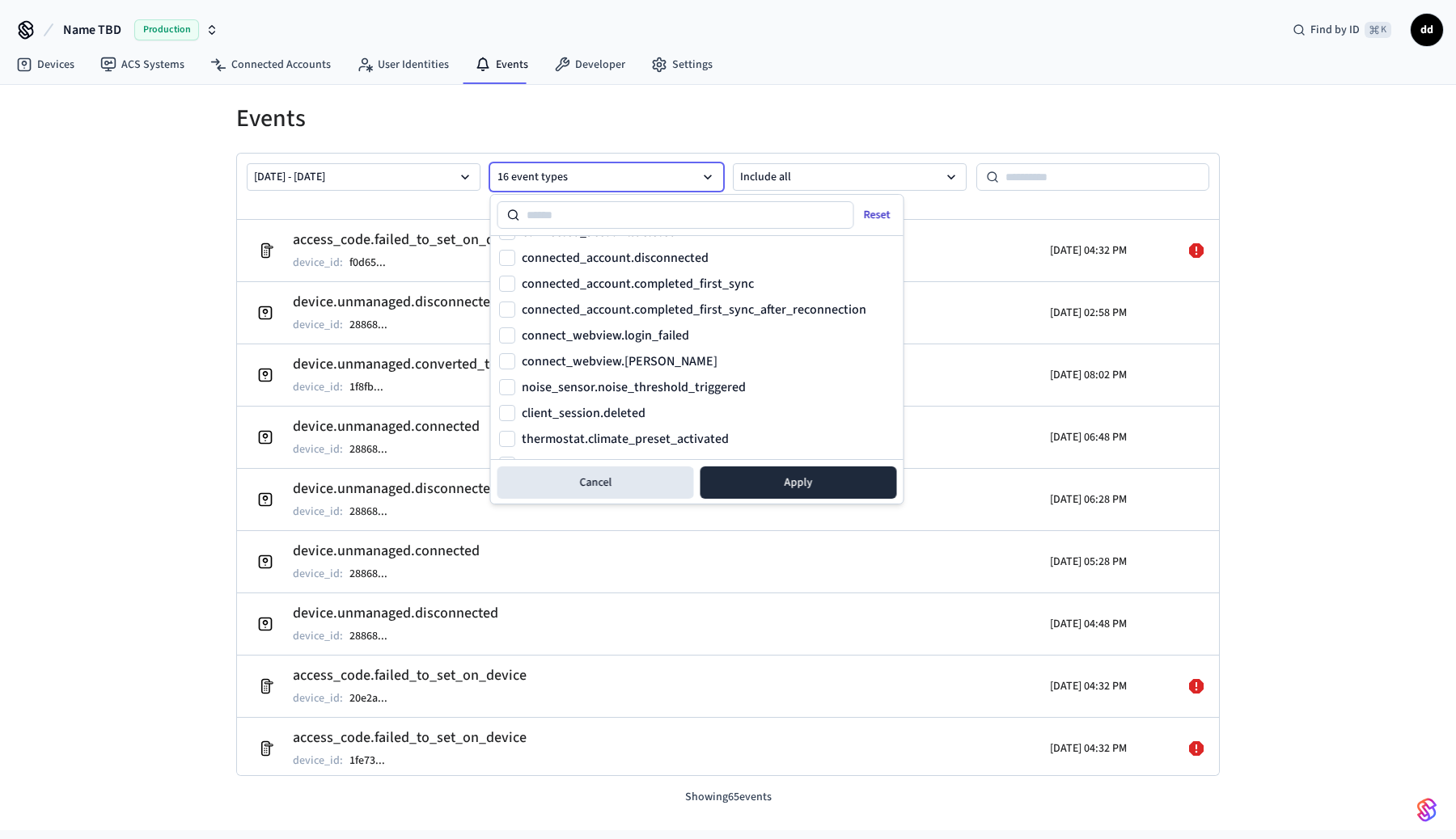
scroll to position [1987, 0]
click at [624, 215] on input at bounding box center [687, 215] width 334 height 19
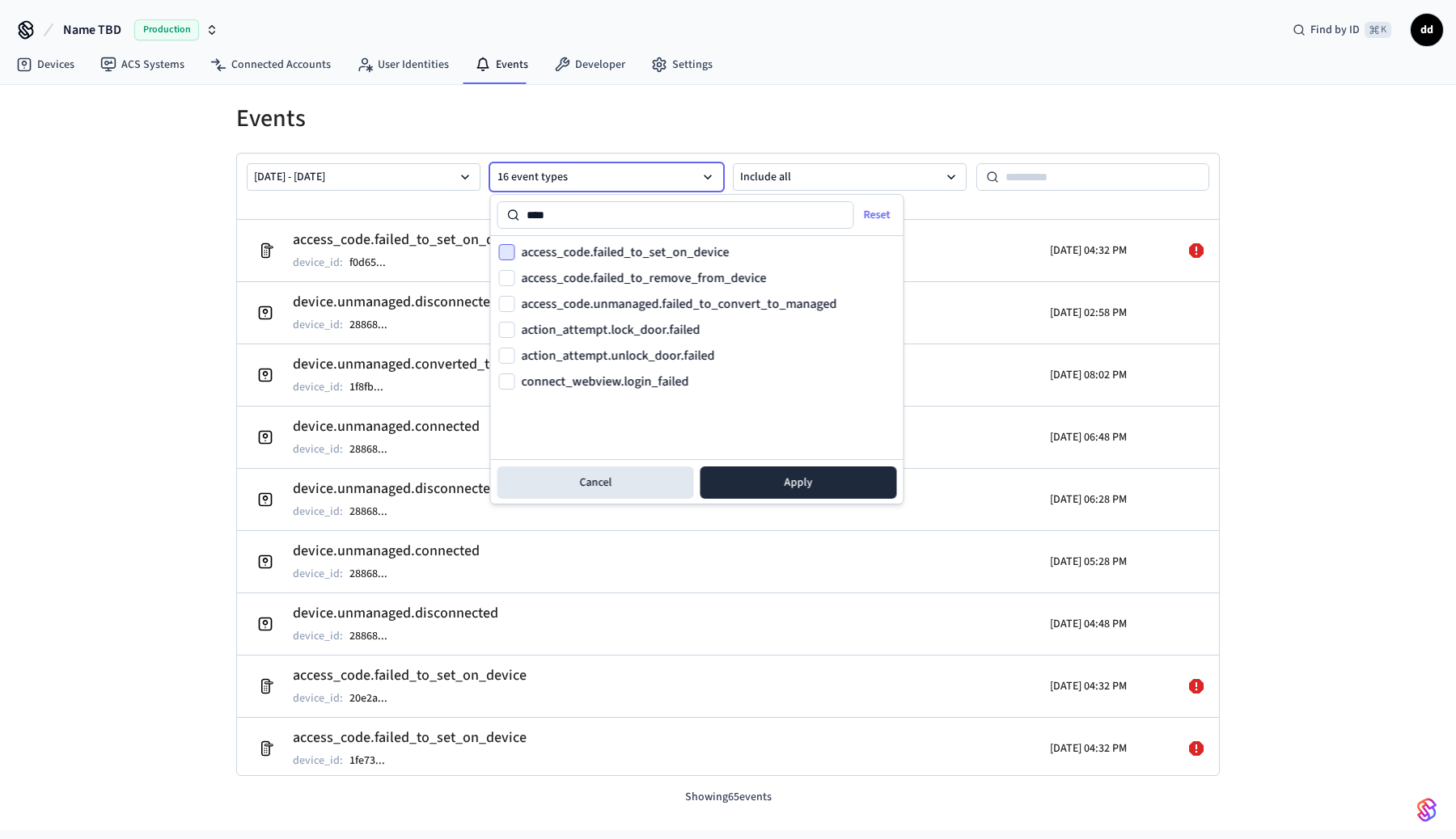
click at [511, 250] on button "access_code.failed_to_set_on_device" at bounding box center [507, 252] width 16 height 16
click at [507, 285] on button "access_code.failed_to_remove_from_device" at bounding box center [507, 278] width 16 height 16
click at [507, 309] on button "access_code.unmanaged.failed_to_convert_to_managed" at bounding box center [507, 303] width 16 height 16
click at [506, 327] on button "action_attempt.lock_door.failed" at bounding box center [507, 329] width 16 height 16
click at [506, 356] on button "action_attempt.unlock_door.failed" at bounding box center [507, 355] width 16 height 16
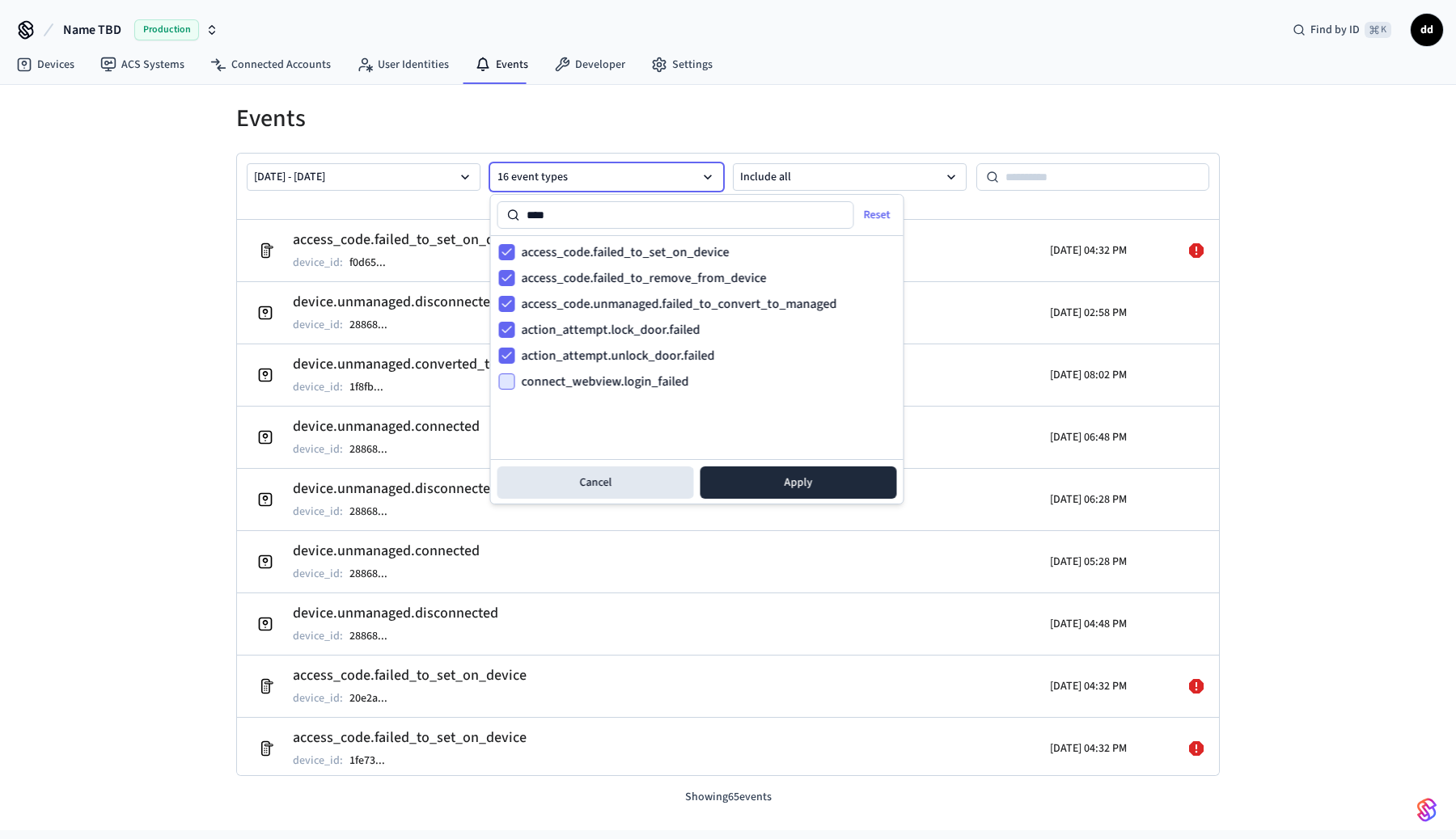
click at [506, 375] on button "connect_webview.login_failed" at bounding box center [507, 381] width 16 height 16
click at [594, 209] on input "****" at bounding box center [687, 215] width 334 height 19
type input "*"
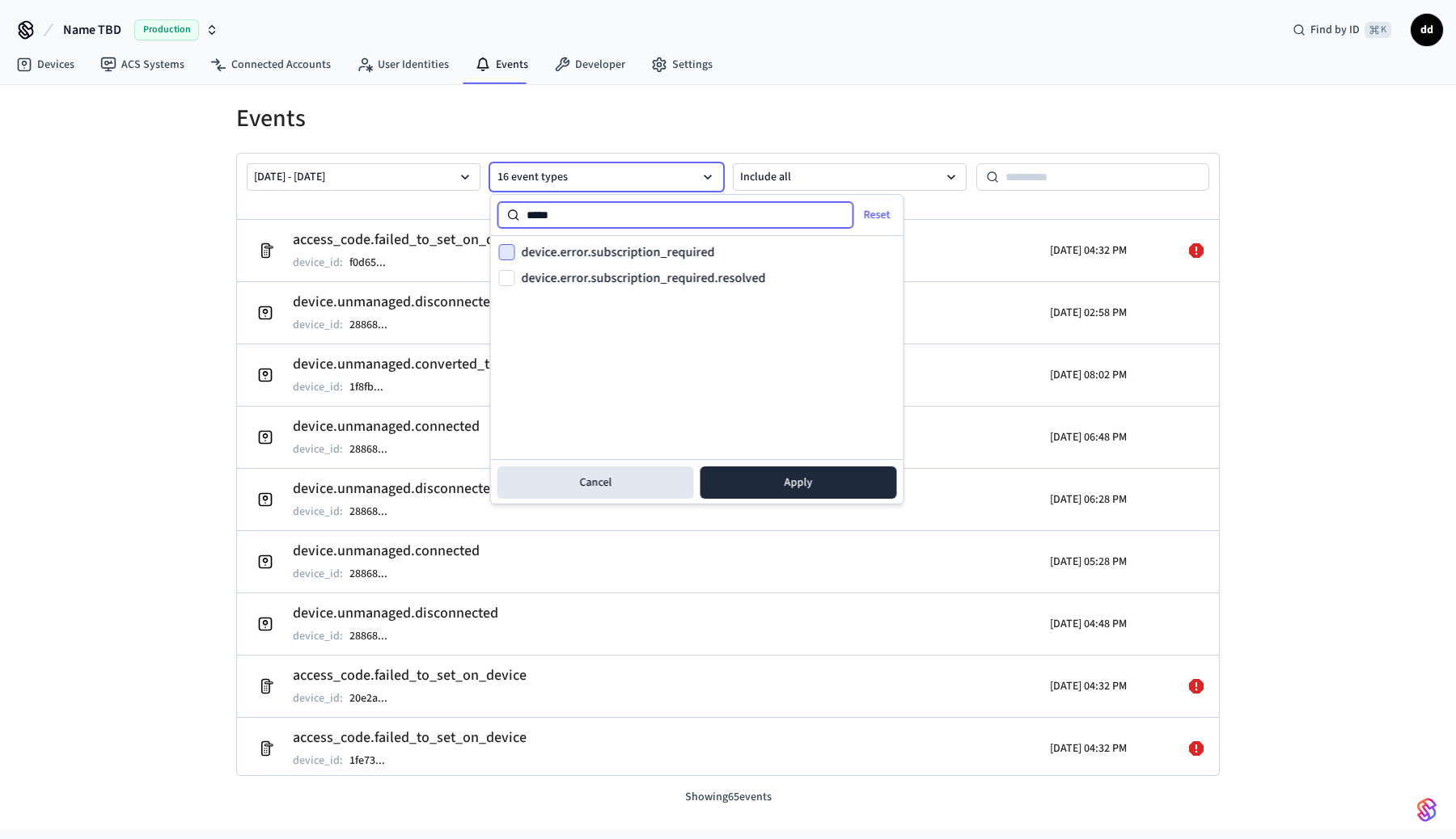
type input "*****"
click at [511, 254] on button "device.error.subscription_required" at bounding box center [507, 252] width 16 height 16
click at [506, 284] on button "device.error.subscription_required.resolved" at bounding box center [507, 278] width 16 height 16
click at [774, 478] on button "Apply" at bounding box center [799, 482] width 197 height 32
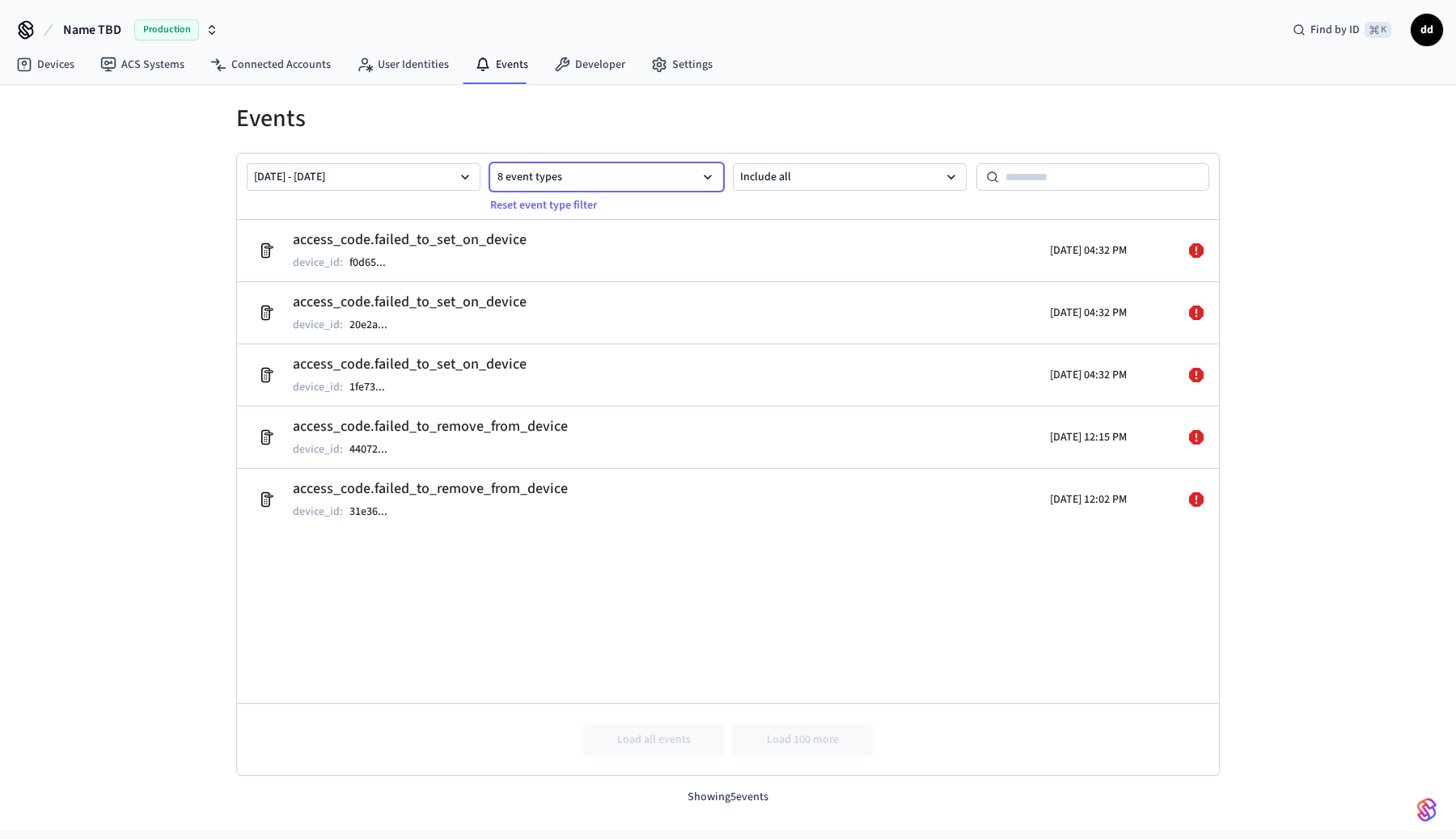
click at [643, 172] on button "8 event types" at bounding box center [607, 177] width 234 height 28
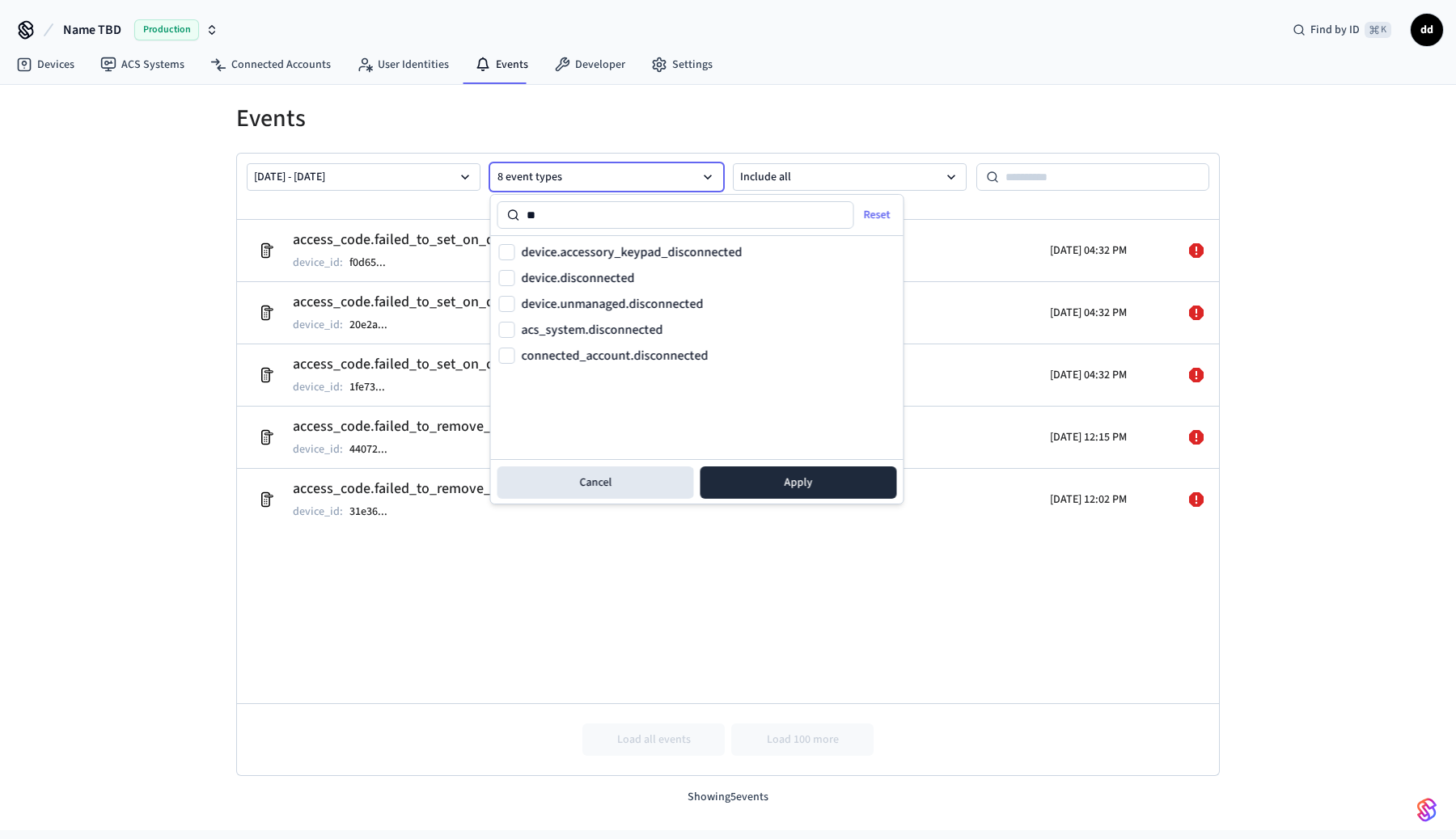
type input "*"
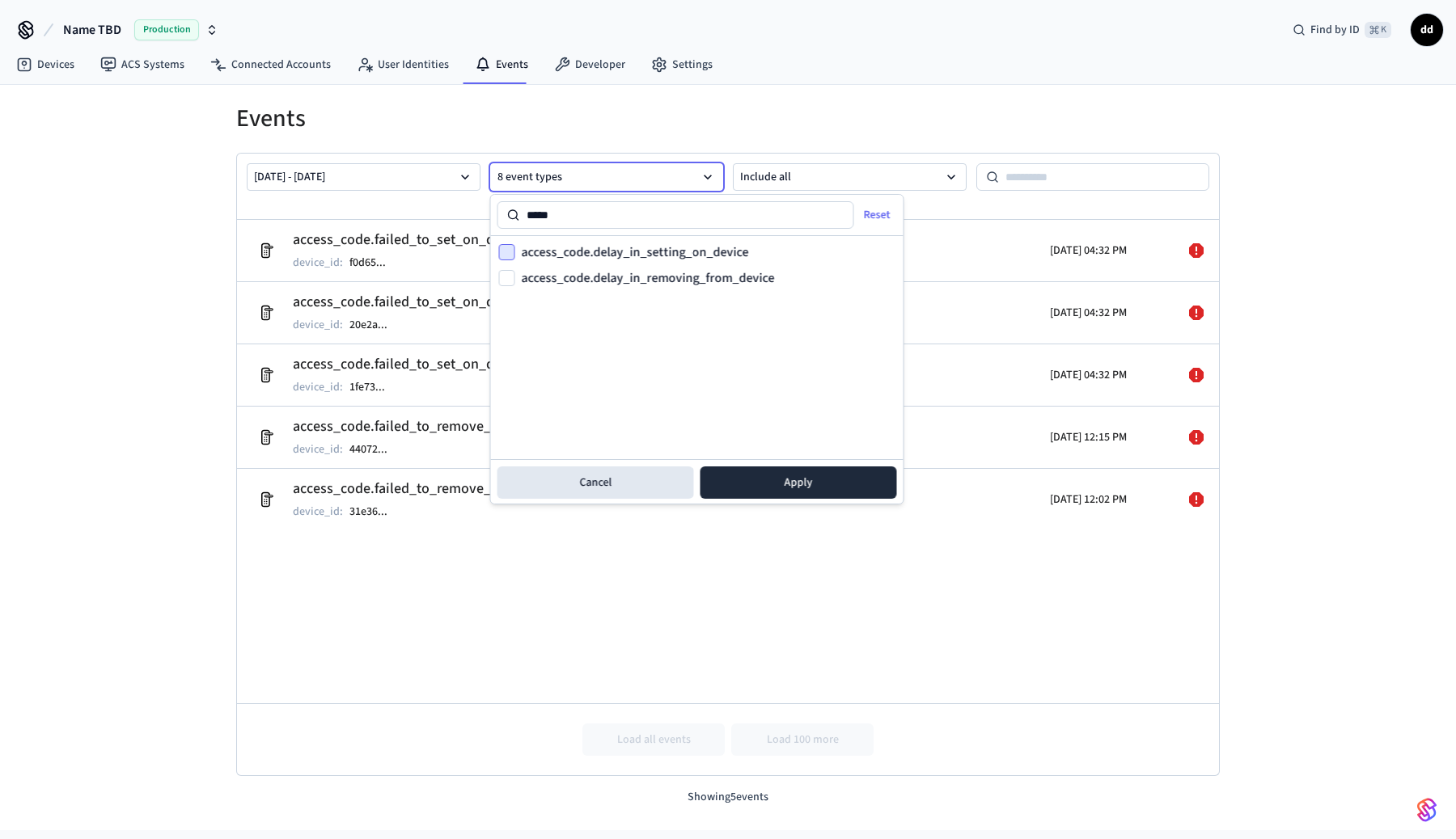
type input "*****"
click at [506, 248] on button "access_code.delay_in_setting_on_device" at bounding box center [507, 252] width 16 height 16
click at [502, 277] on button "access_code.delay_in_removing_from_device" at bounding box center [507, 278] width 16 height 16
click at [760, 498] on button "Apply" at bounding box center [799, 482] width 197 height 32
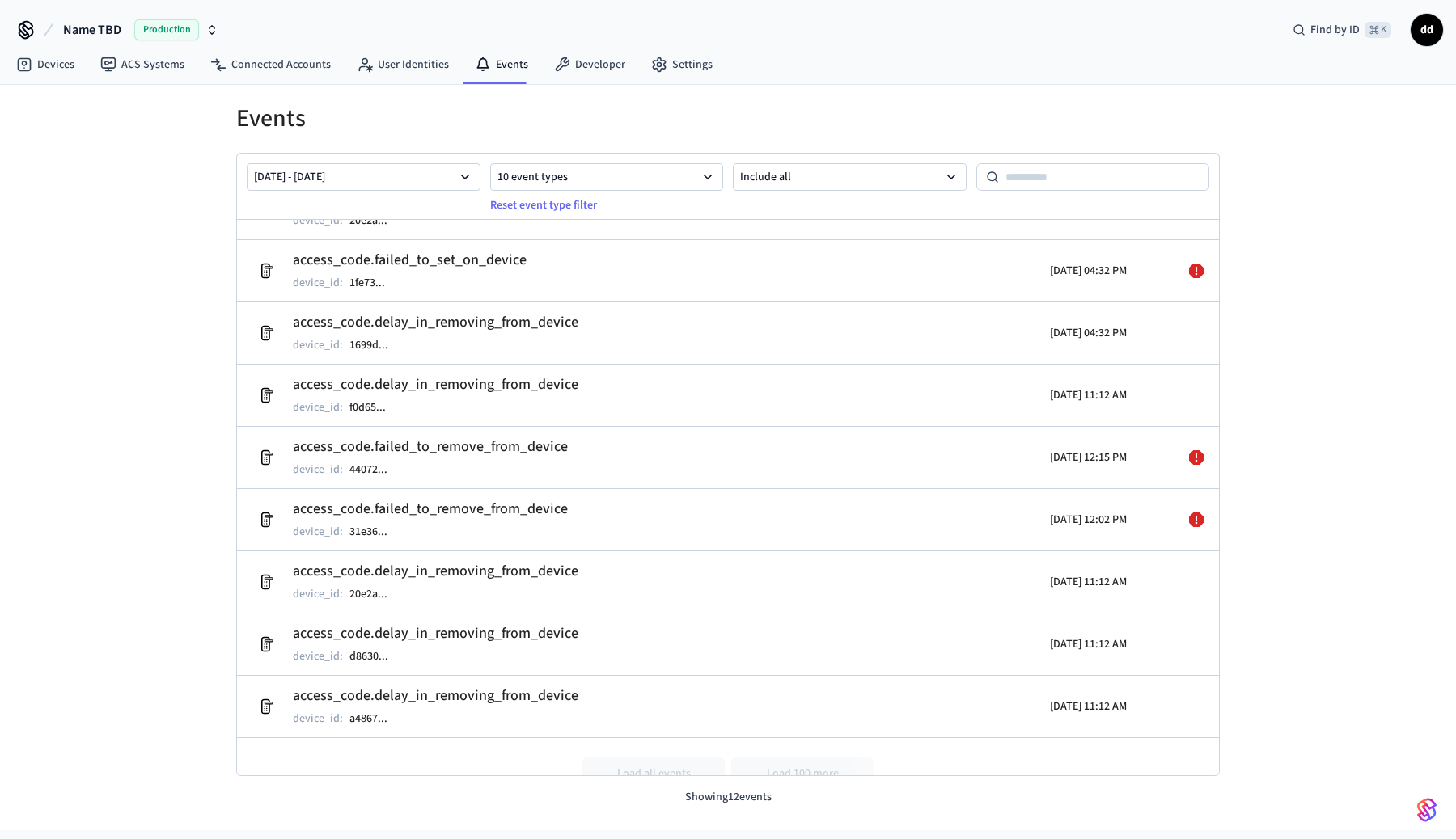
scroll to position [263, 0]
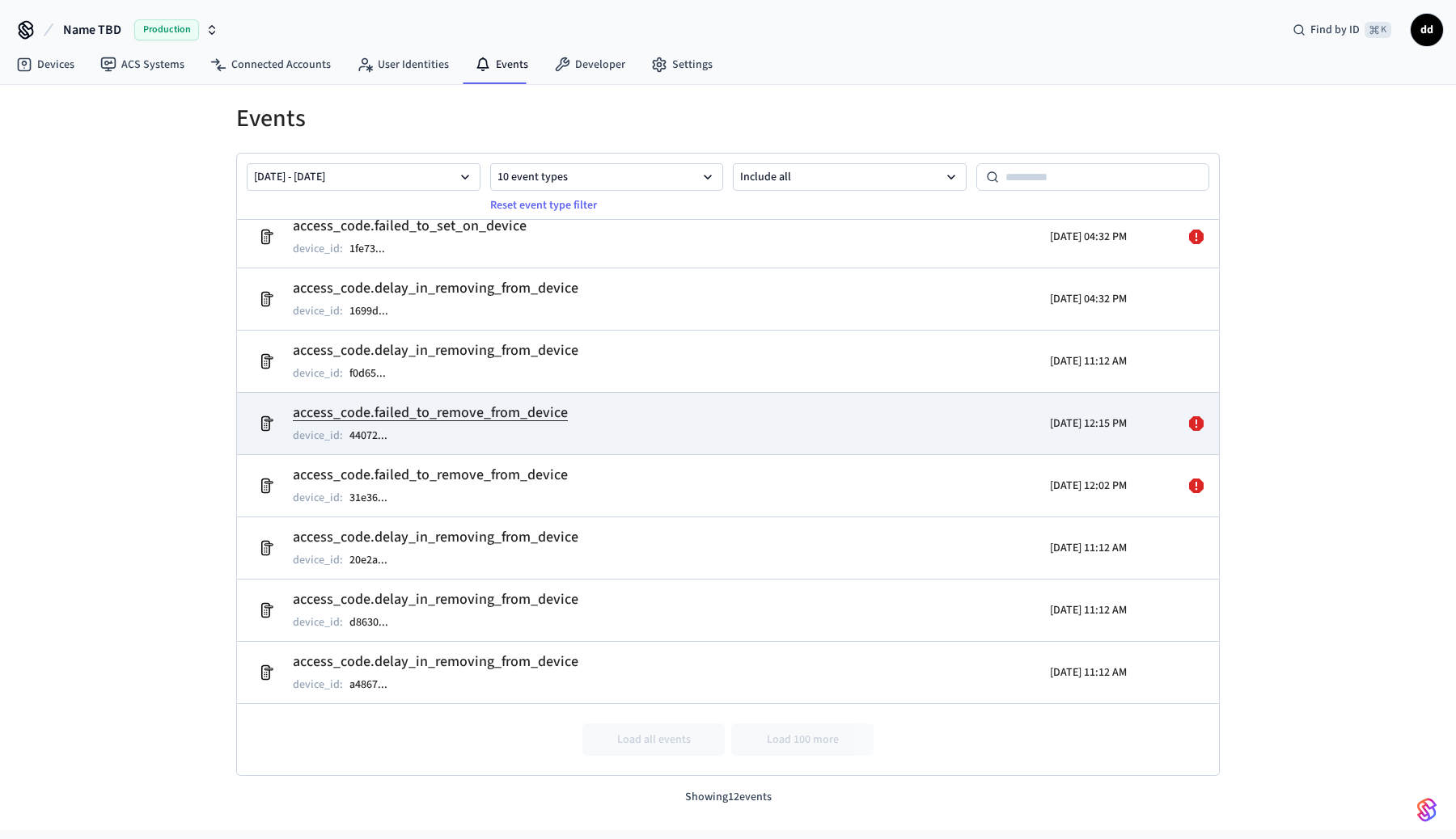
click at [1202, 419] on icon at bounding box center [1196, 423] width 15 height 15
click at [1202, 419] on icon at bounding box center [1197, 424] width 19 height 19
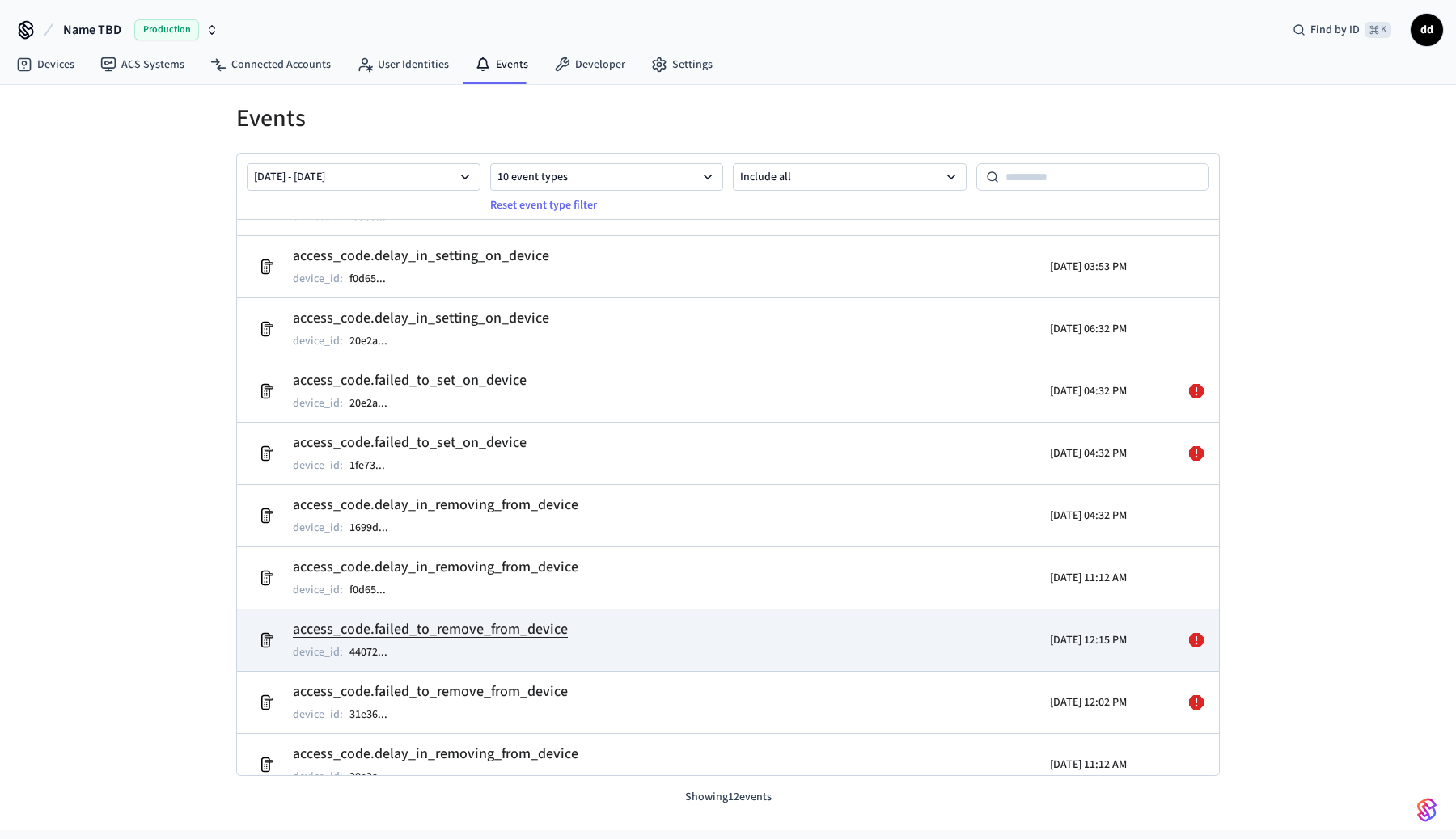
scroll to position [0, 0]
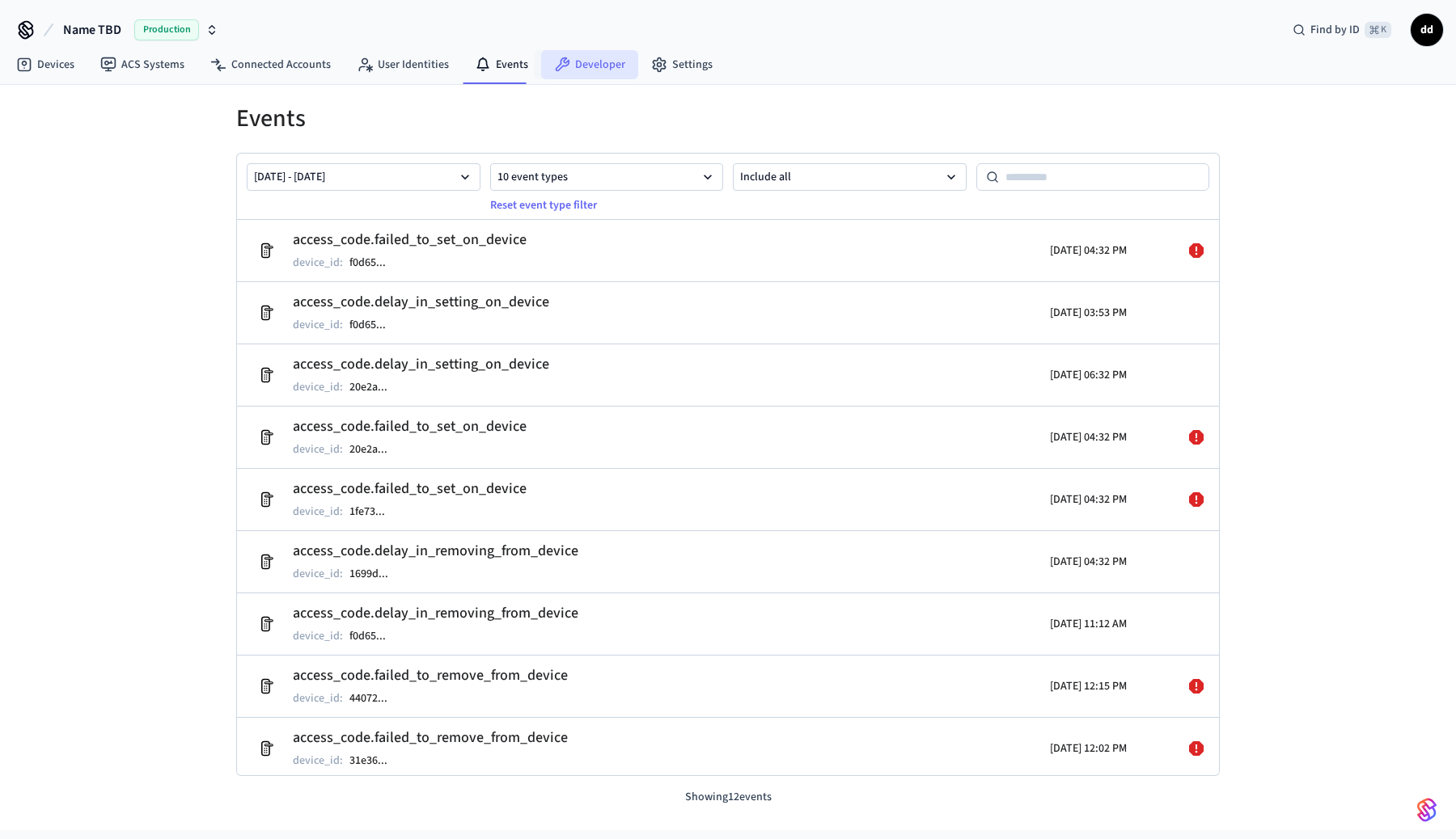
click at [589, 63] on link "Developer" at bounding box center [590, 65] width 97 height 29
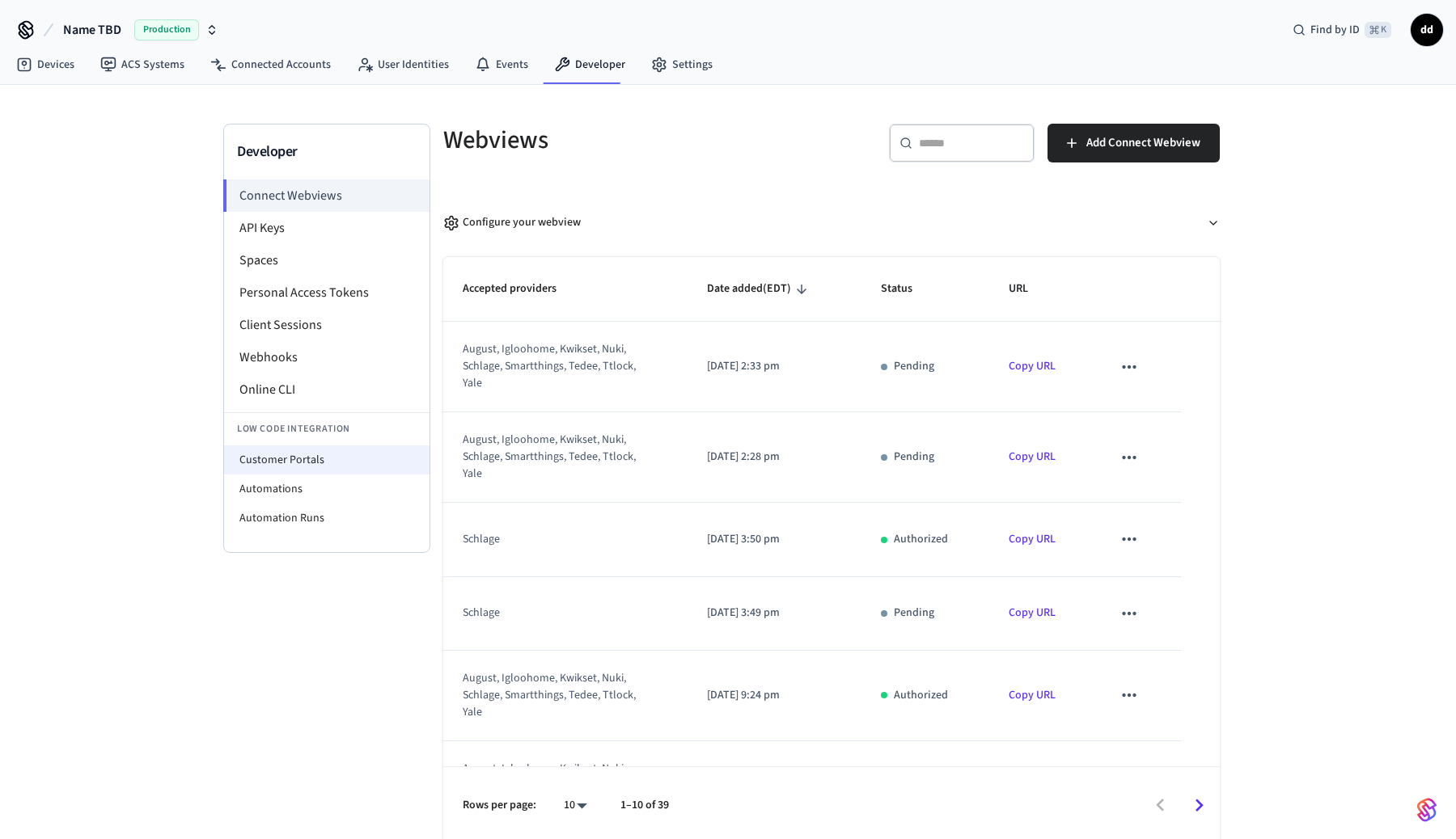
click at [322, 462] on li "Customer Portals" at bounding box center [326, 460] width 206 height 29
select select "**********"
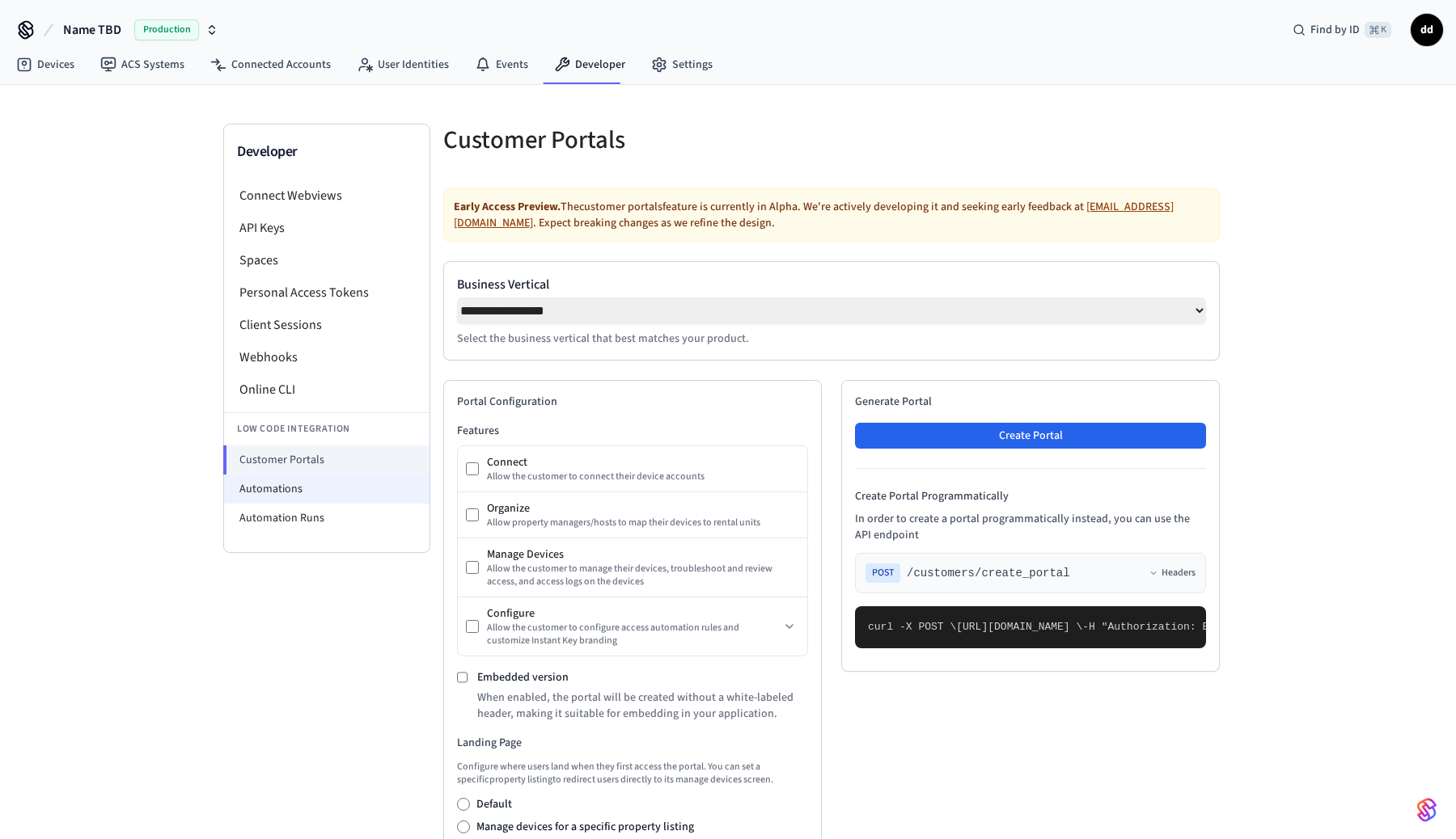
click at [288, 488] on li "Automations" at bounding box center [326, 490] width 206 height 29
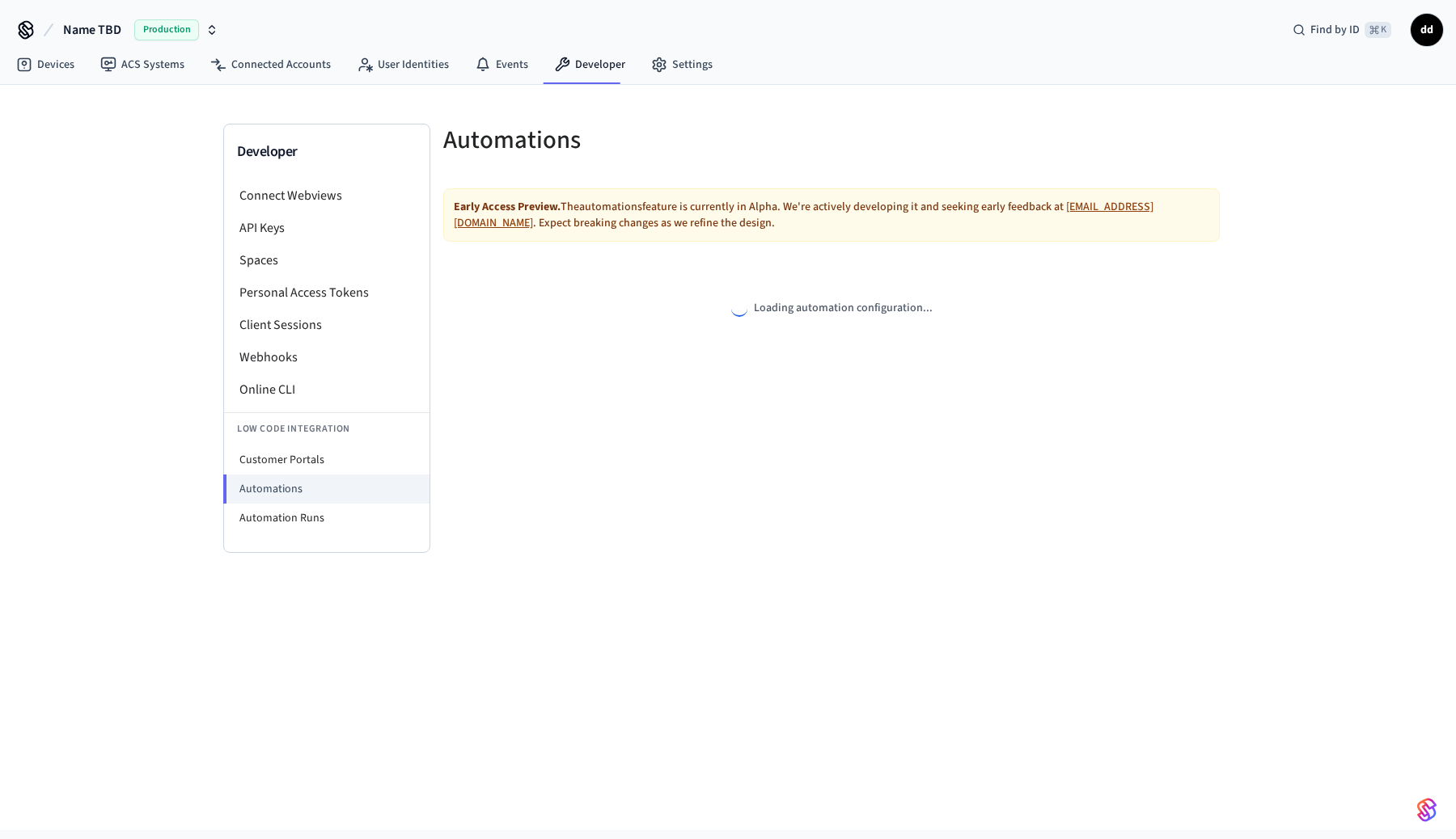
select select "**********"
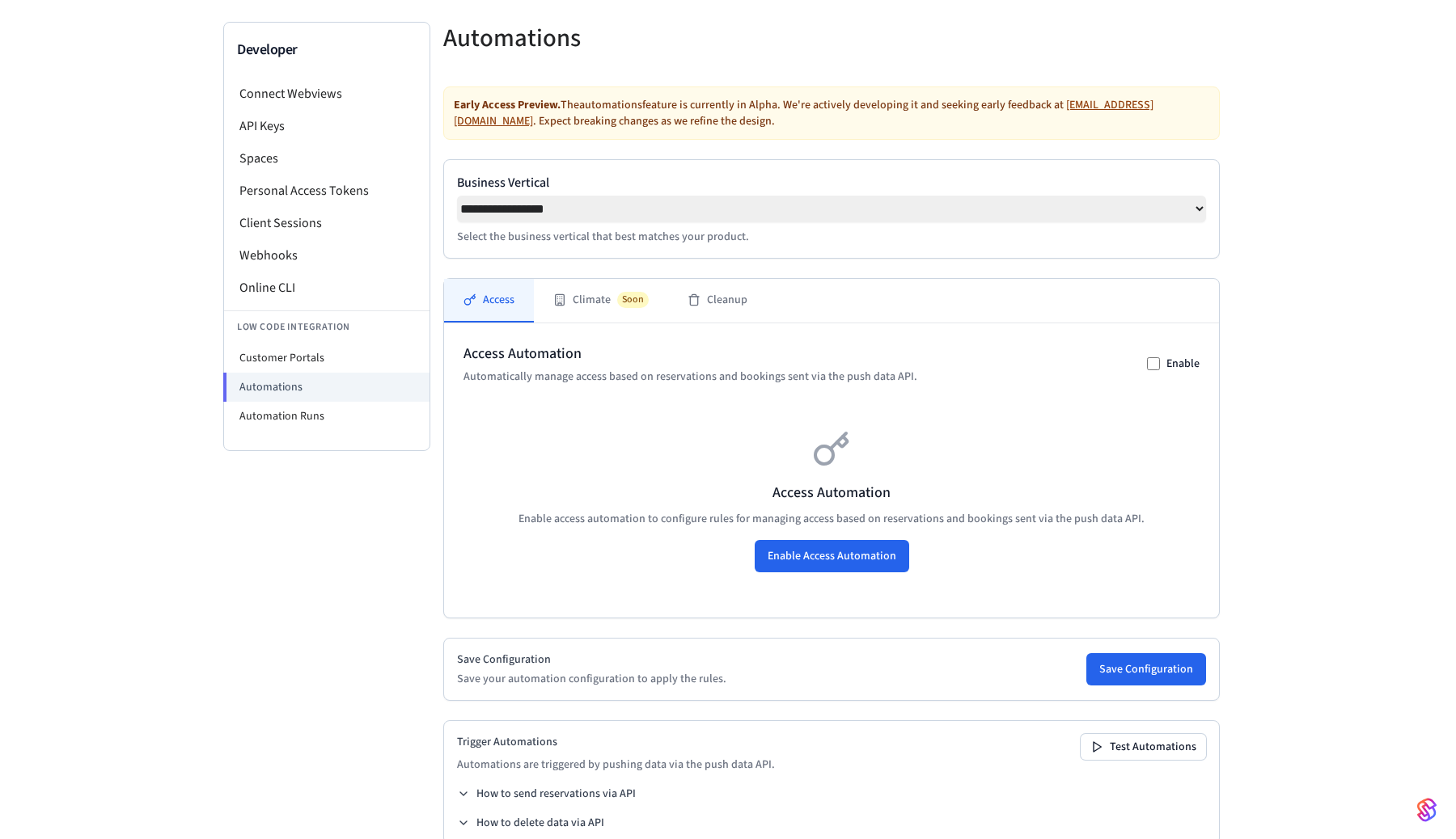
scroll to position [140, 0]
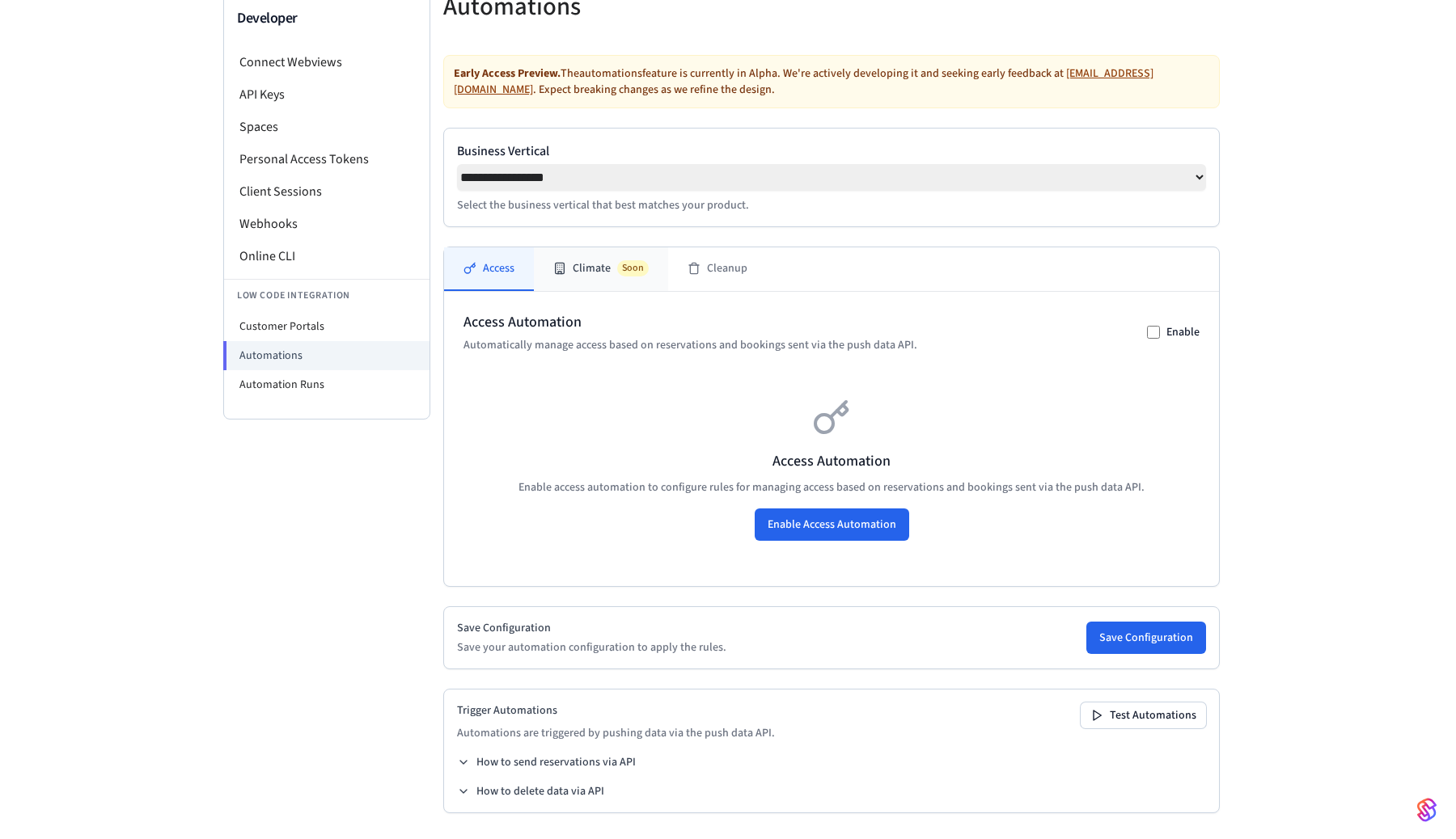
click at [588, 268] on button "Climate Soon" at bounding box center [601, 269] width 134 height 43
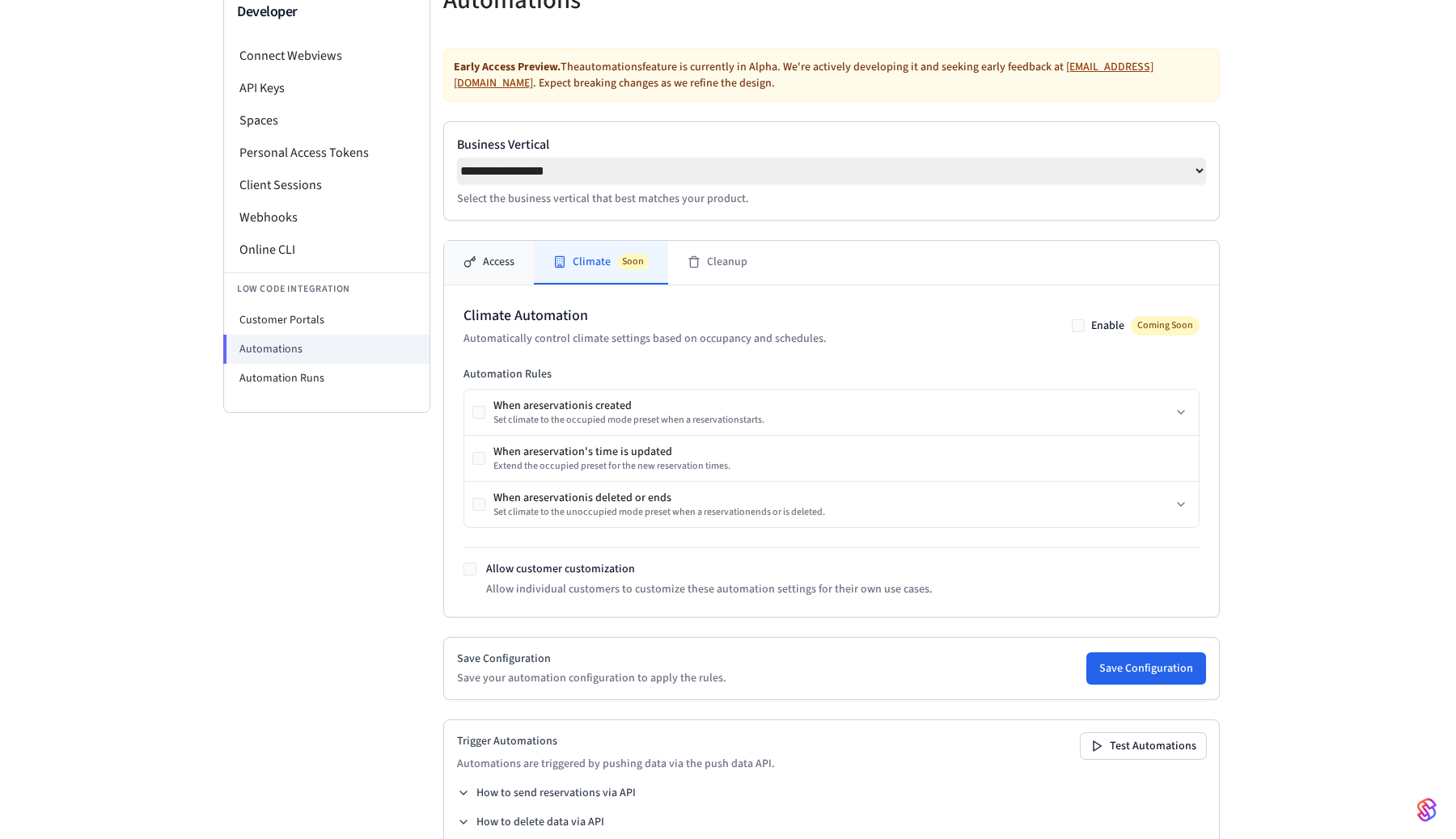
click at [503, 269] on button "Access" at bounding box center [489, 263] width 90 height 43
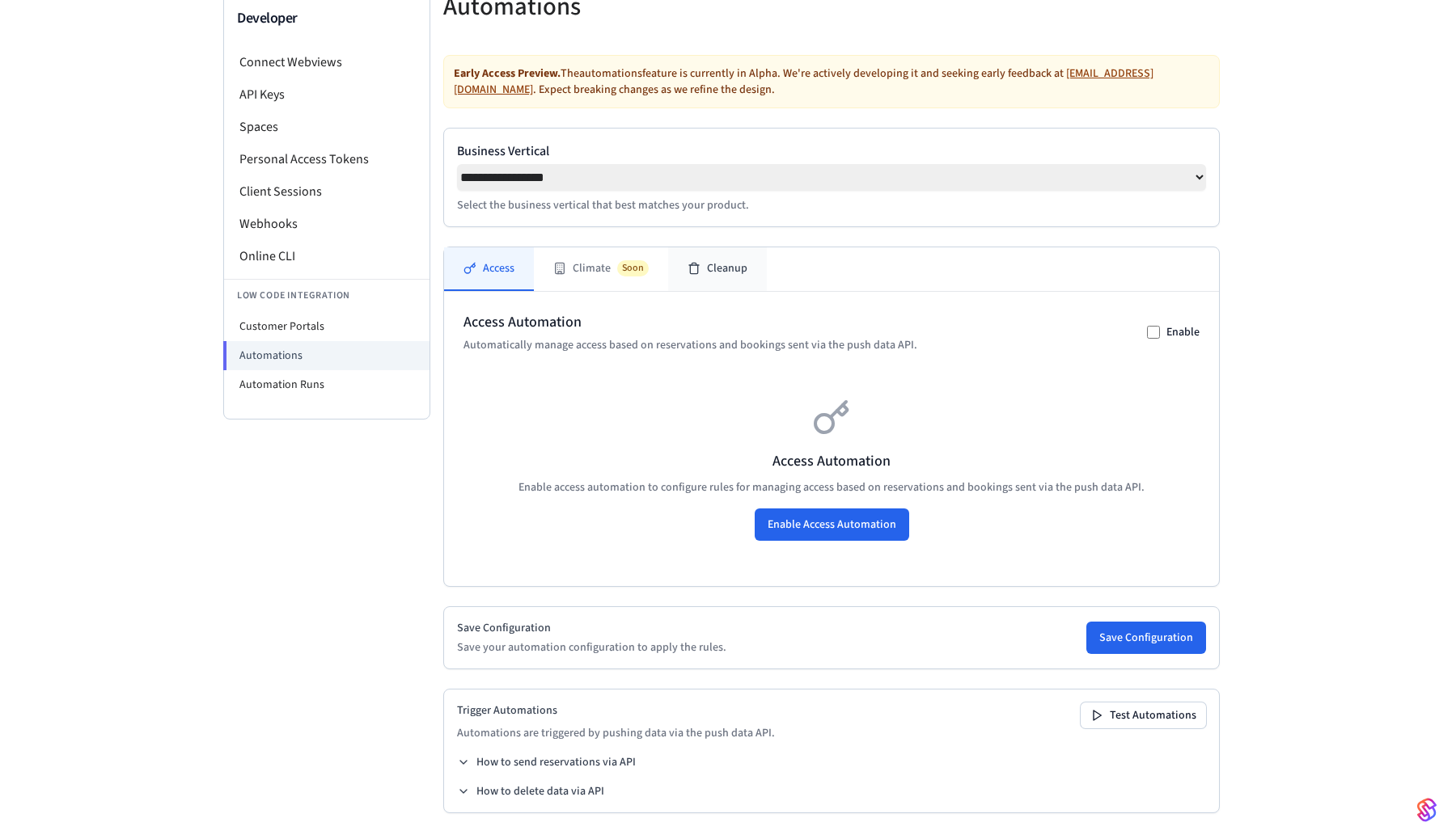
click at [731, 270] on button "Cleanup" at bounding box center [718, 269] width 99 height 43
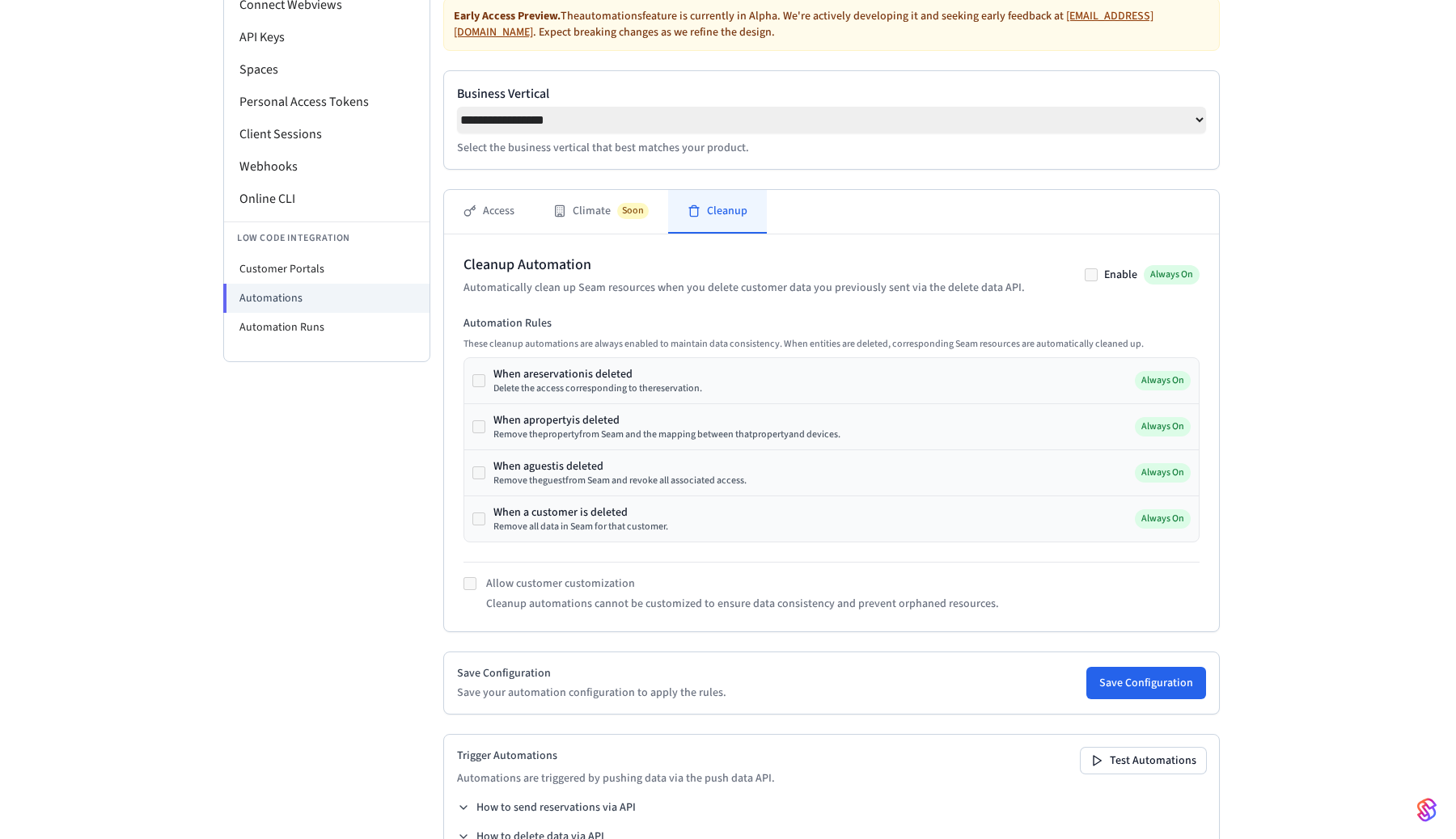
scroll to position [243, 0]
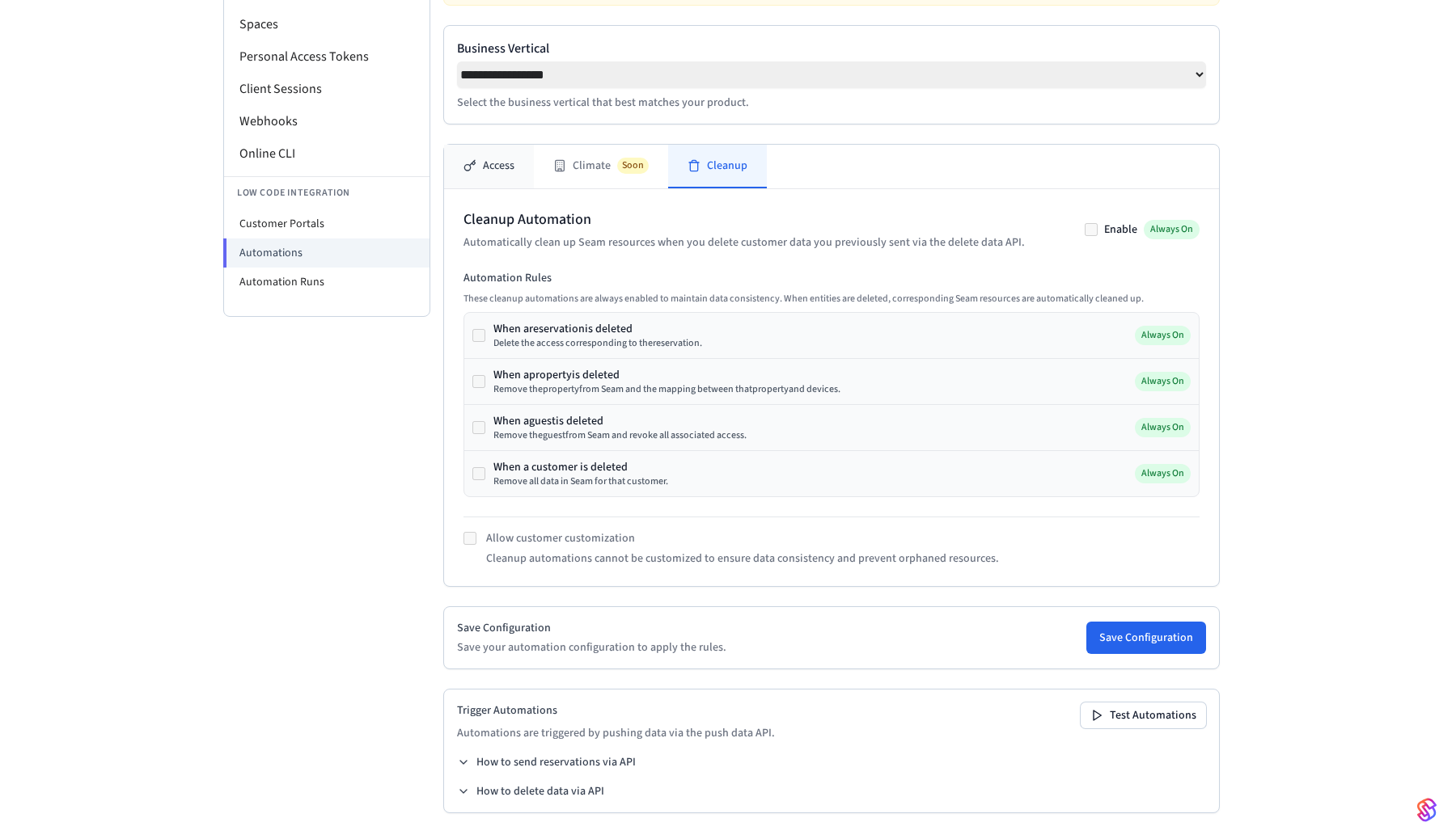
click at [493, 172] on button "Access" at bounding box center [489, 166] width 90 height 43
